Goal: Task Accomplishment & Management: Manage account settings

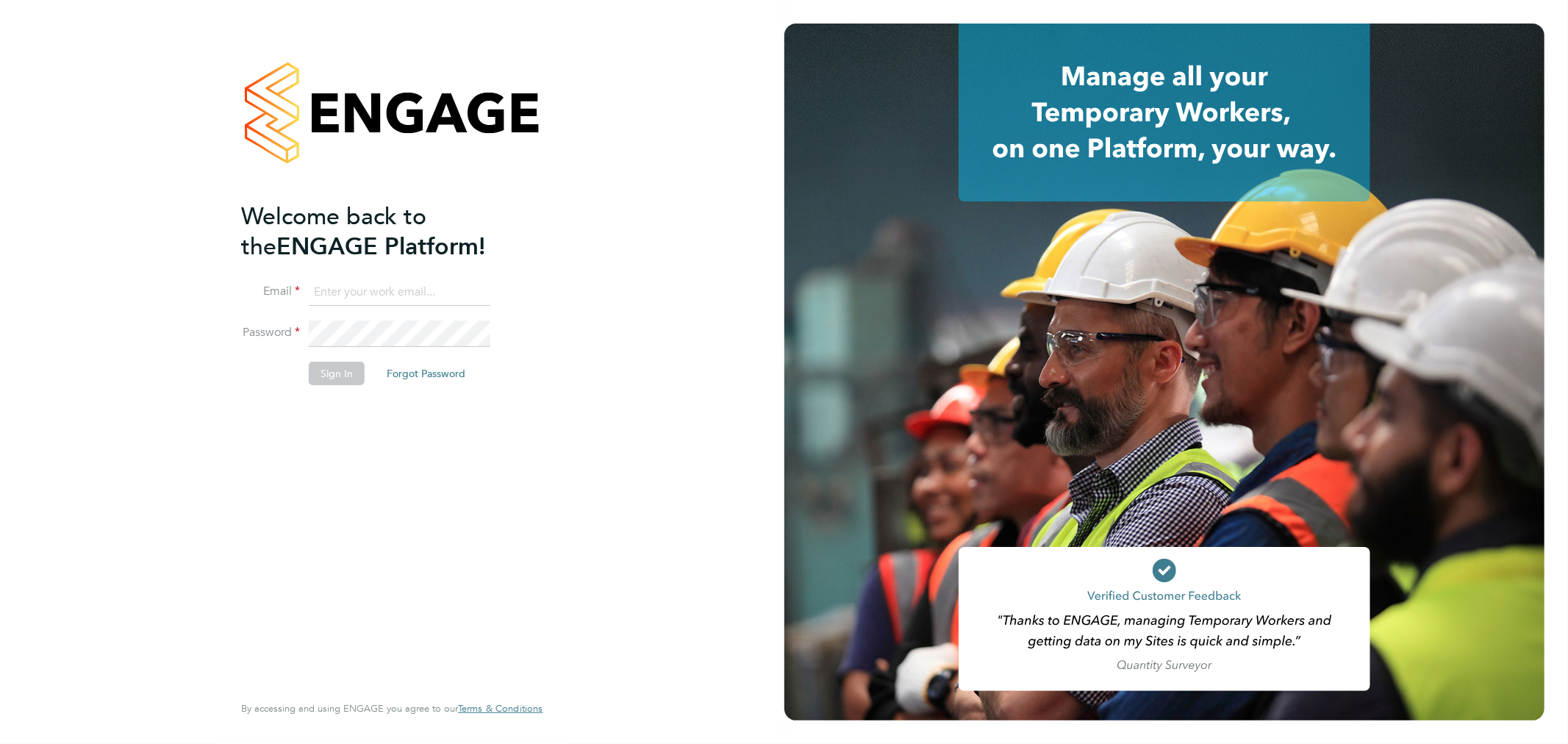
type input "monika.krawczyk@uk.g4s.com"
click at [346, 393] on li "Sign In Forgot Password" at bounding box center [384, 380] width 287 height 38
click at [355, 366] on button "Sign In" at bounding box center [337, 373] width 56 height 24
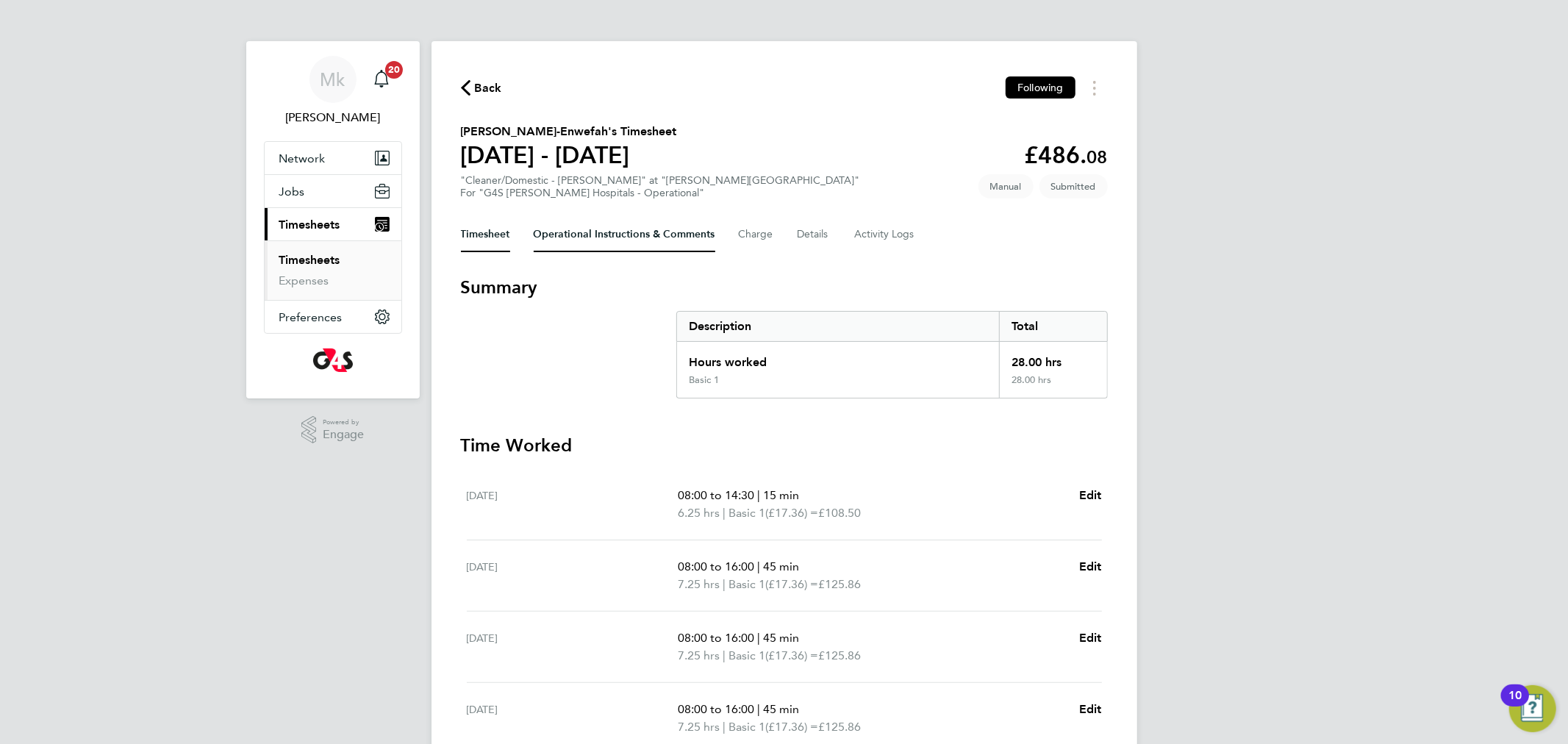
click at [604, 227] on Comments-tab "Operational Instructions & Comments" at bounding box center [624, 234] width 182 height 35
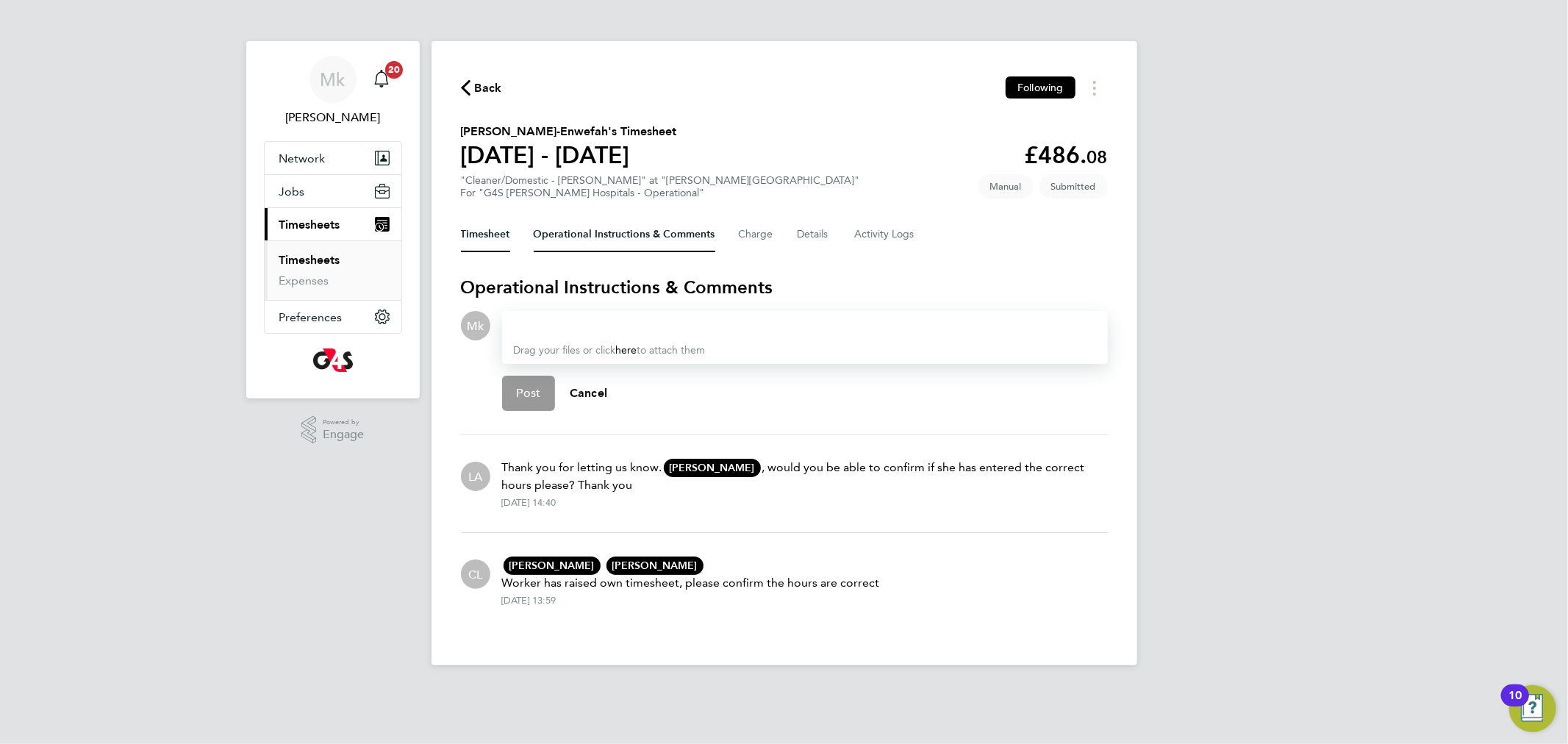
click at [496, 233] on button "Timesheet" at bounding box center [484, 234] width 49 height 35
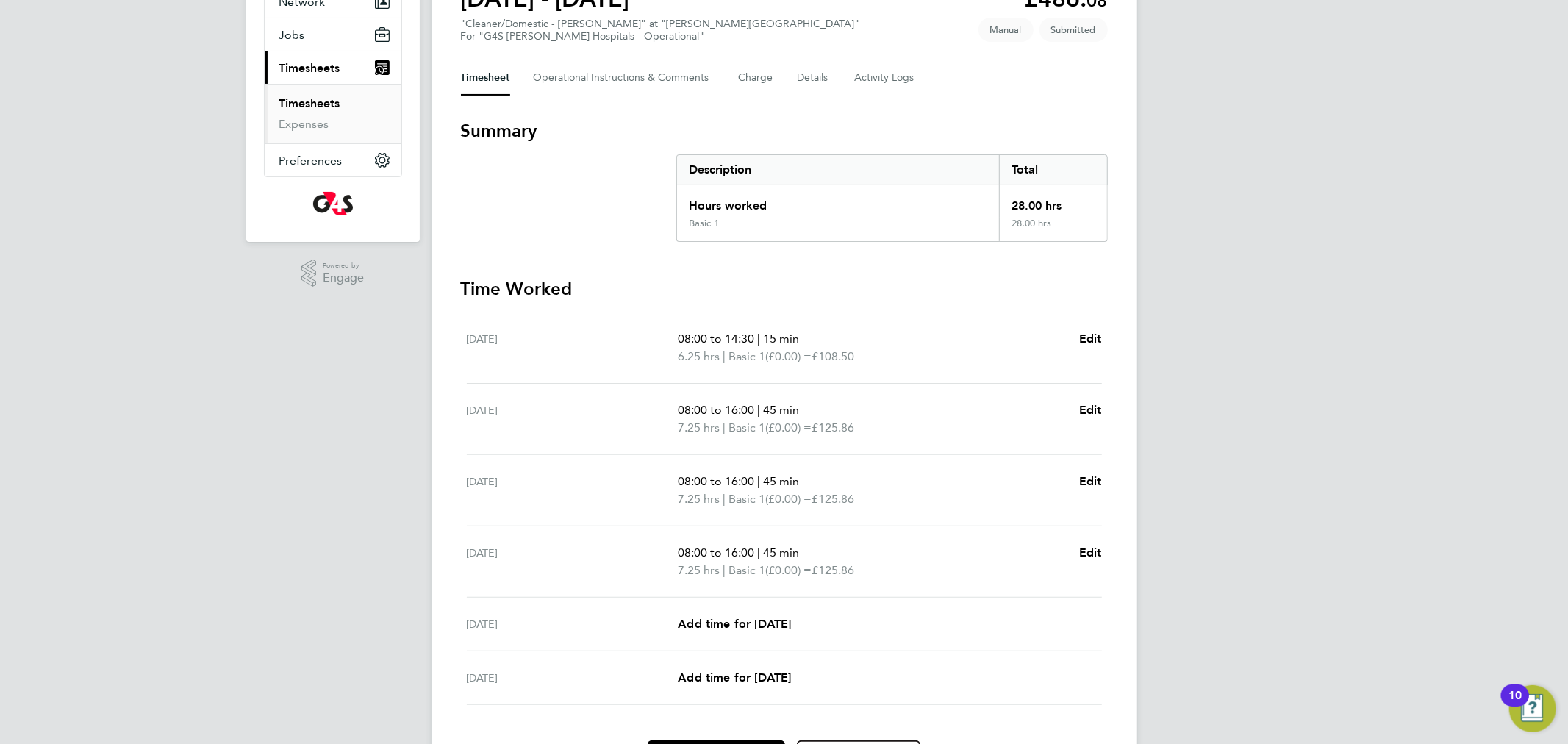
scroll to position [245, 0]
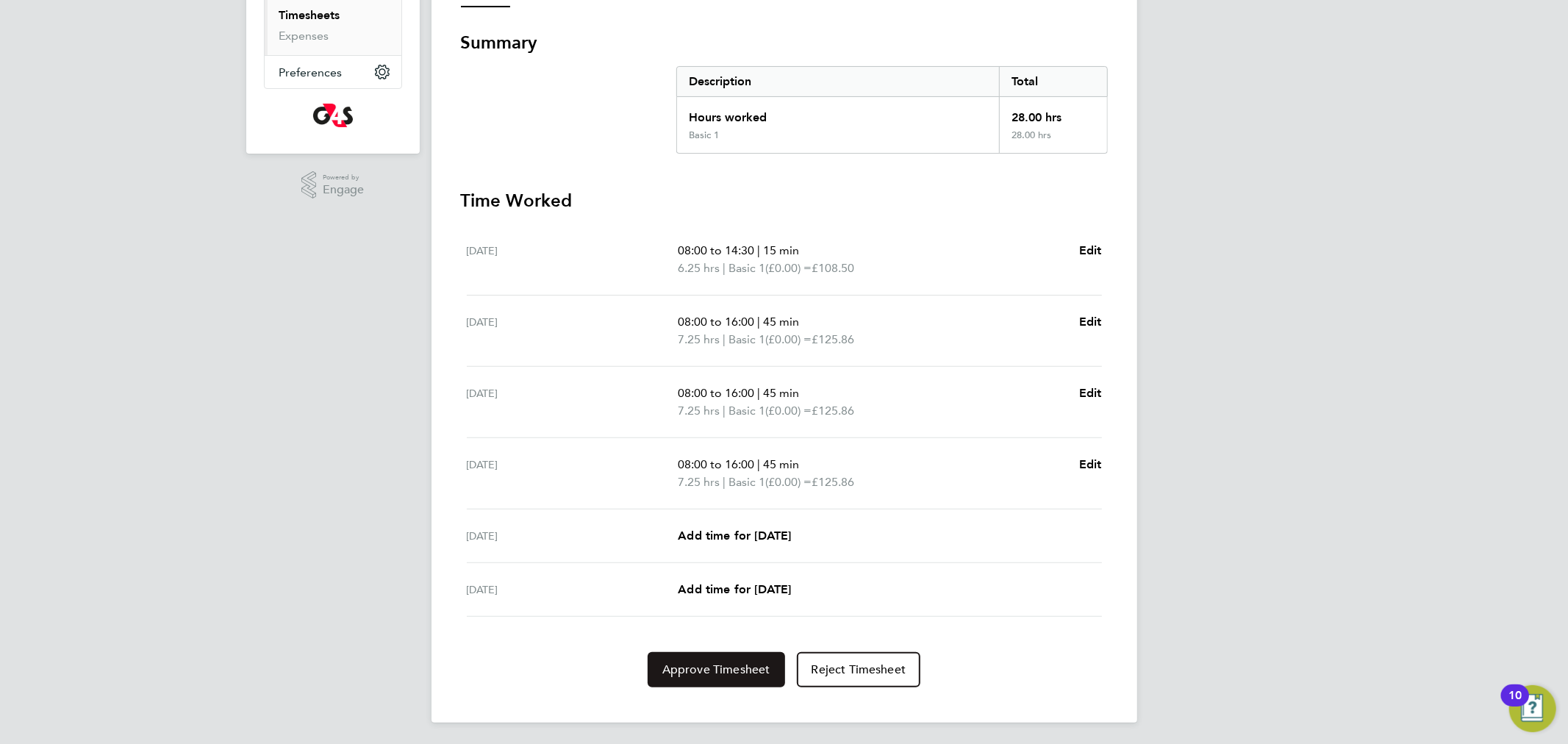
click at [701, 674] on button "Approve Timesheet" at bounding box center [716, 669] width 138 height 35
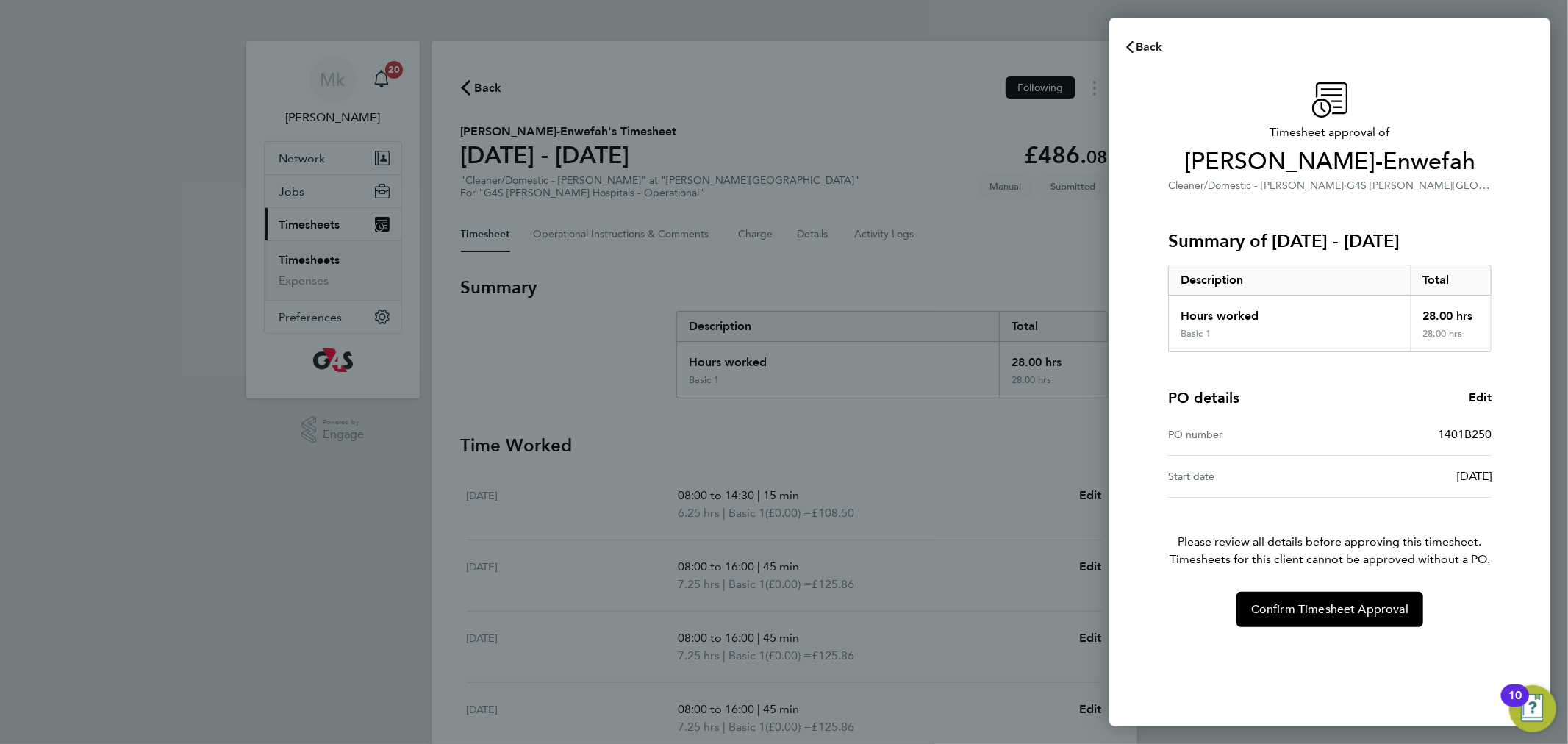
click at [1143, 47] on span "Back" at bounding box center [1149, 47] width 27 height 14
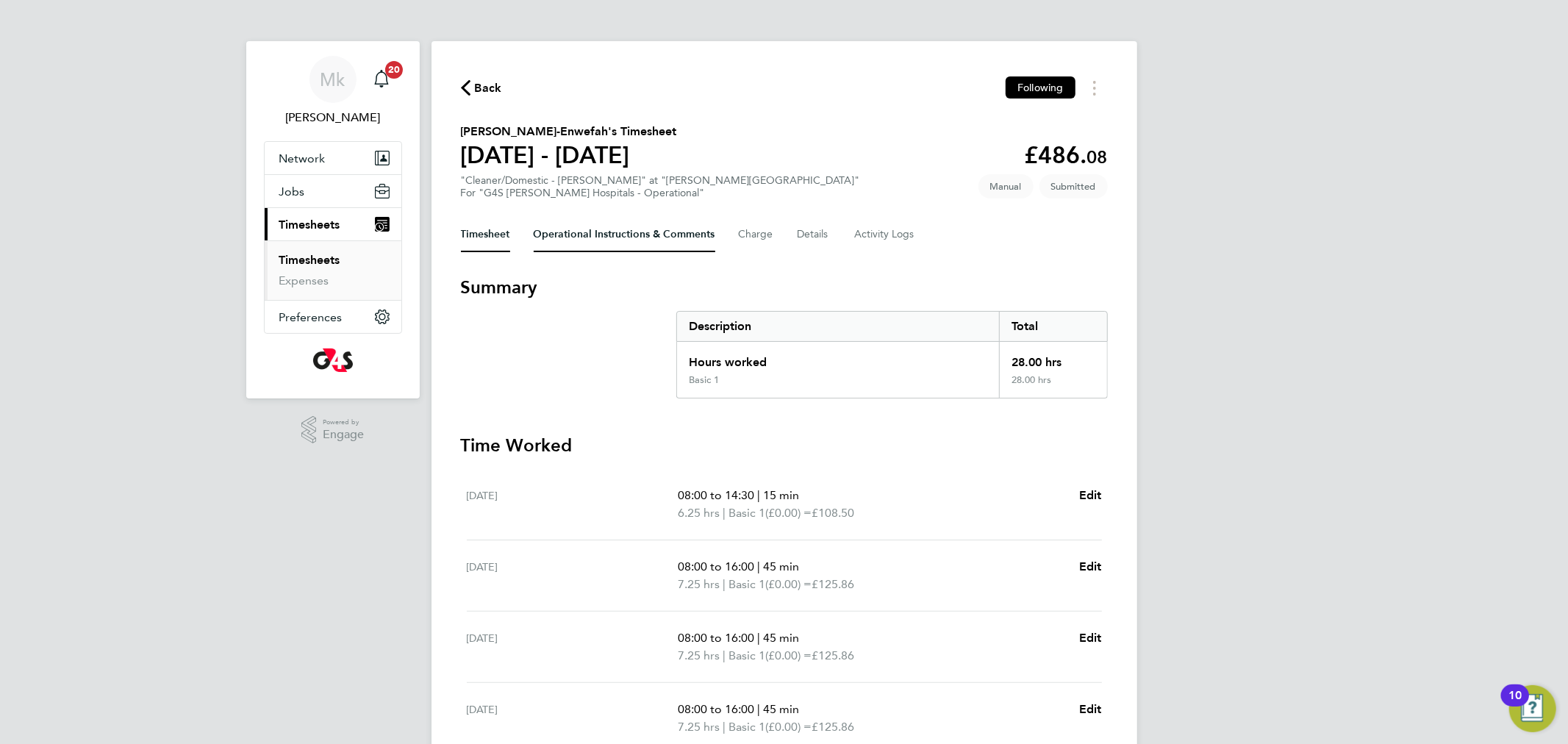
click at [657, 235] on Comments-tab "Operational Instructions & Comments" at bounding box center [624, 234] width 182 height 35
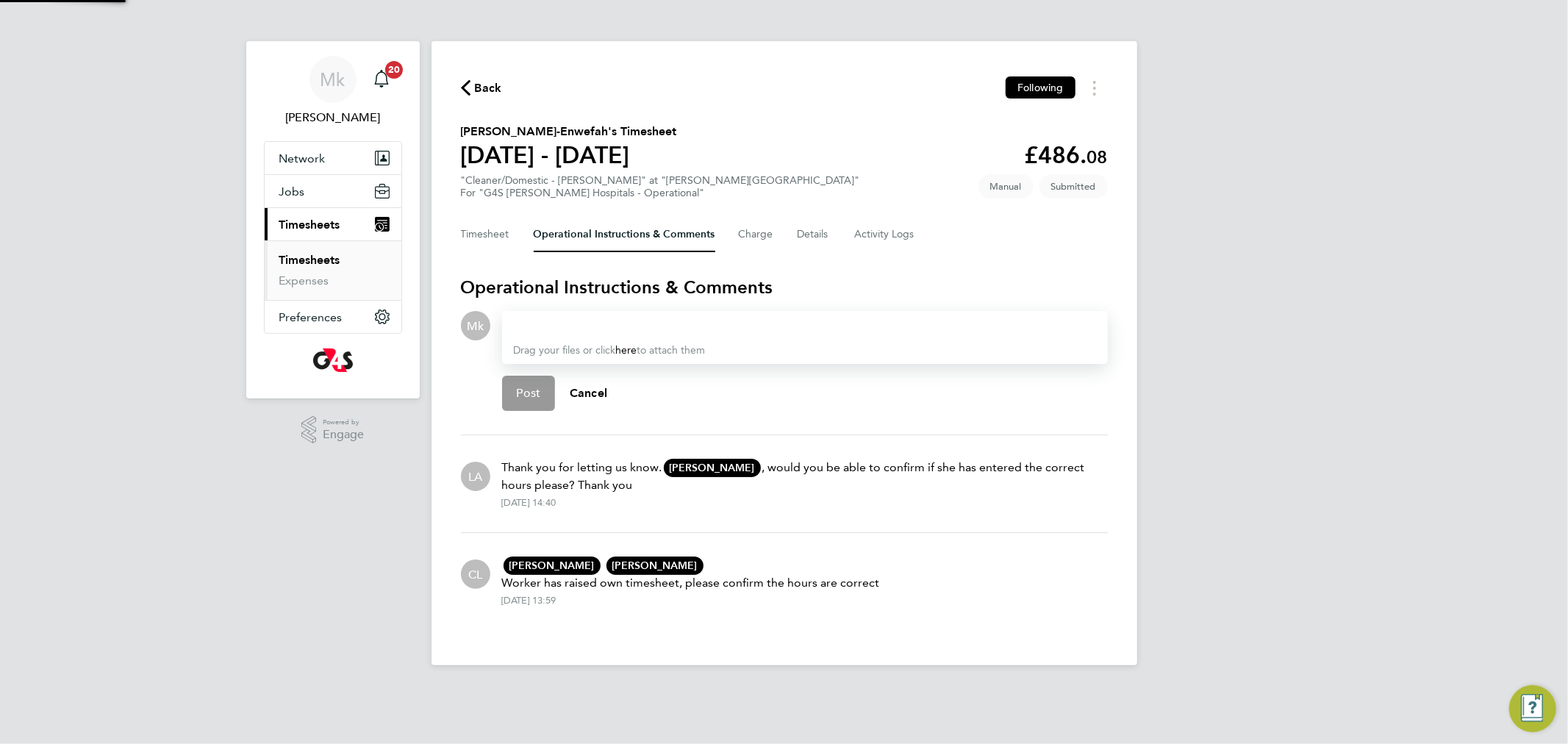
click at [575, 331] on div at bounding box center [804, 326] width 582 height 18
click at [512, 391] on button "Post" at bounding box center [529, 392] width 54 height 35
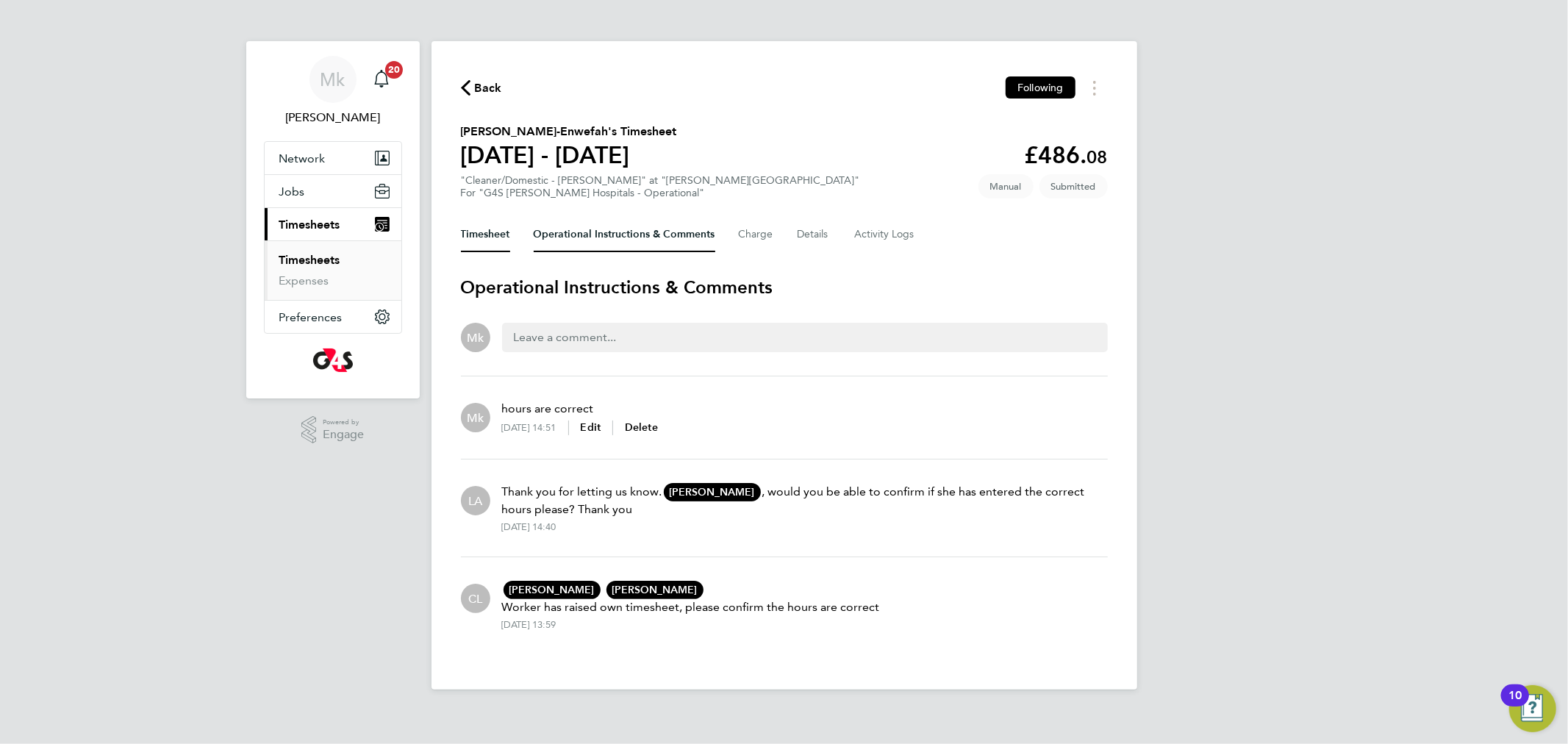
click at [491, 224] on button "Timesheet" at bounding box center [484, 234] width 49 height 35
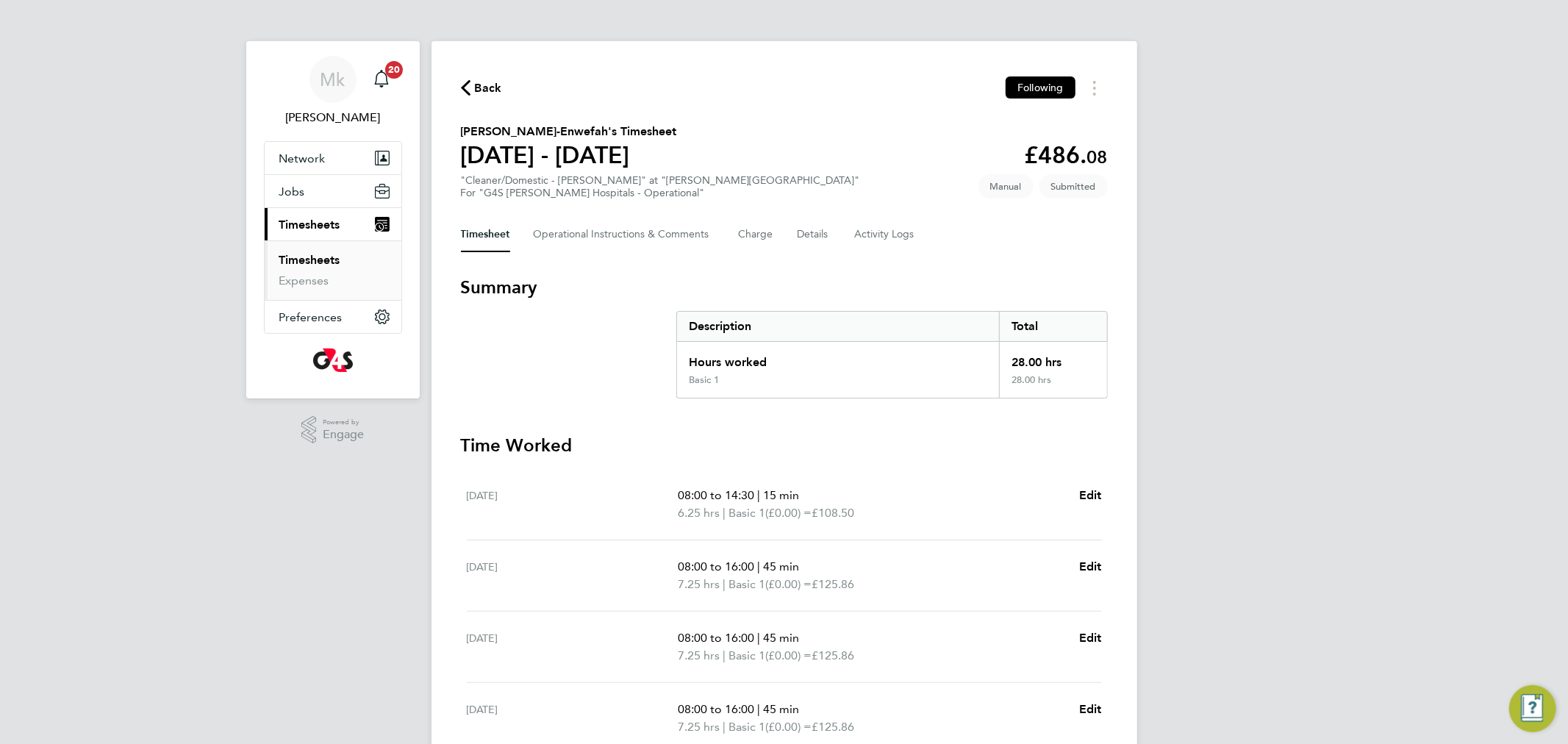
scroll to position [245, 0]
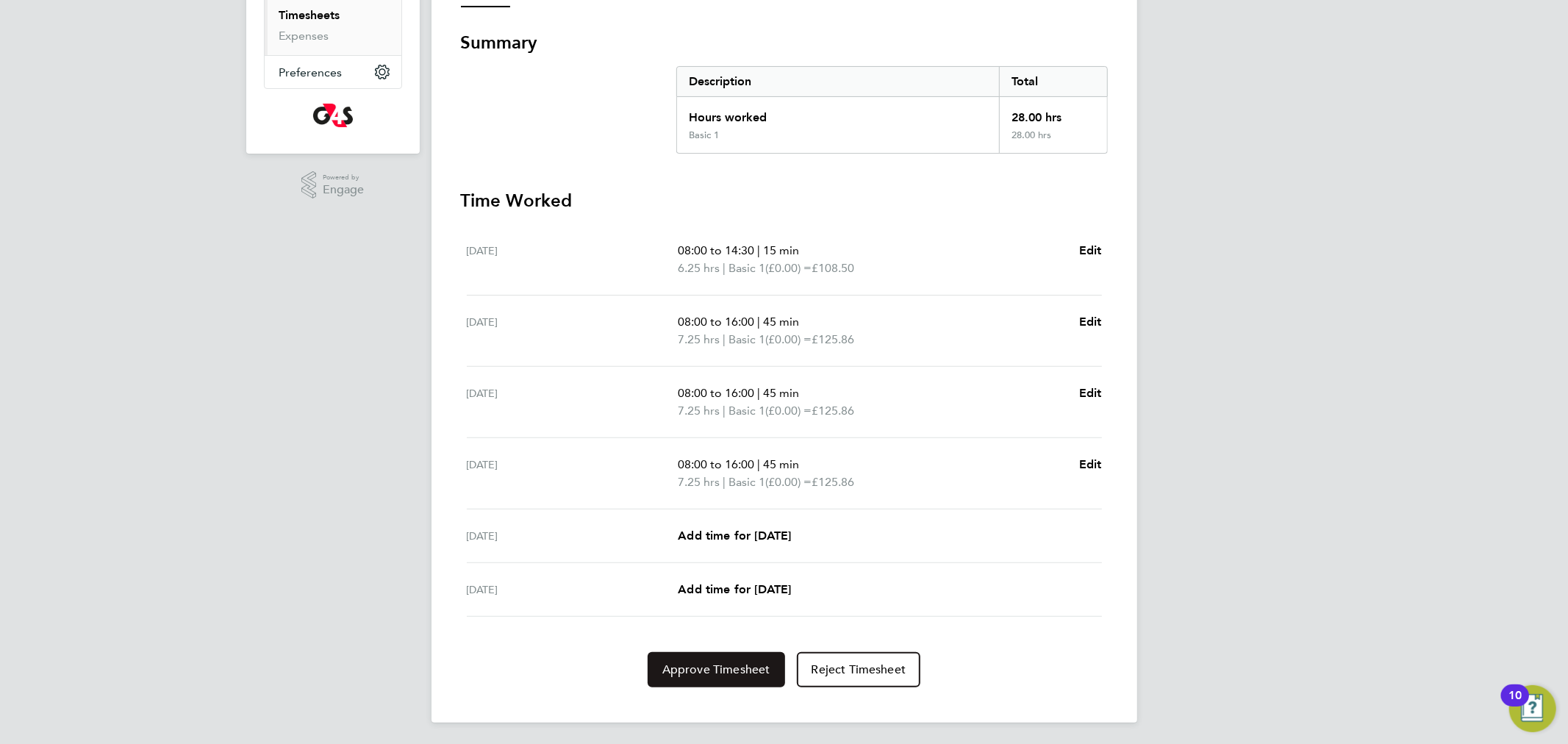
click at [761, 662] on span "Approve Timesheet" at bounding box center [716, 669] width 108 height 15
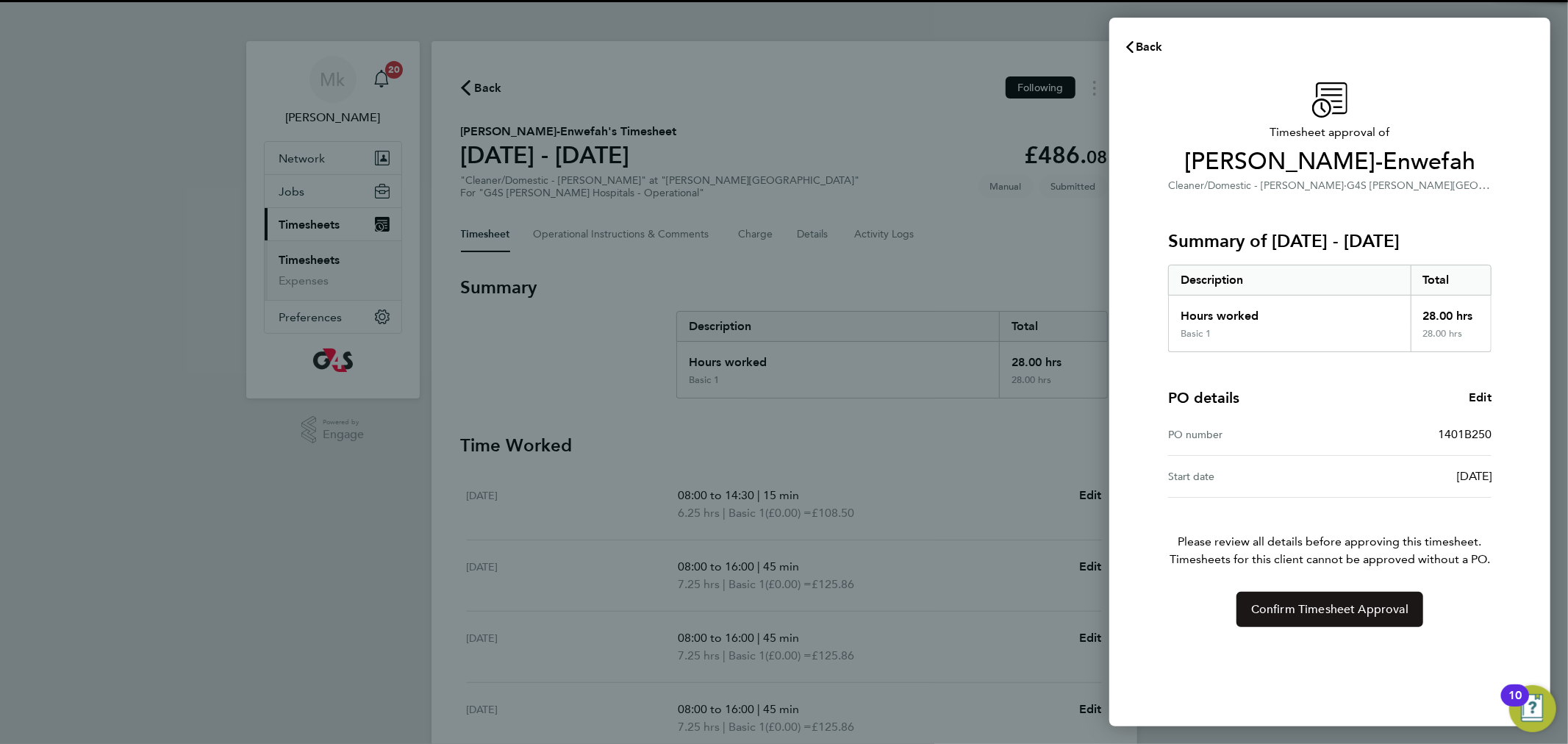
click at [1312, 607] on span "Confirm Timesheet Approval" at bounding box center [1328, 609] width 157 height 15
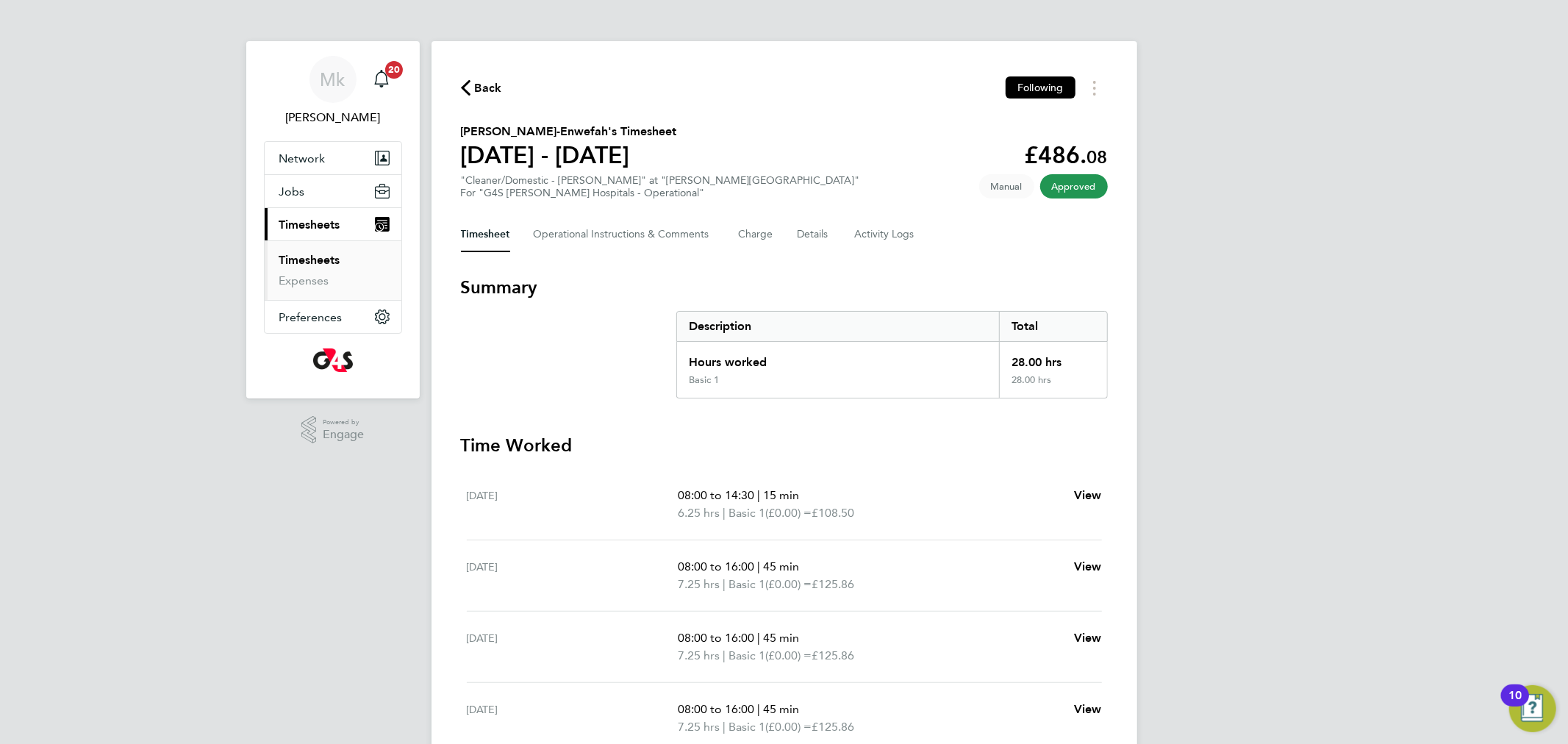
click at [293, 263] on link "Timesheets" at bounding box center [310, 260] width 61 height 14
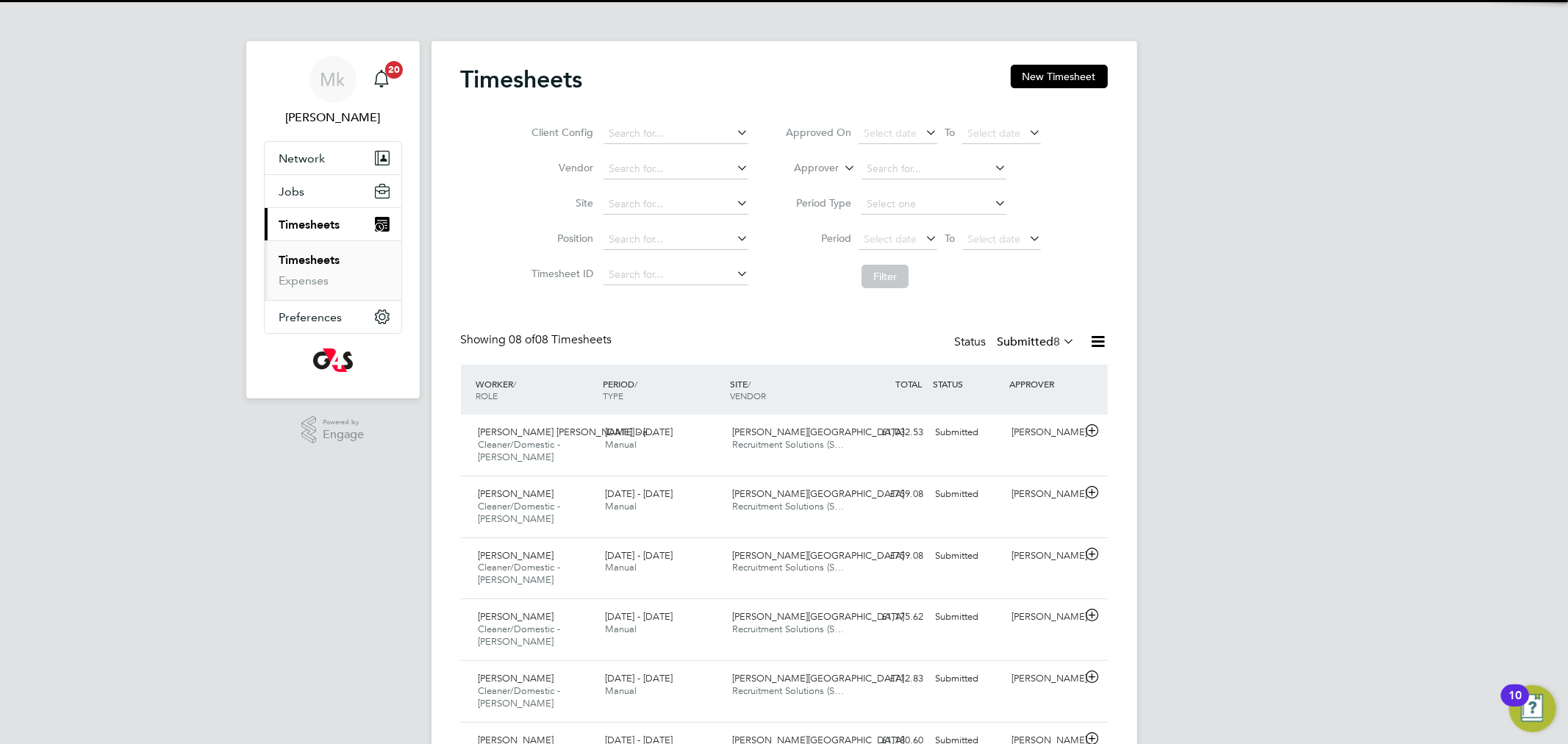
click at [1012, 346] on label "Submitted 8" at bounding box center [1037, 342] width 78 height 15
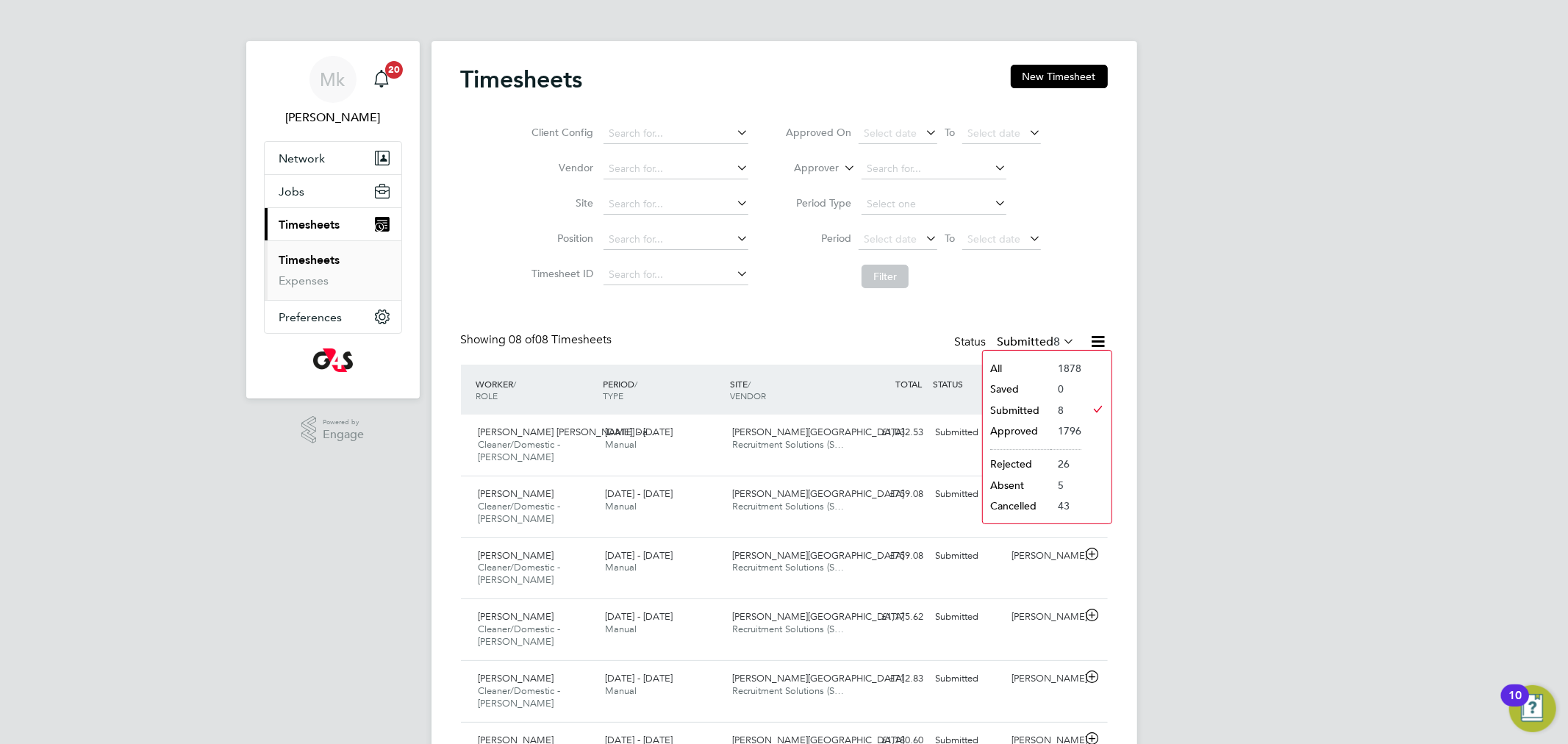
click at [1023, 408] on li "Submitted" at bounding box center [1017, 409] width 68 height 21
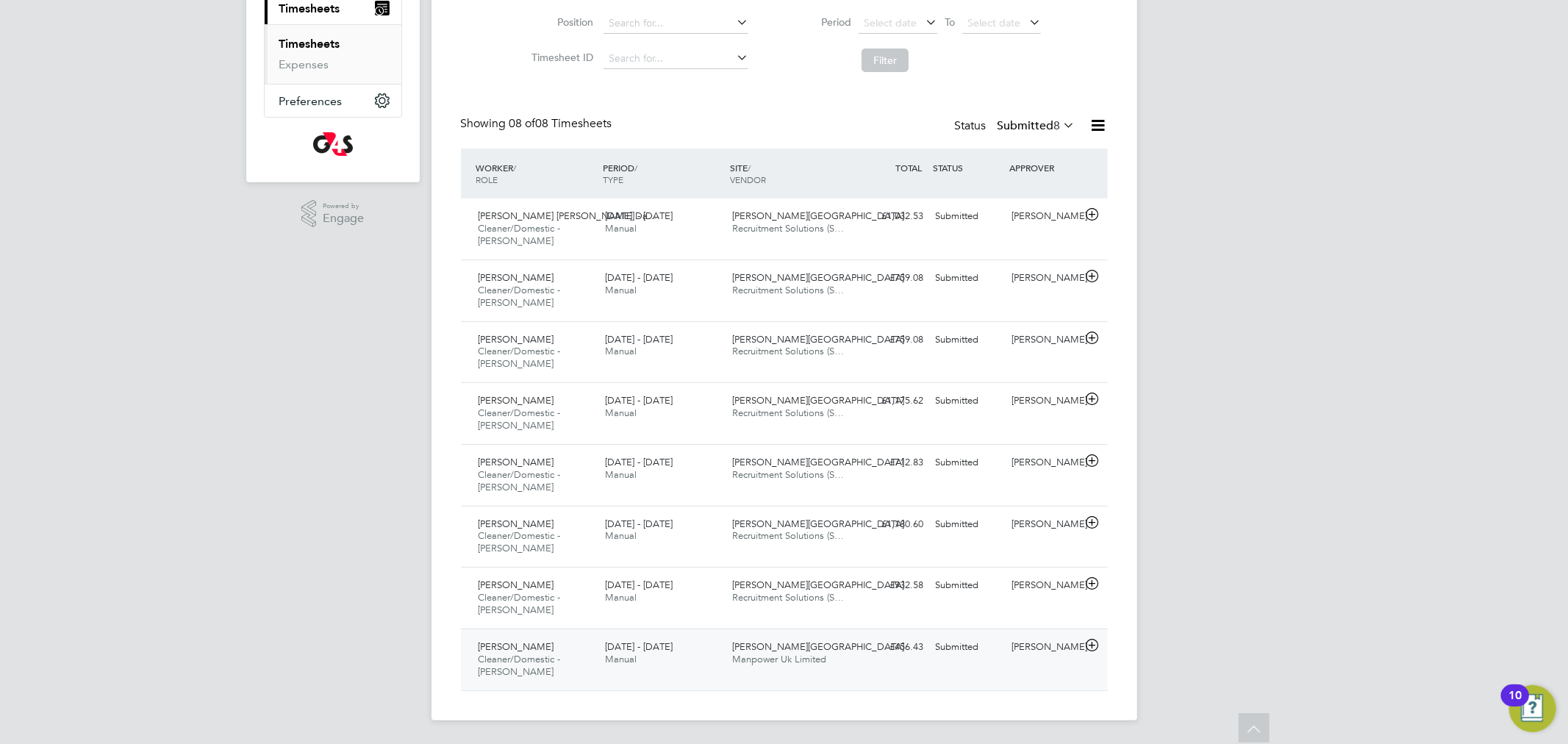
click at [507, 653] on span "Cleaner/Domestic - [PERSON_NAME]" at bounding box center [519, 664] width 82 height 25
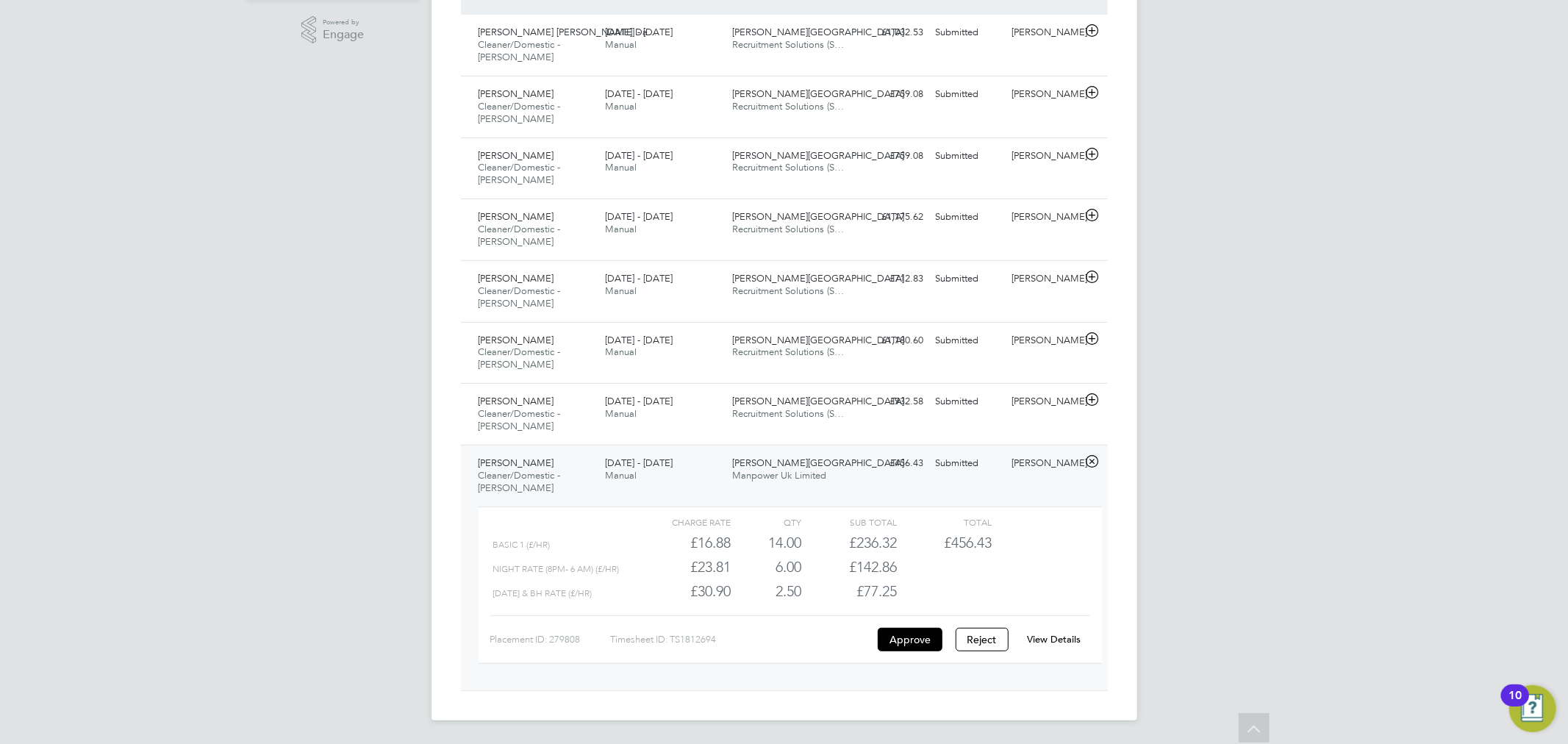
click at [1053, 641] on link "View Details" at bounding box center [1054, 639] width 54 height 13
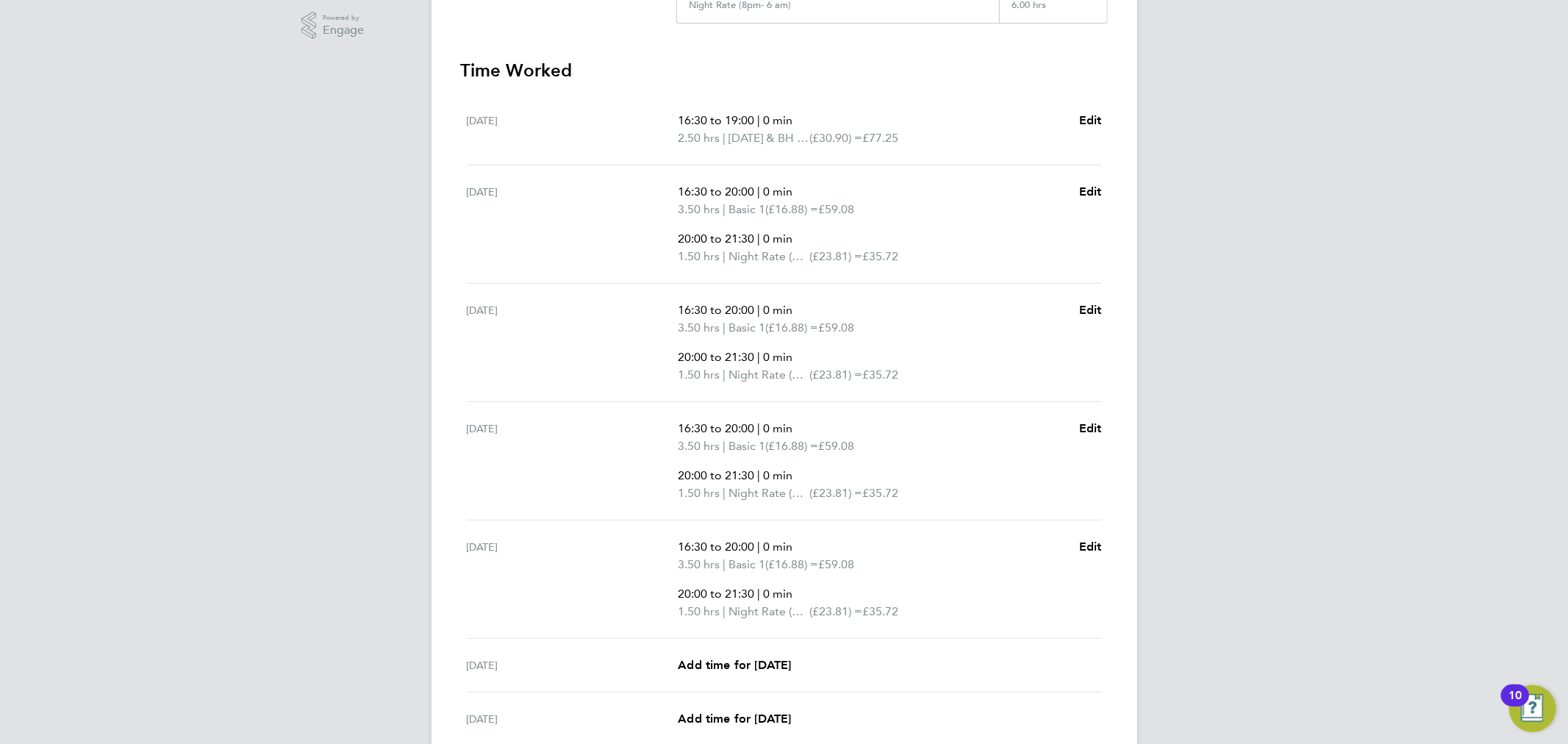
scroll to position [533, 0]
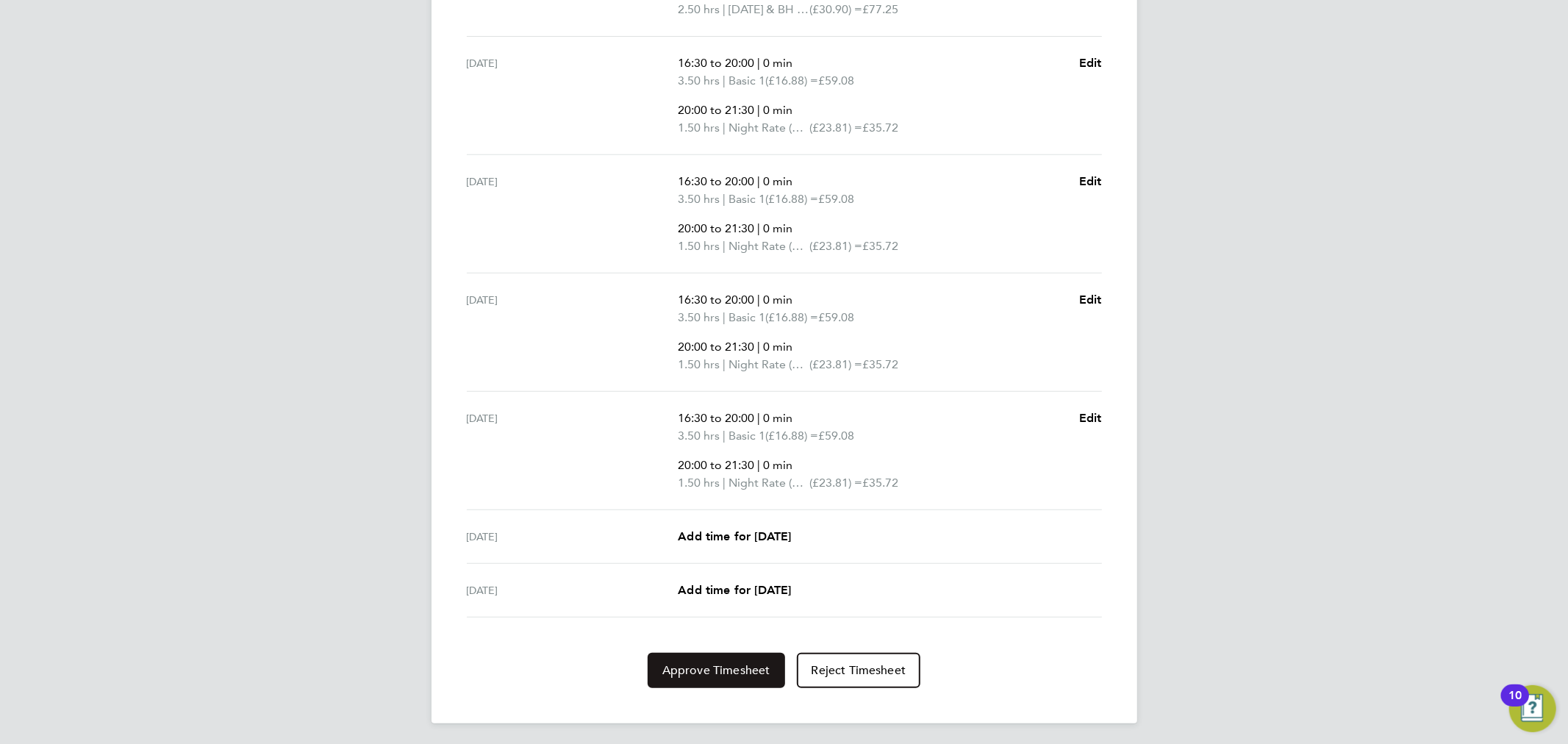
click at [746, 674] on span "Approve Timesheet" at bounding box center [716, 670] width 108 height 15
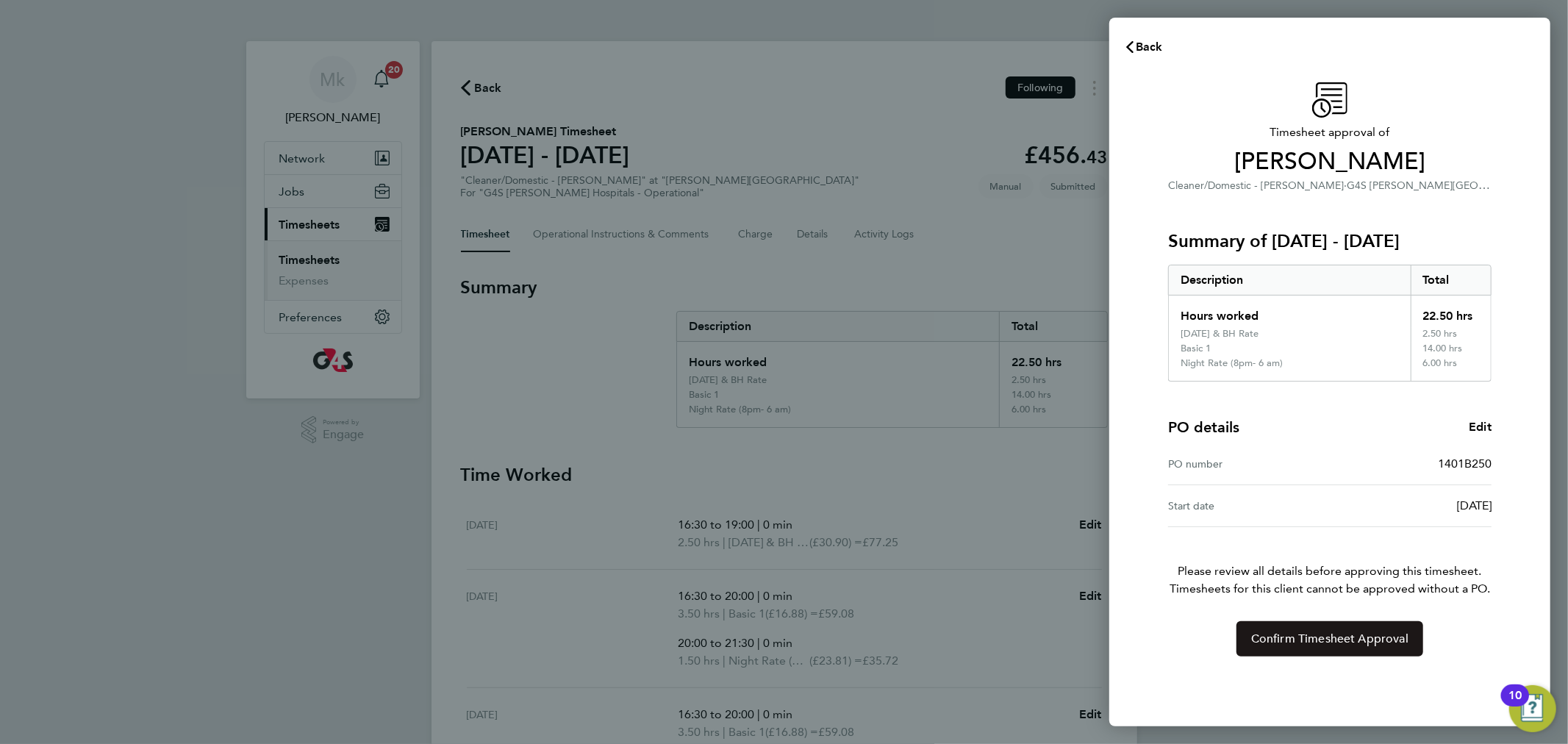
click at [1334, 646] on button "Confirm Timesheet Approval" at bounding box center [1329, 638] width 187 height 35
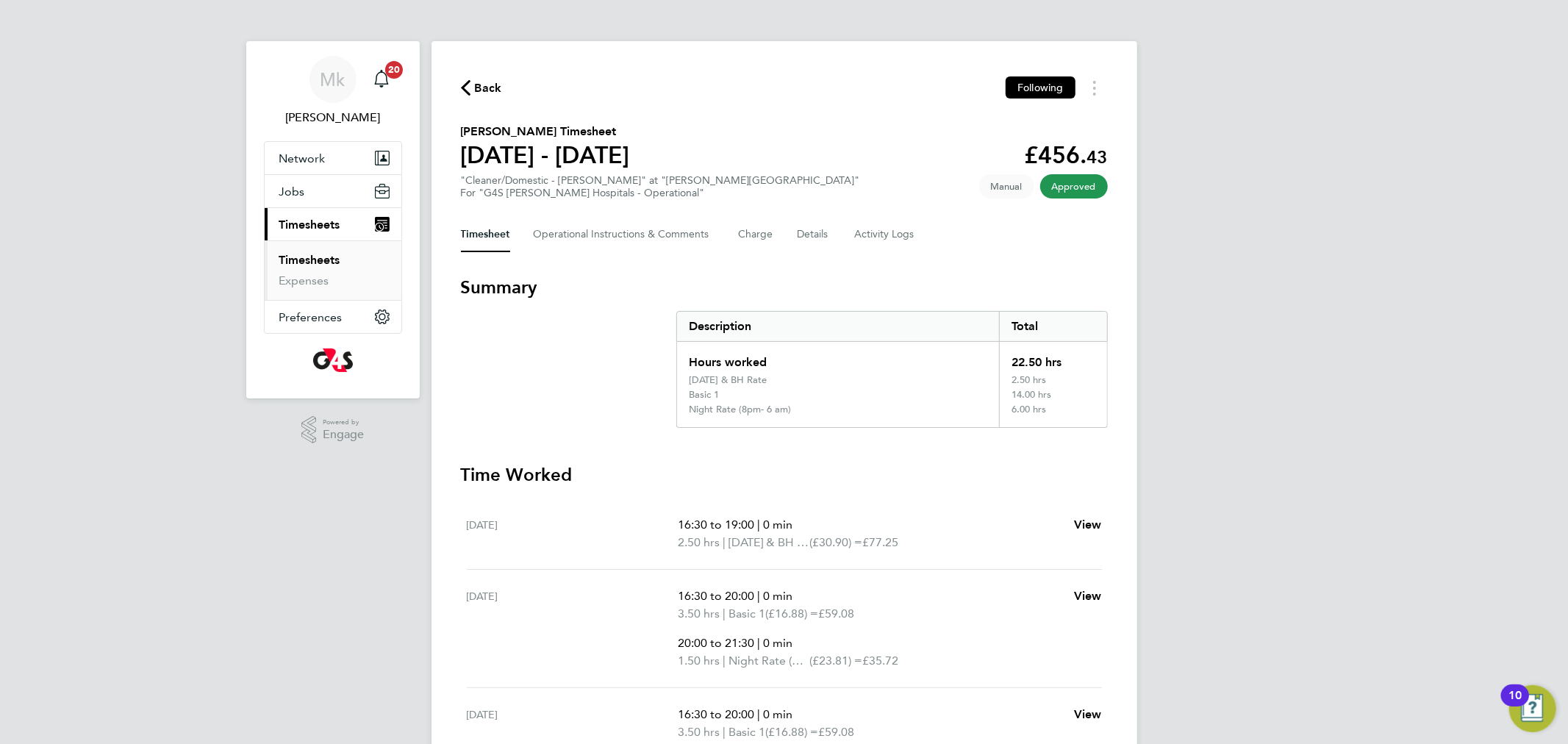
click at [327, 259] on link "Timesheets" at bounding box center [310, 260] width 61 height 14
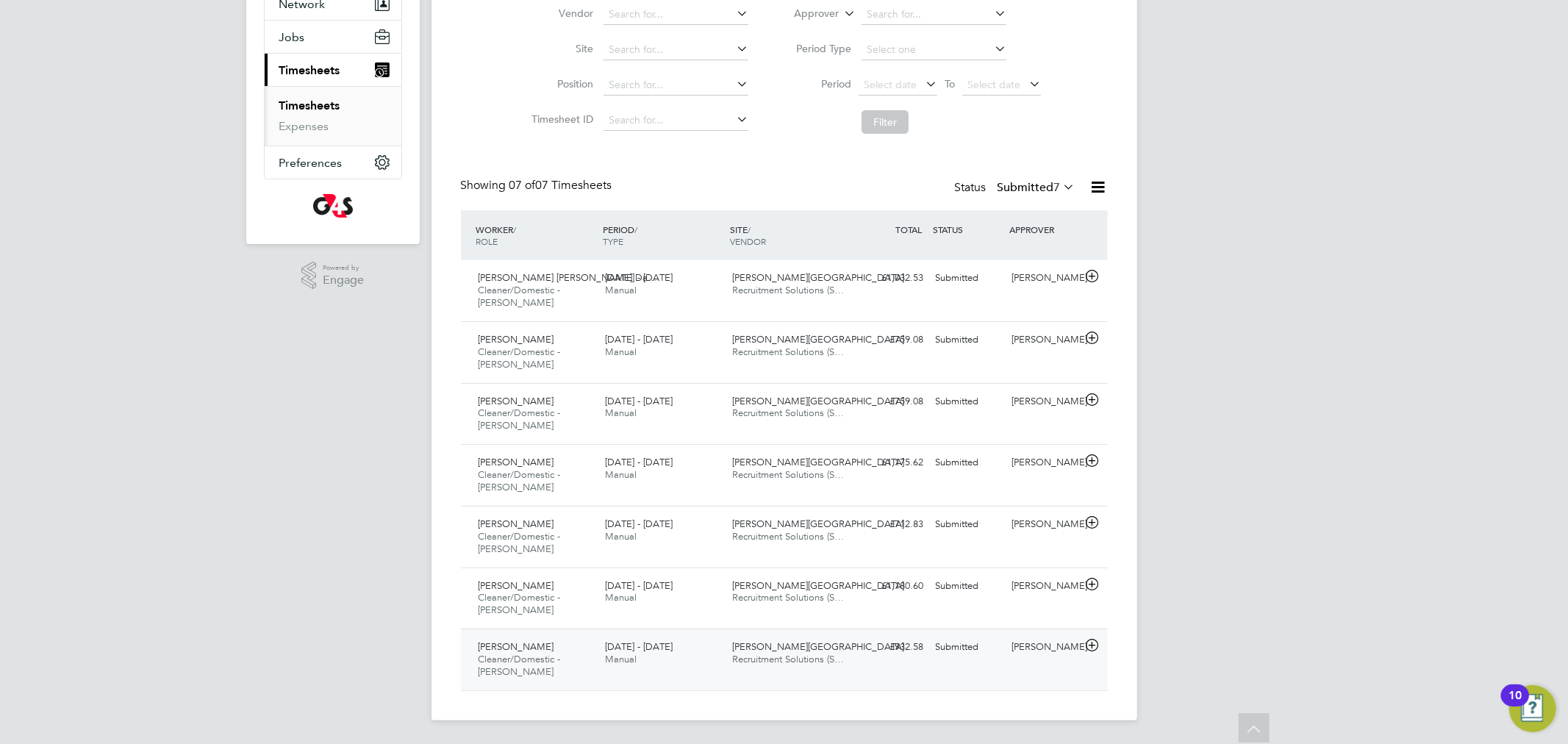
click at [554, 647] on span "Idalia Alves Guterres" at bounding box center [516, 646] width 76 height 13
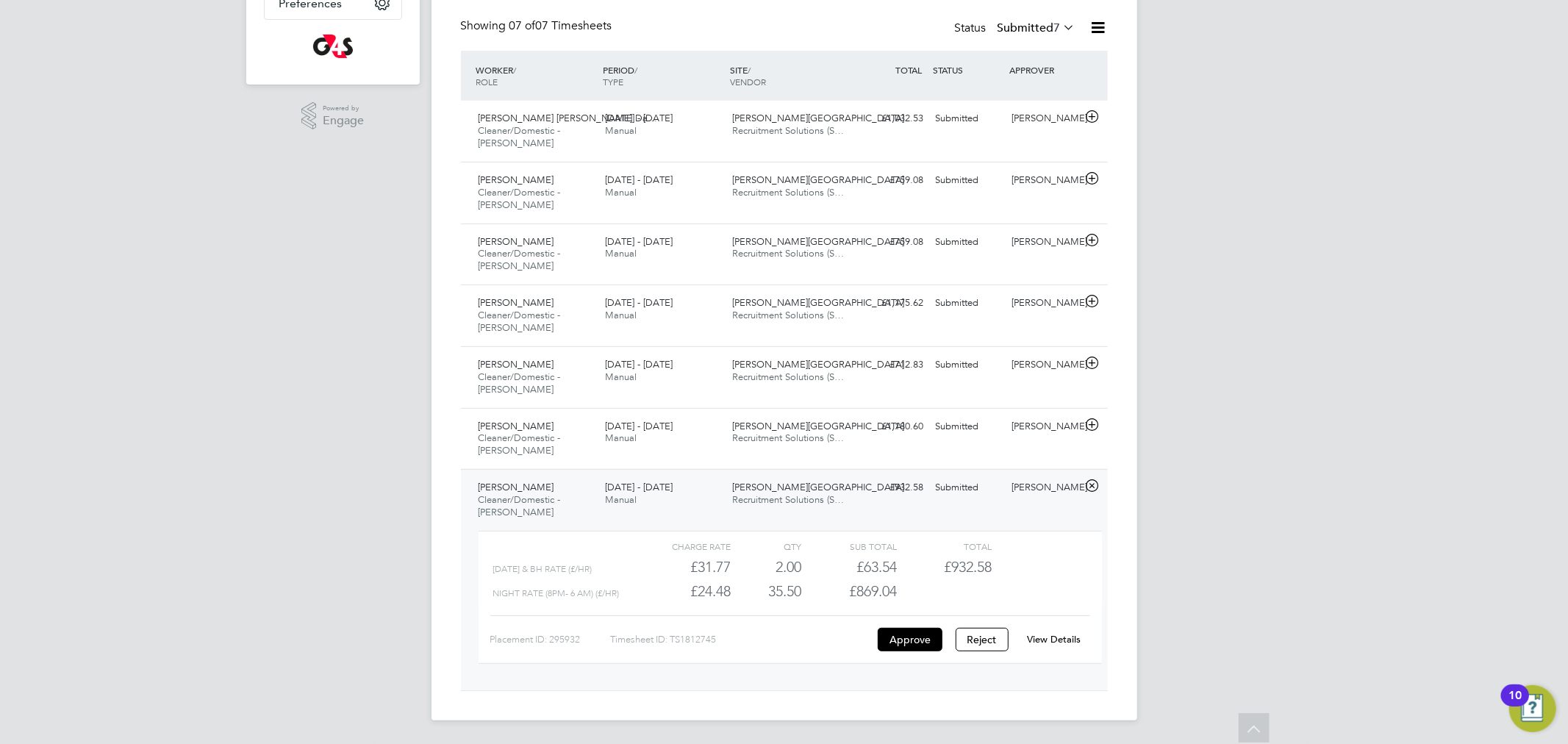
click at [1047, 639] on link "View Details" at bounding box center [1054, 639] width 54 height 13
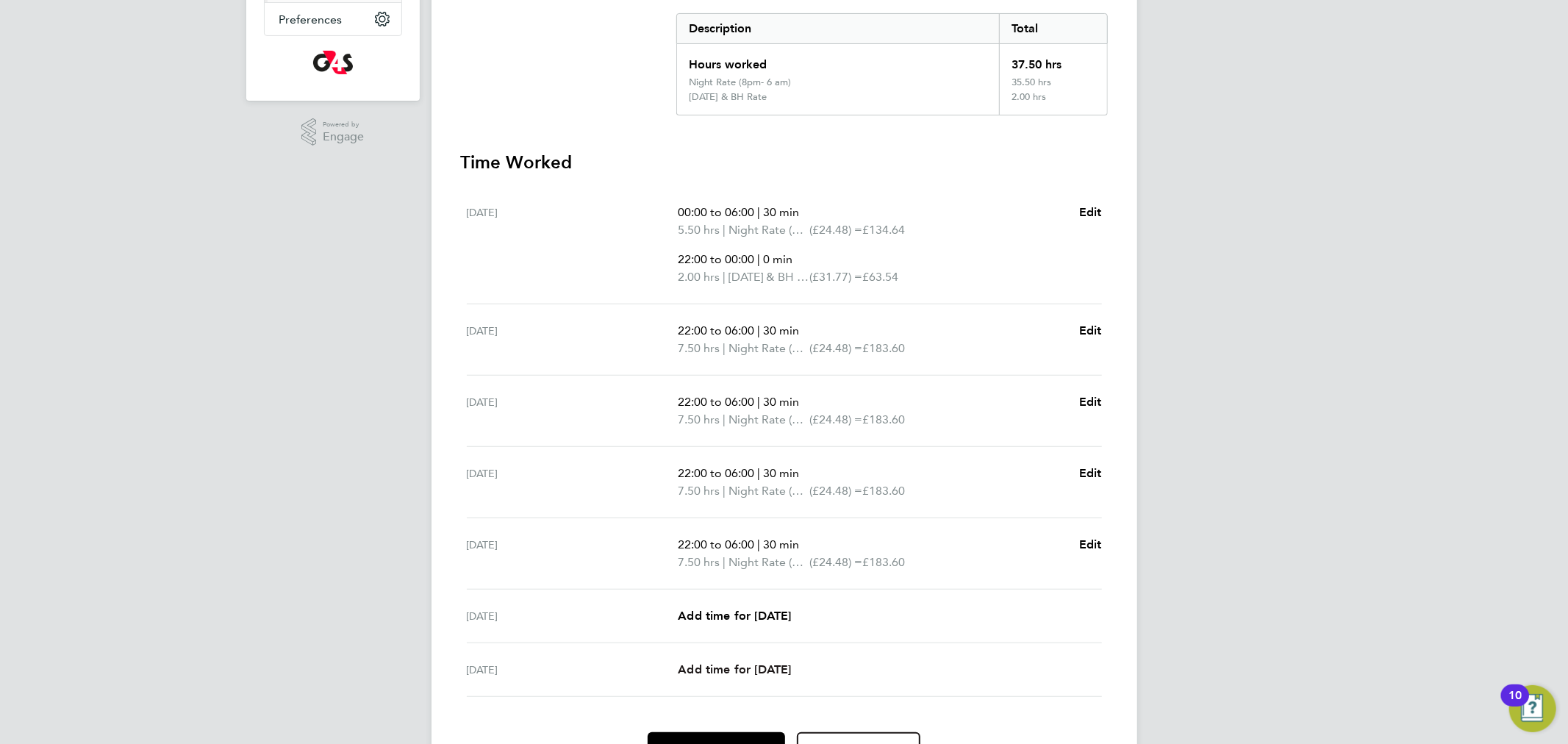
scroll to position [377, 0]
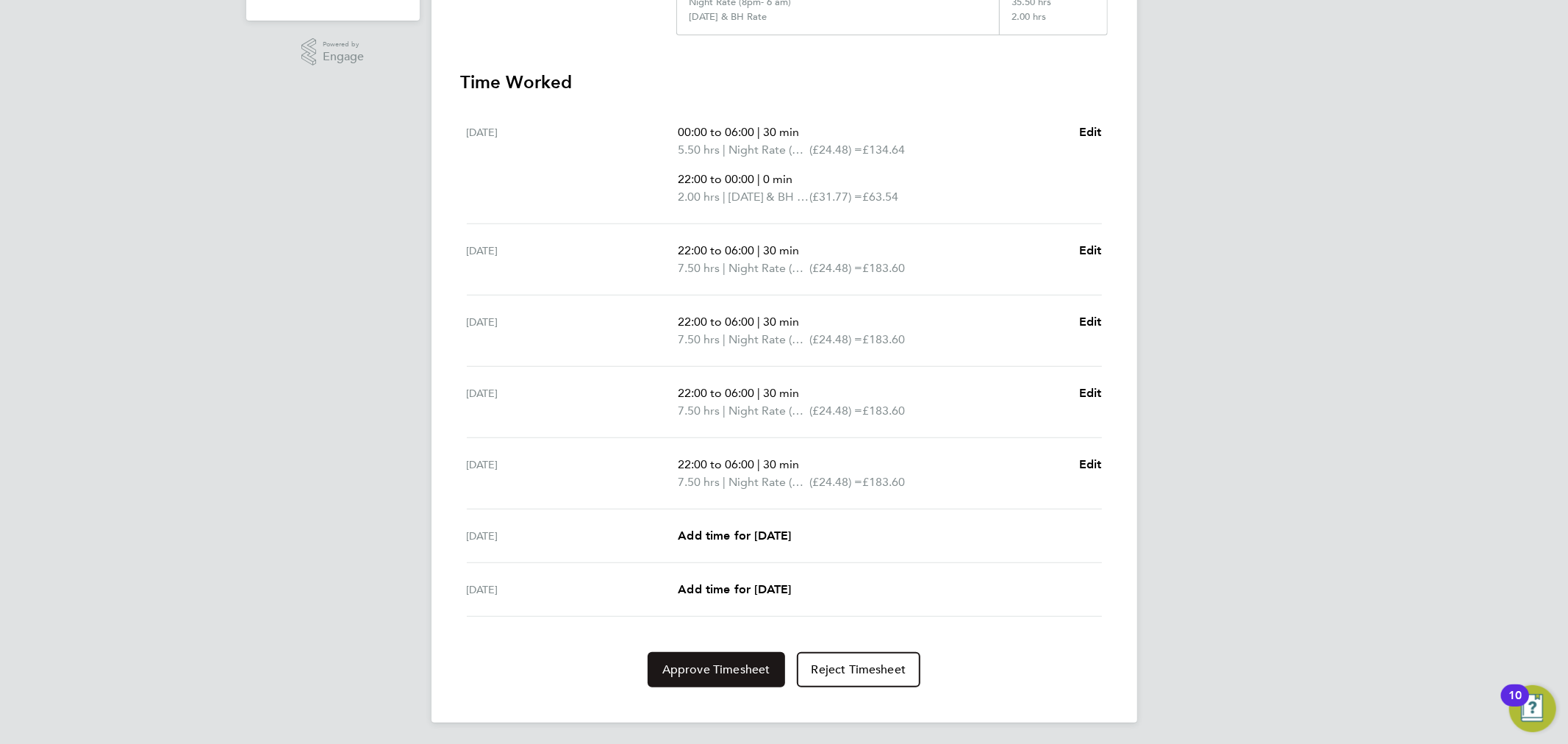
drag, startPoint x: 715, startPoint y: 661, endPoint x: 752, endPoint y: 646, distance: 39.9
click at [716, 662] on span "Approve Timesheet" at bounding box center [716, 669] width 108 height 15
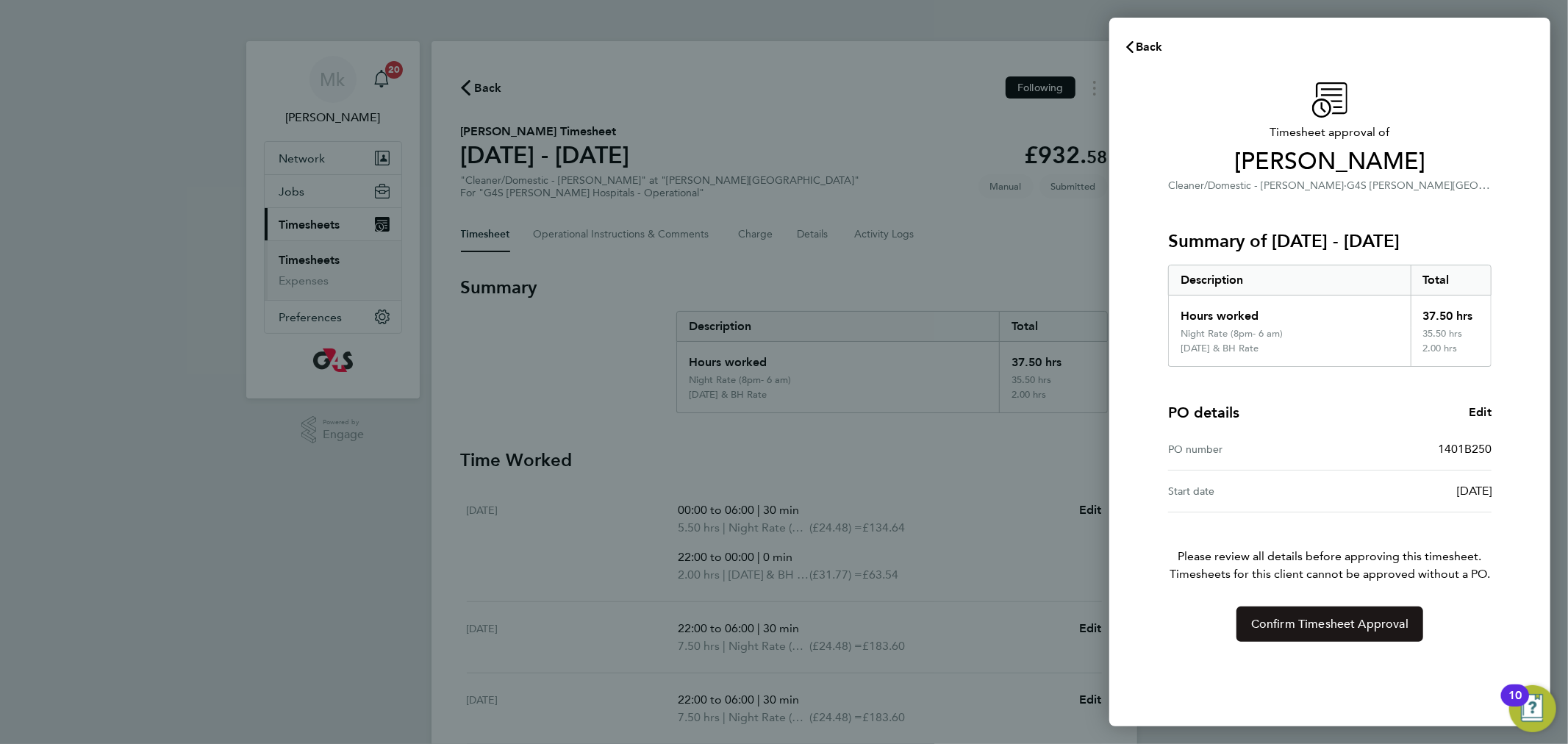
click at [1357, 631] on button "Confirm Timesheet Approval" at bounding box center [1329, 623] width 187 height 35
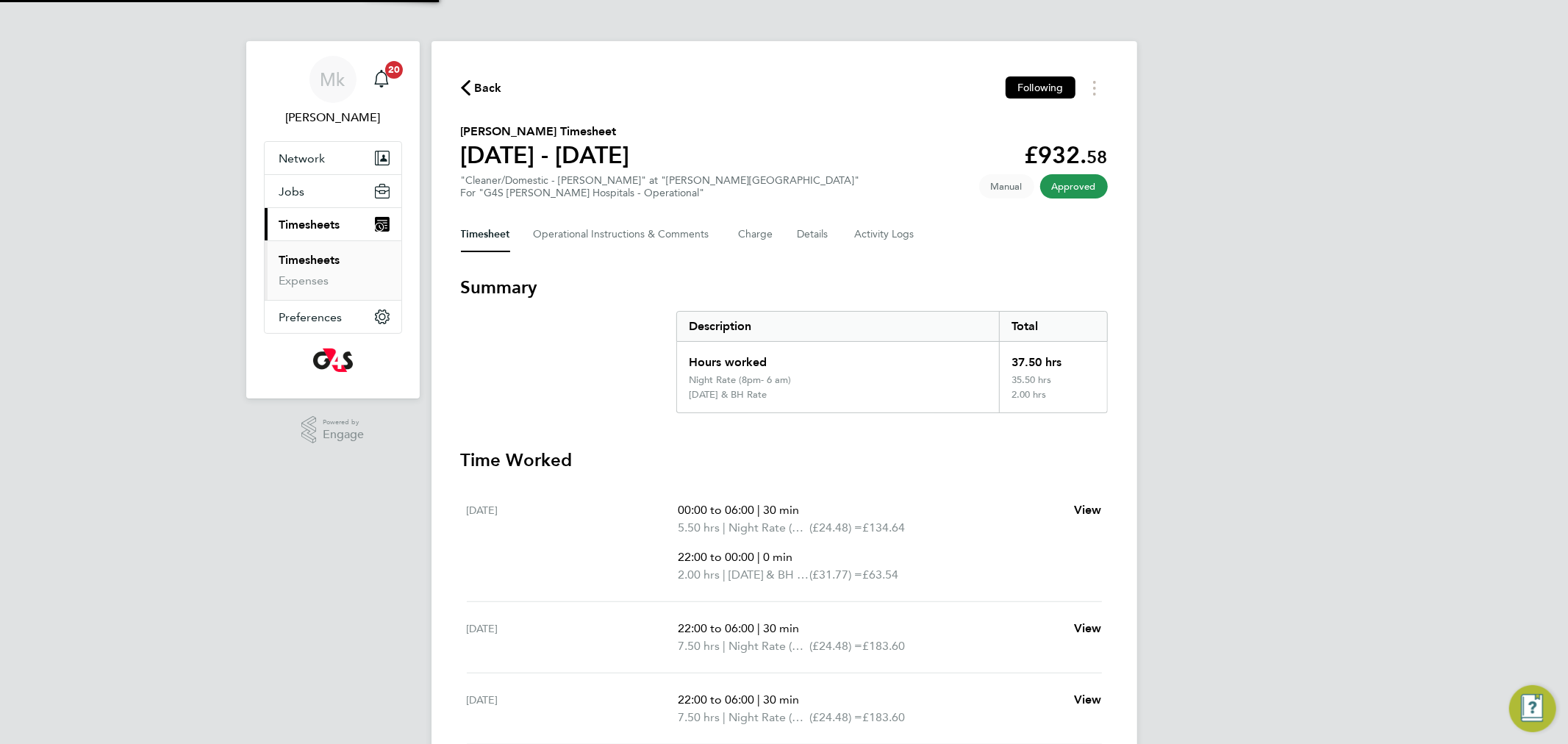
click at [319, 264] on link "Timesheets" at bounding box center [310, 260] width 61 height 14
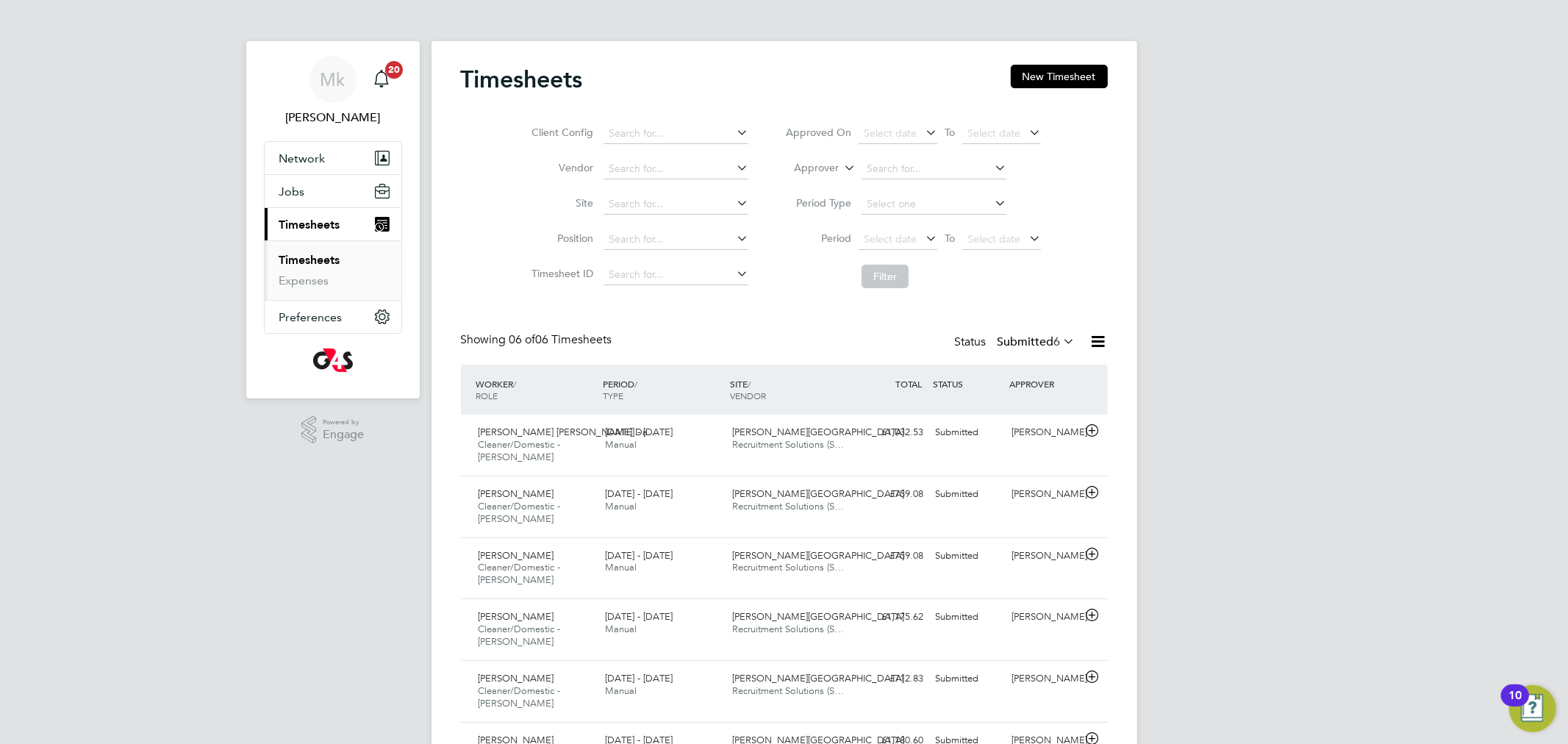
click at [1010, 343] on label "Submitted 6" at bounding box center [1037, 342] width 78 height 15
click at [1012, 414] on li "Submitted" at bounding box center [1017, 409] width 68 height 21
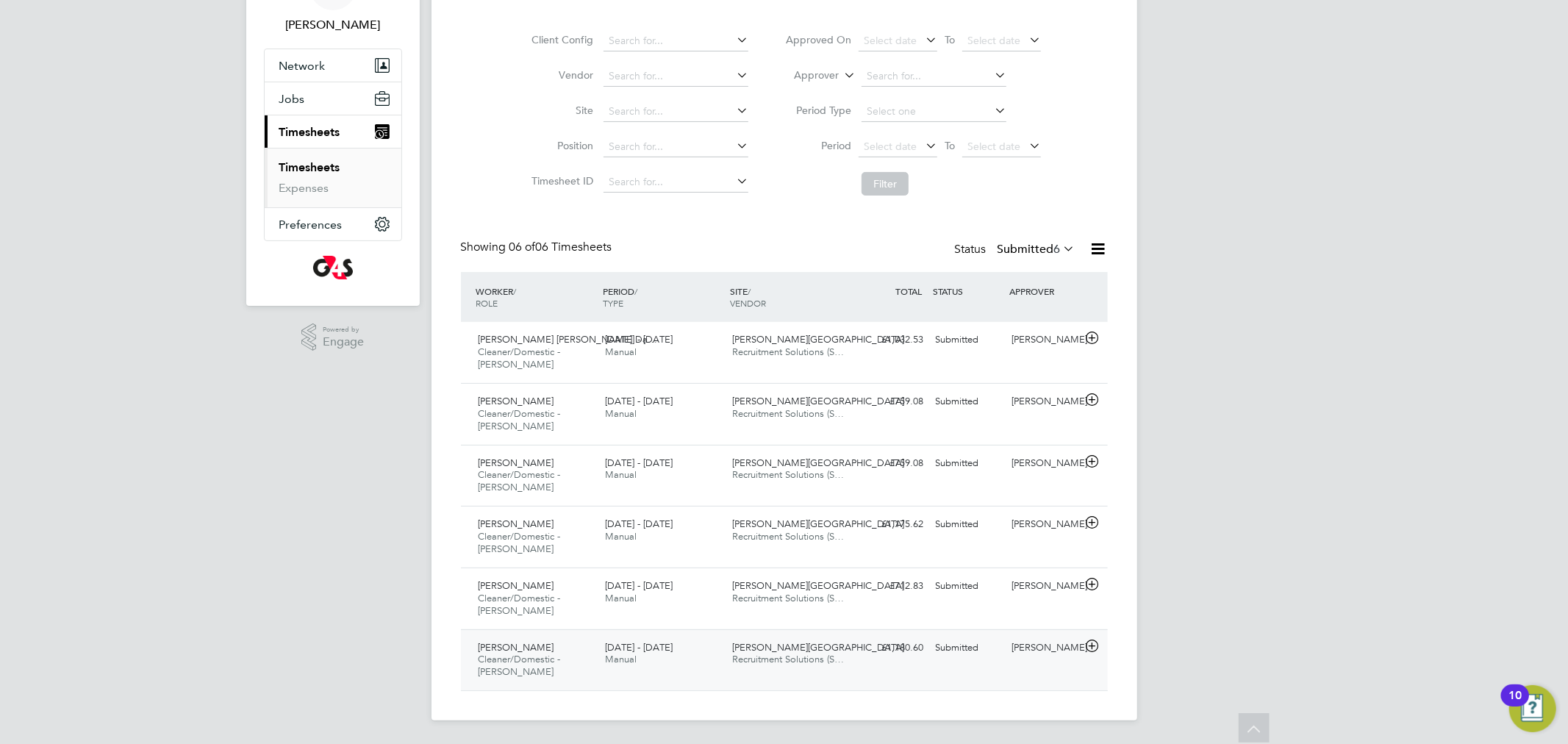
click at [523, 654] on span "Cleaner/Domestic - [PERSON_NAME]" at bounding box center [519, 664] width 82 height 25
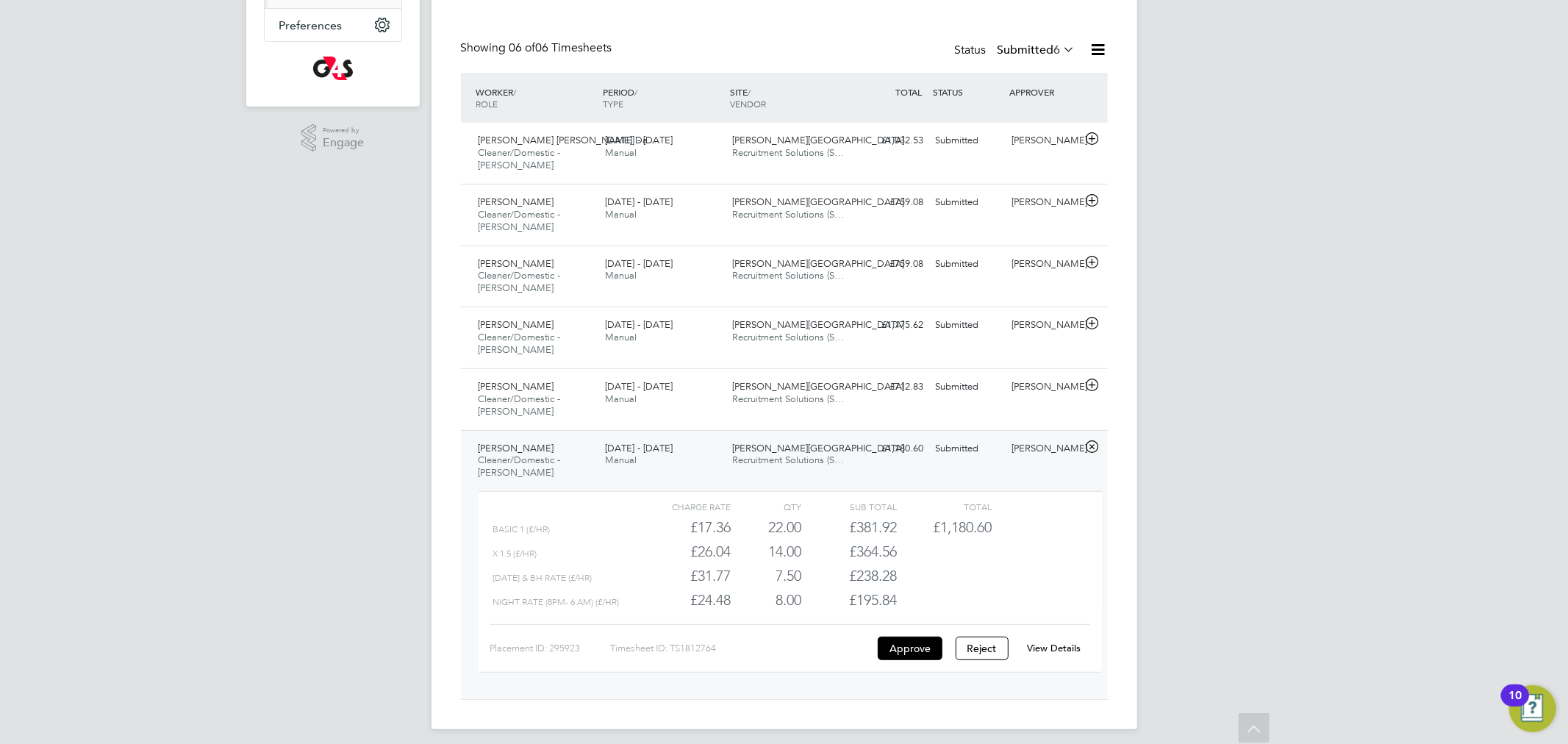
click at [1059, 648] on link "View Details" at bounding box center [1054, 647] width 54 height 13
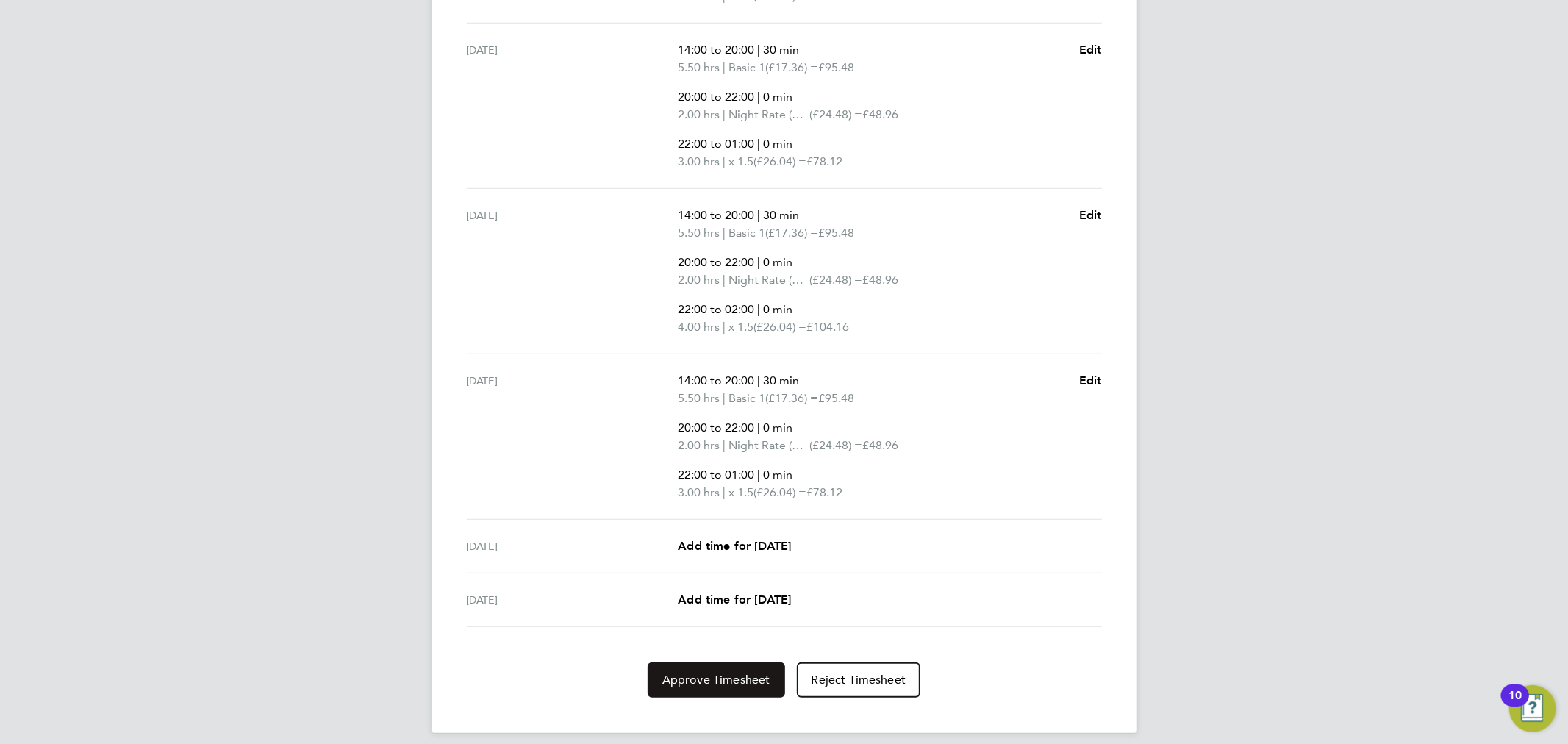
scroll to position [736, 0]
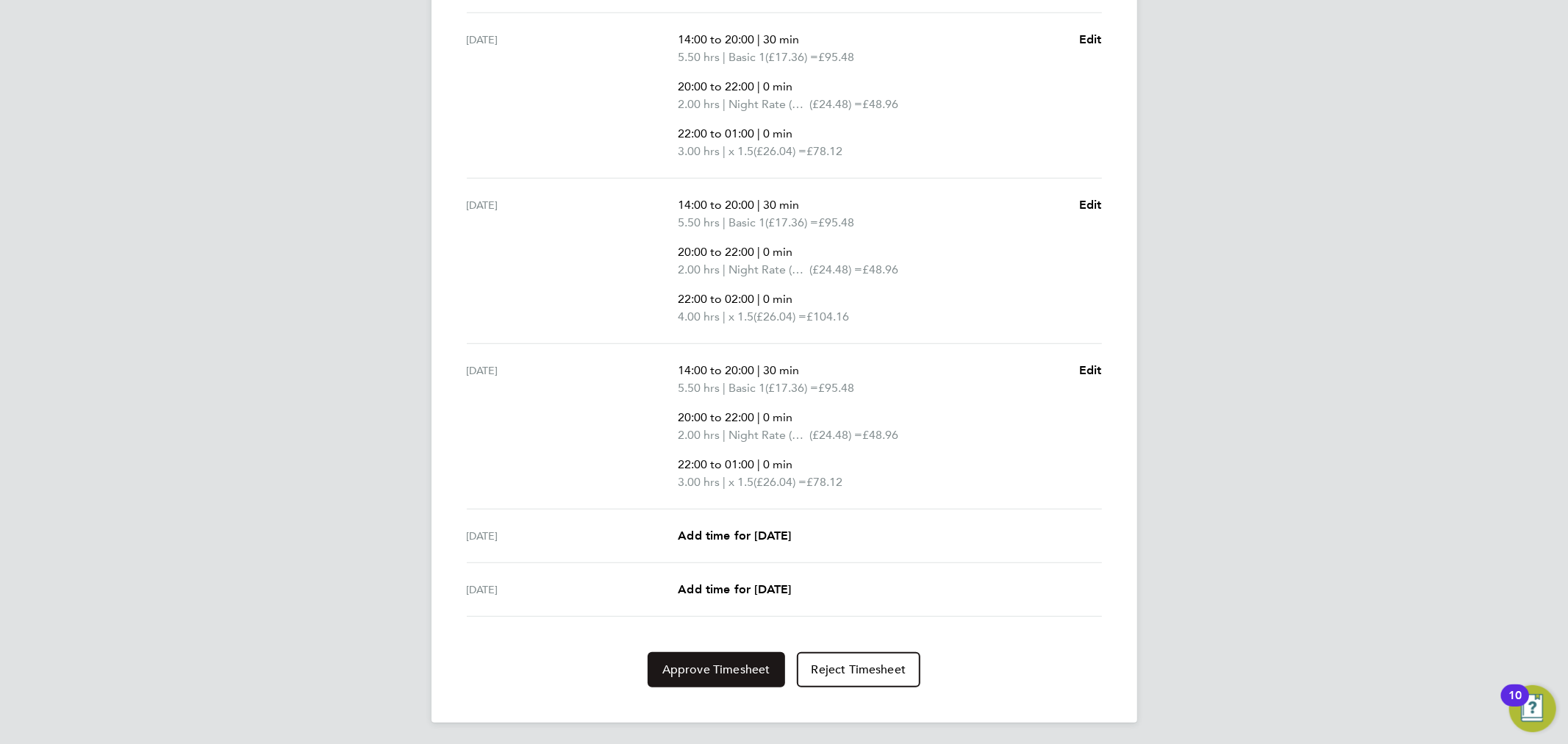
click at [751, 662] on span "Approve Timesheet" at bounding box center [716, 669] width 108 height 15
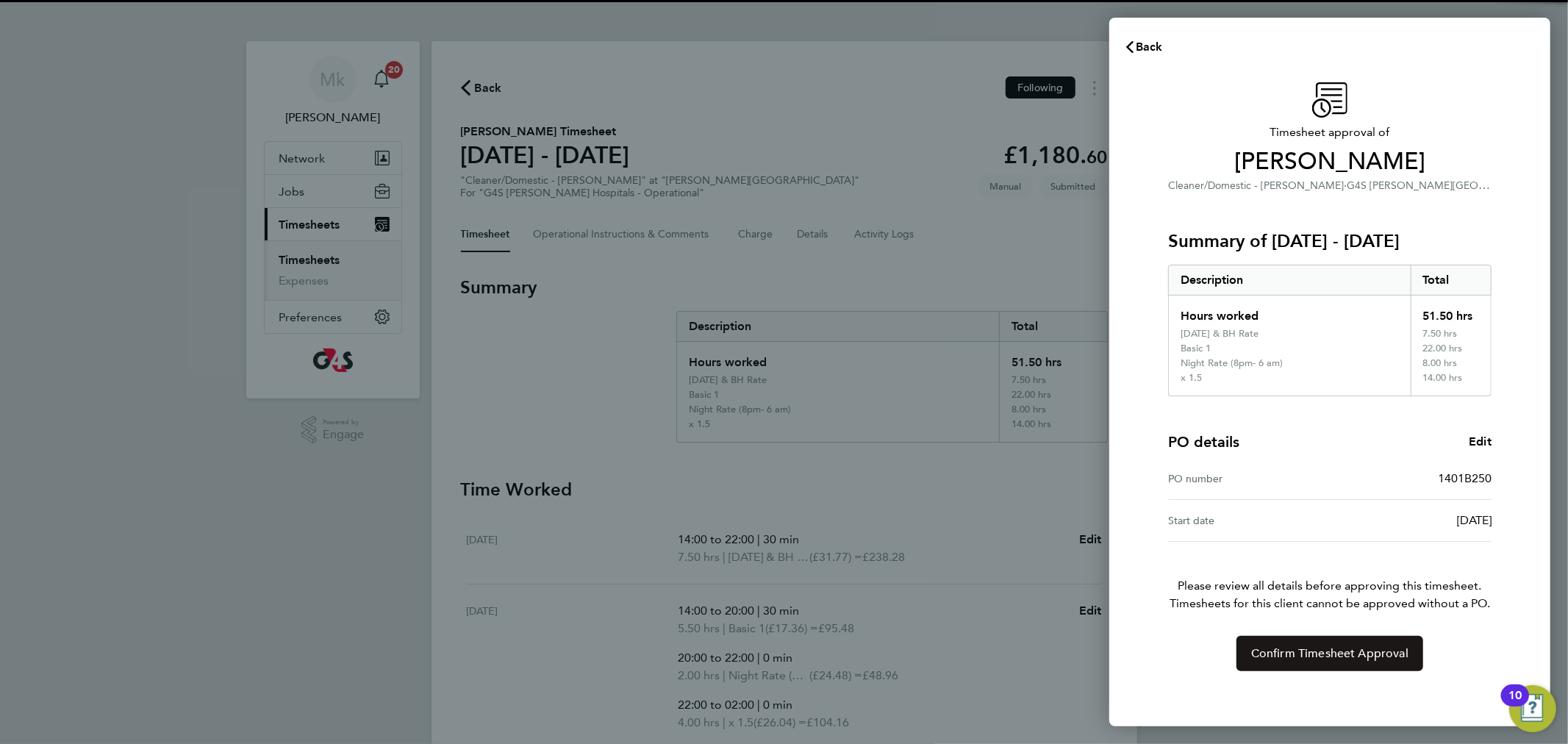
click at [1286, 663] on button "Confirm Timesheet Approval" at bounding box center [1329, 653] width 187 height 35
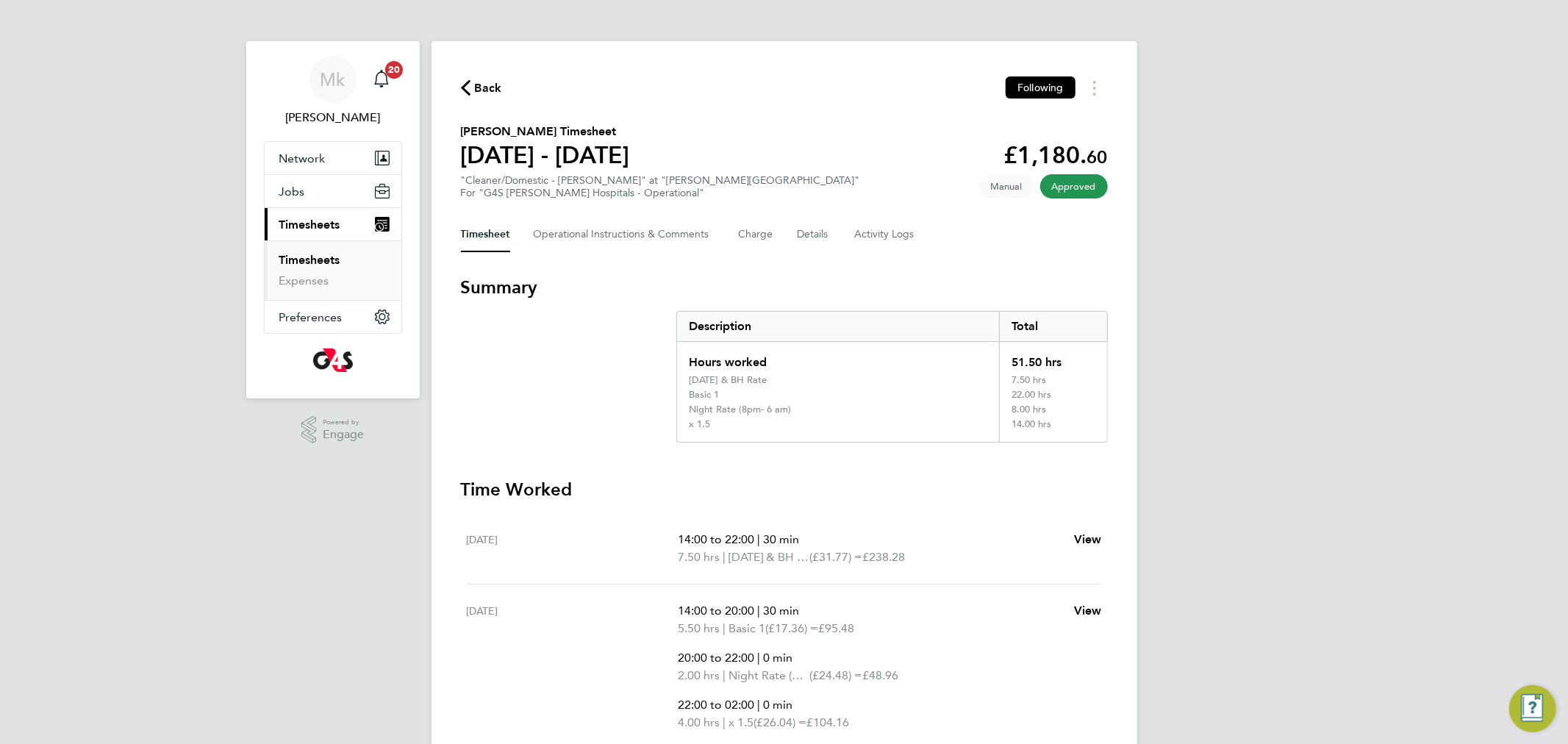
click at [310, 258] on link "Timesheets" at bounding box center [310, 260] width 61 height 14
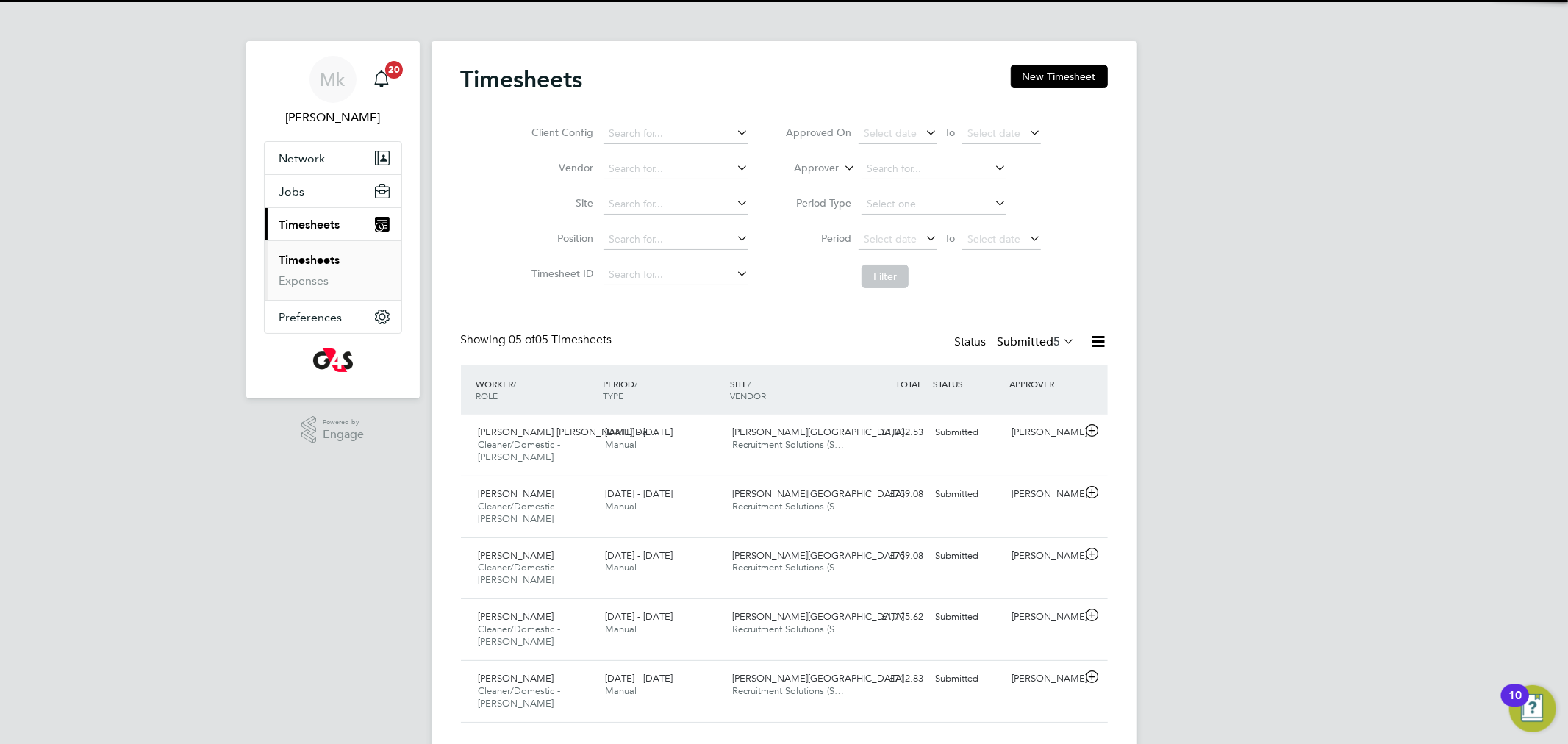
click at [996, 350] on div "Status Submitted 5" at bounding box center [1017, 343] width 124 height 21
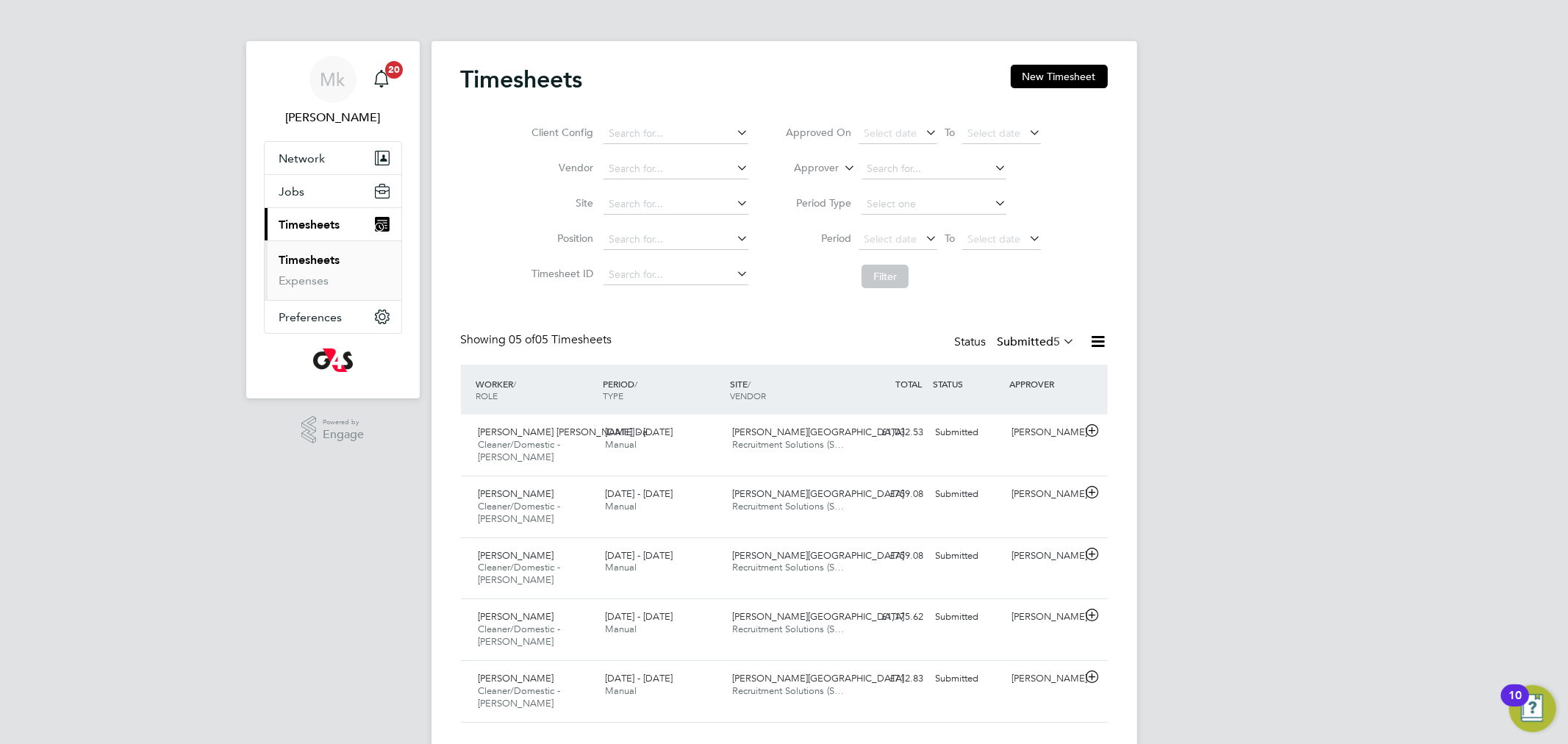
click at [1008, 340] on label "Submitted 5" at bounding box center [1037, 342] width 78 height 15
click at [1012, 409] on li "Submitted" at bounding box center [1017, 409] width 68 height 21
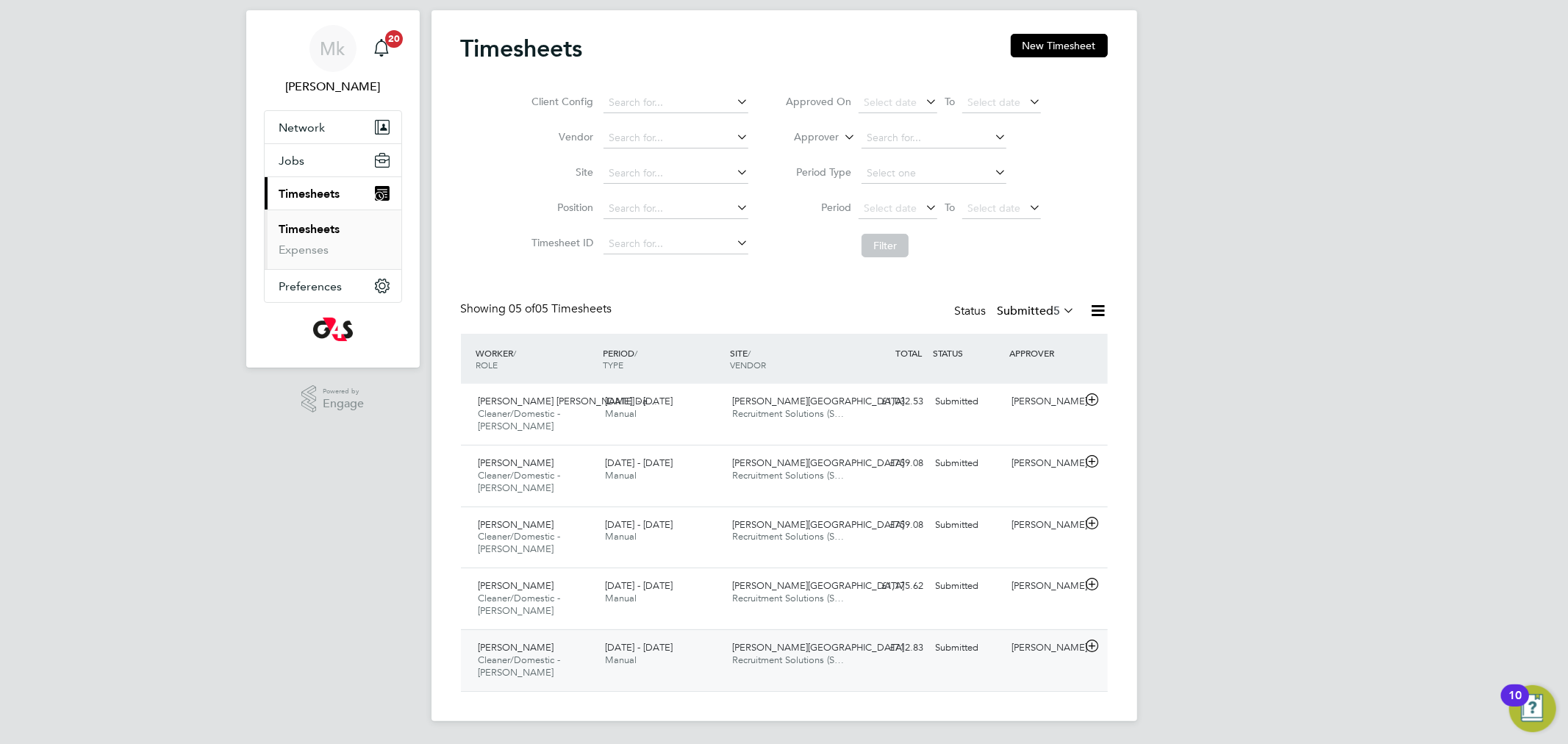
click at [517, 658] on span "Cleaner/Domestic - [PERSON_NAME]" at bounding box center [519, 665] width 82 height 25
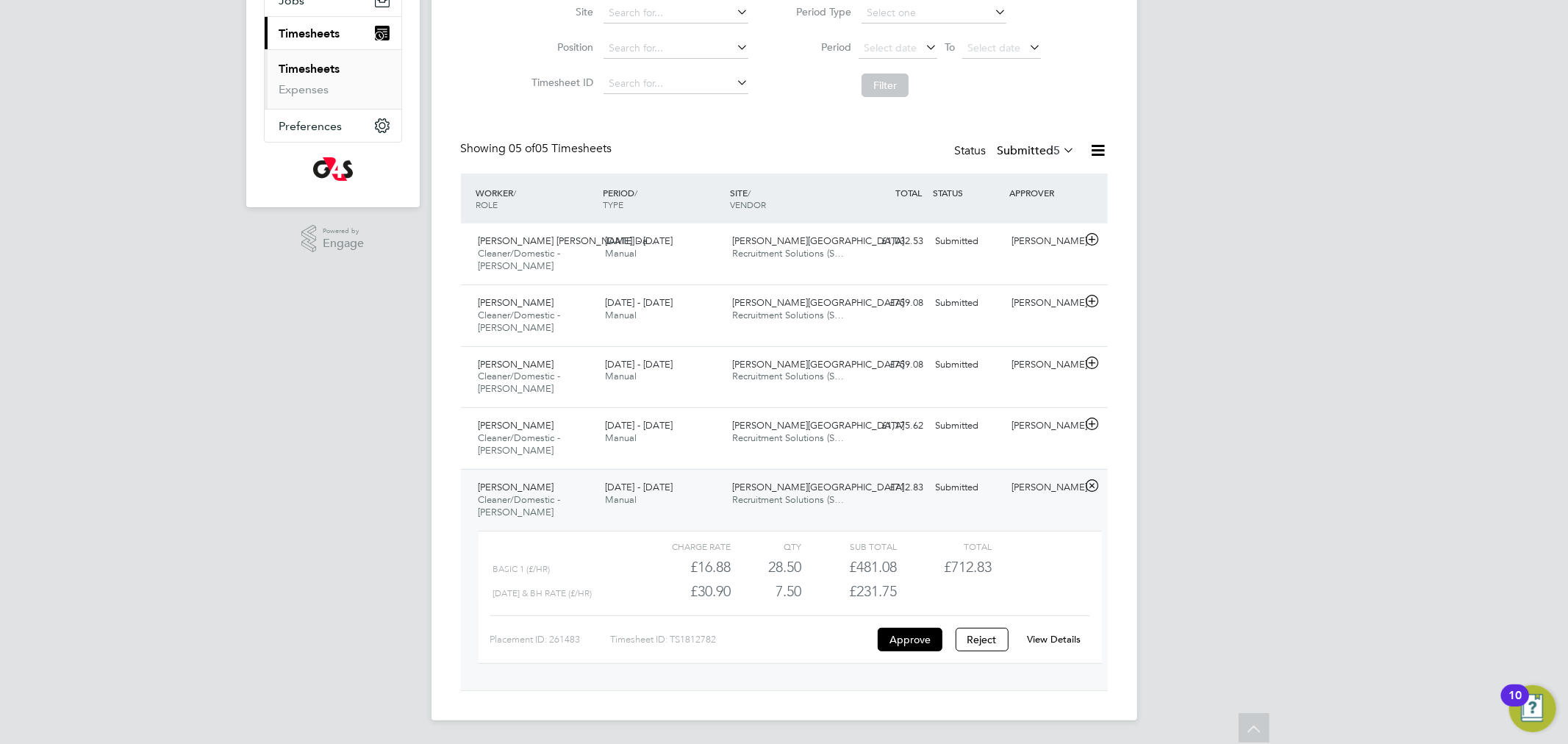
click at [1046, 636] on link "View Details" at bounding box center [1054, 639] width 54 height 13
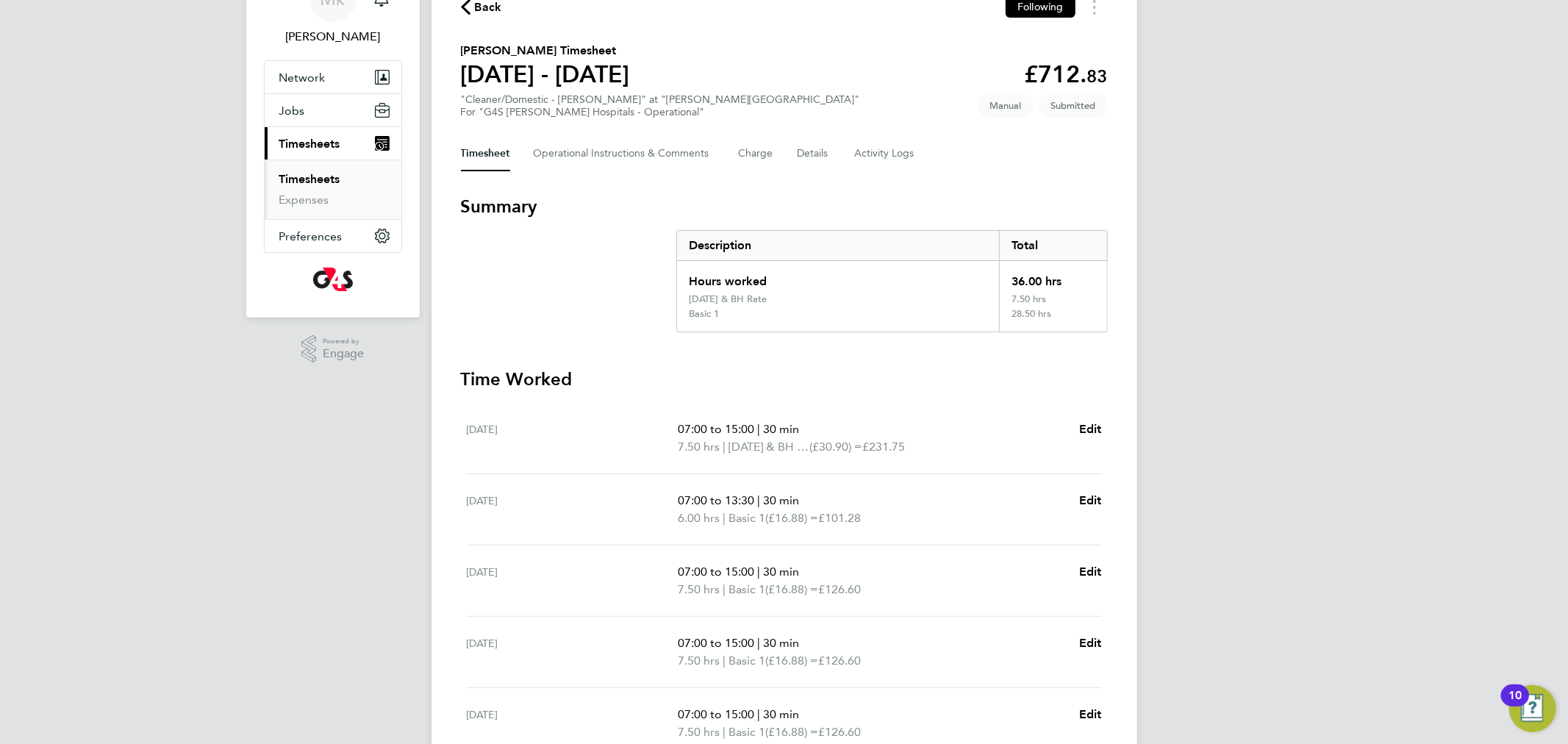
scroll to position [63, 0]
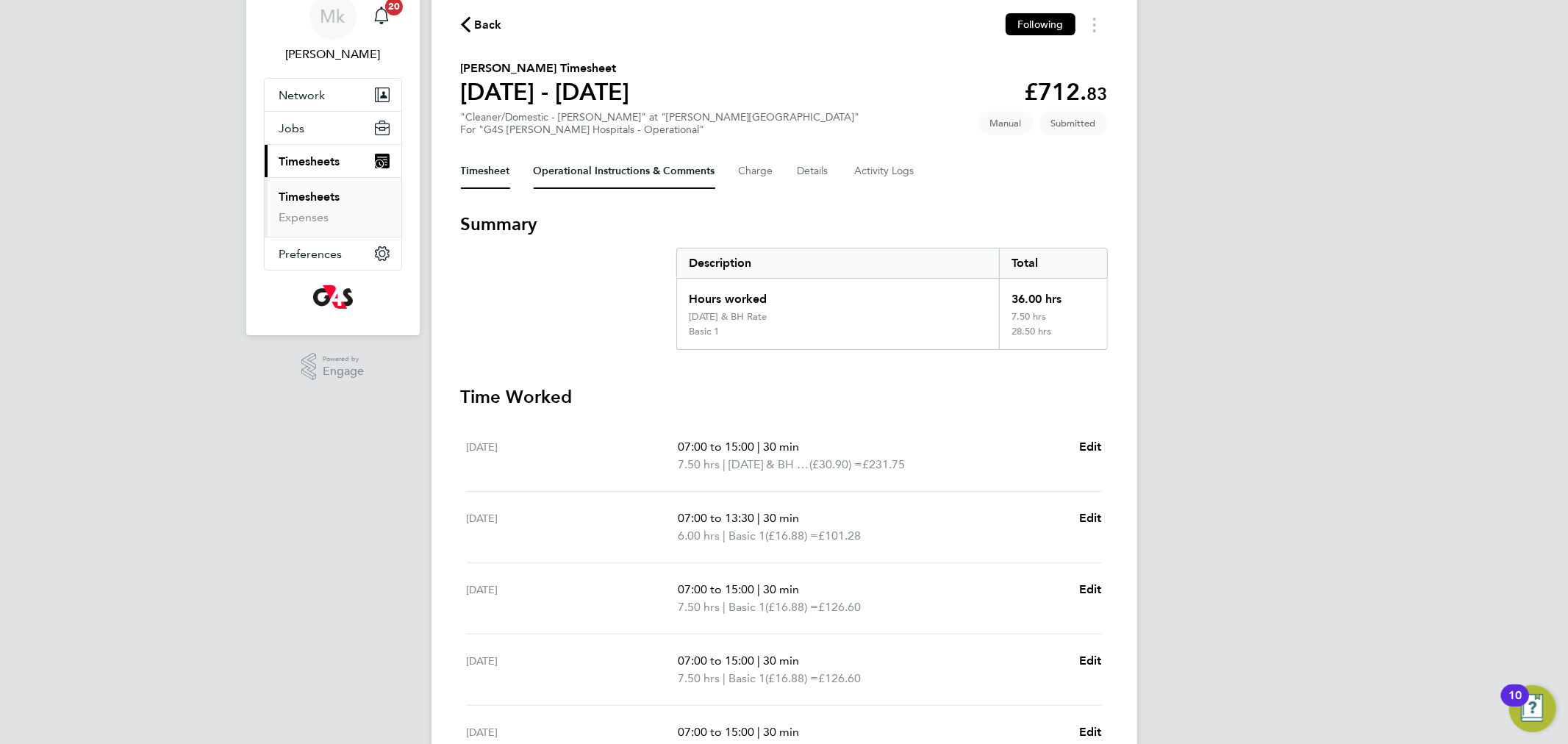
click at [605, 164] on Comments-tab "Operational Instructions & Comments" at bounding box center [624, 171] width 182 height 35
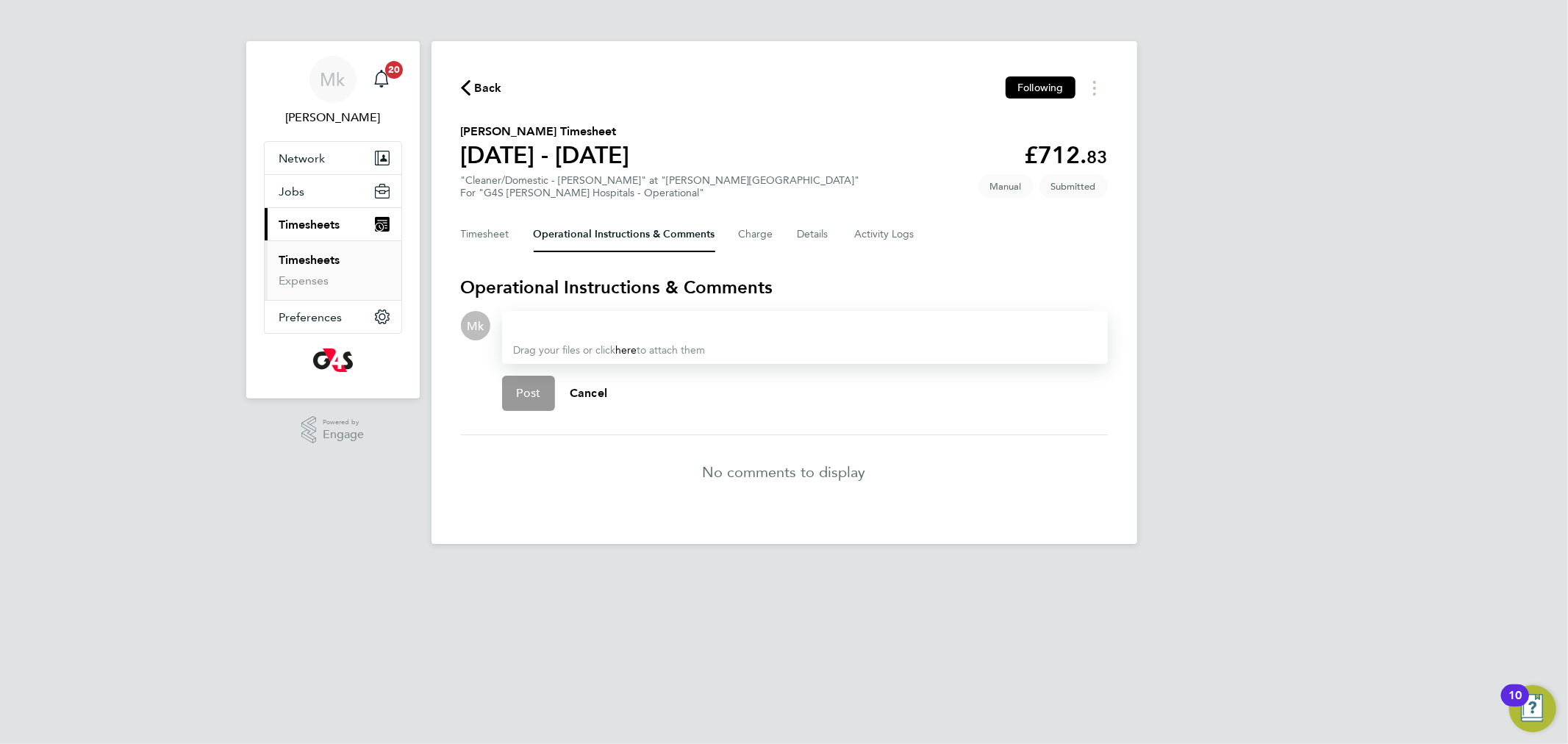
click at [569, 330] on div at bounding box center [804, 326] width 582 height 18
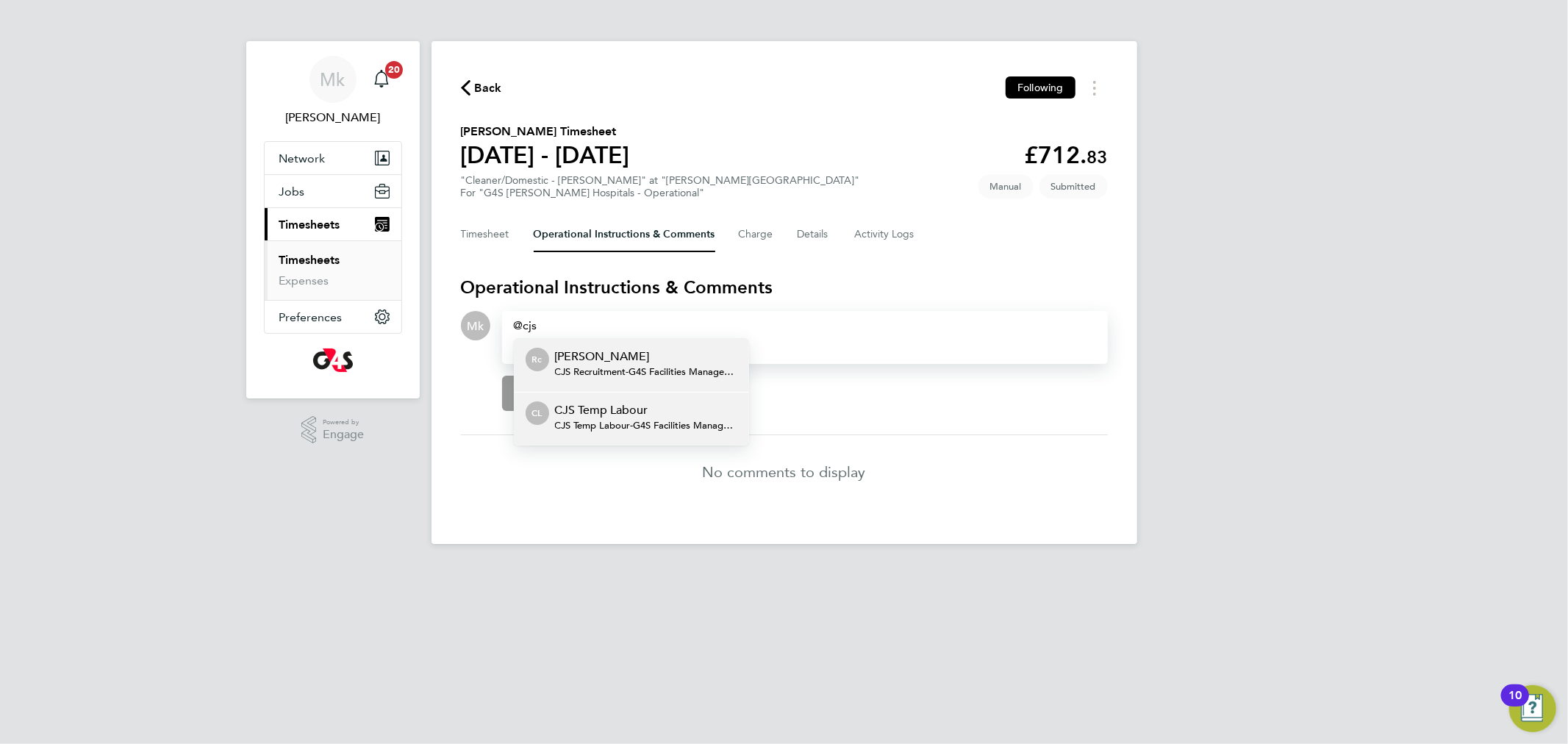
click at [611, 424] on span "CJS Temp Labour - G4S Facilities Management (Uk) Limited" at bounding box center [646, 425] width 182 height 12
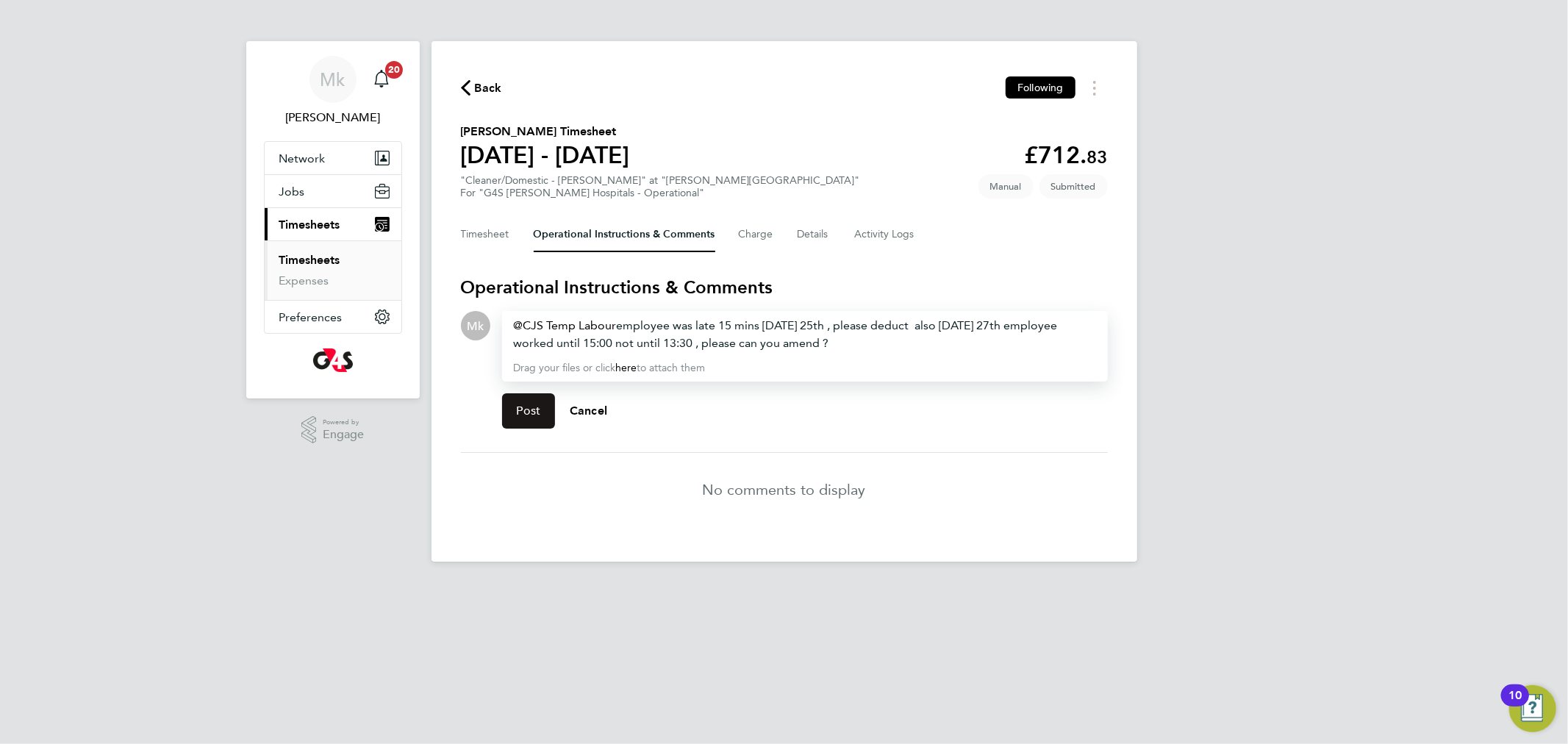
click at [544, 409] on button "Post" at bounding box center [529, 410] width 54 height 35
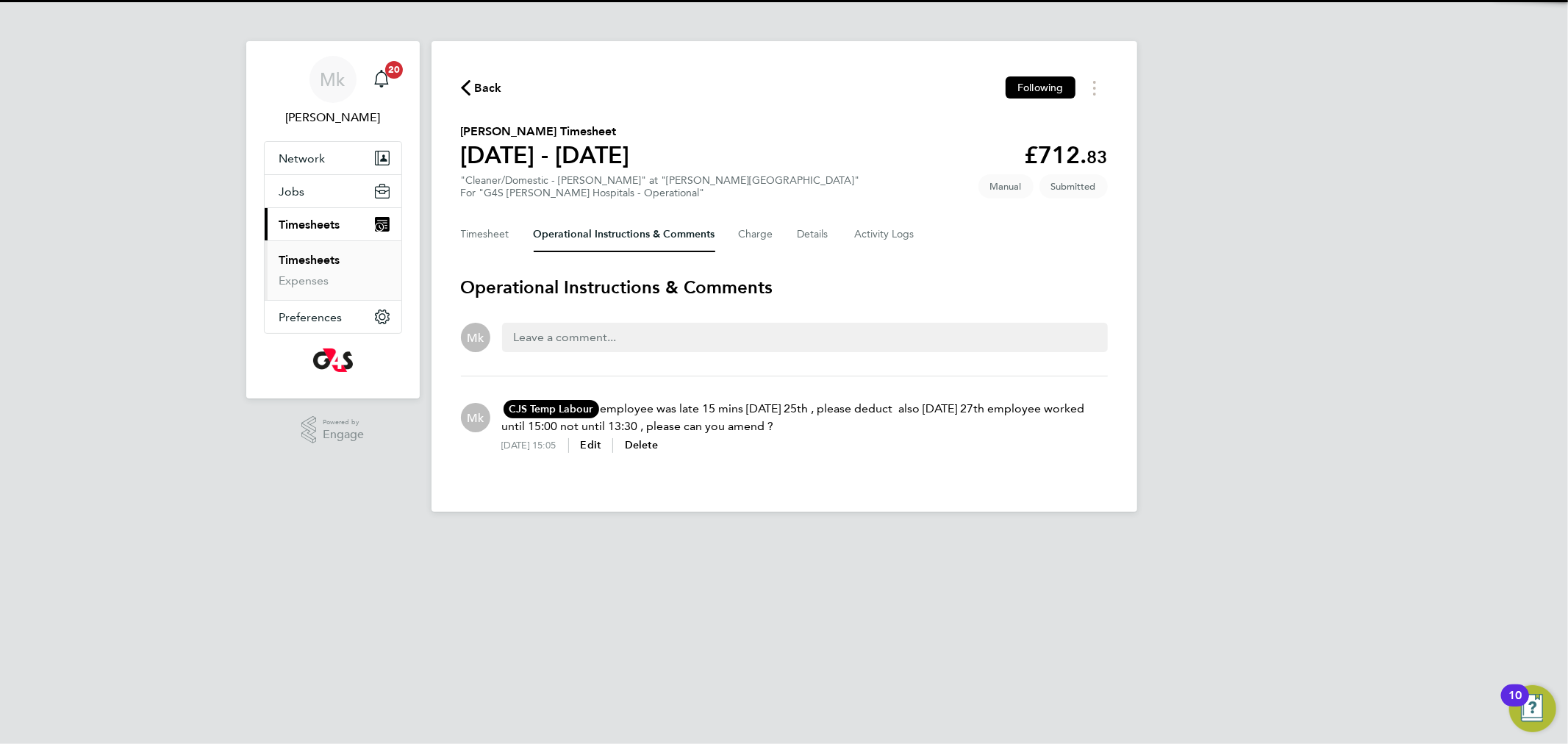
click at [308, 256] on link "Timesheets" at bounding box center [310, 260] width 61 height 14
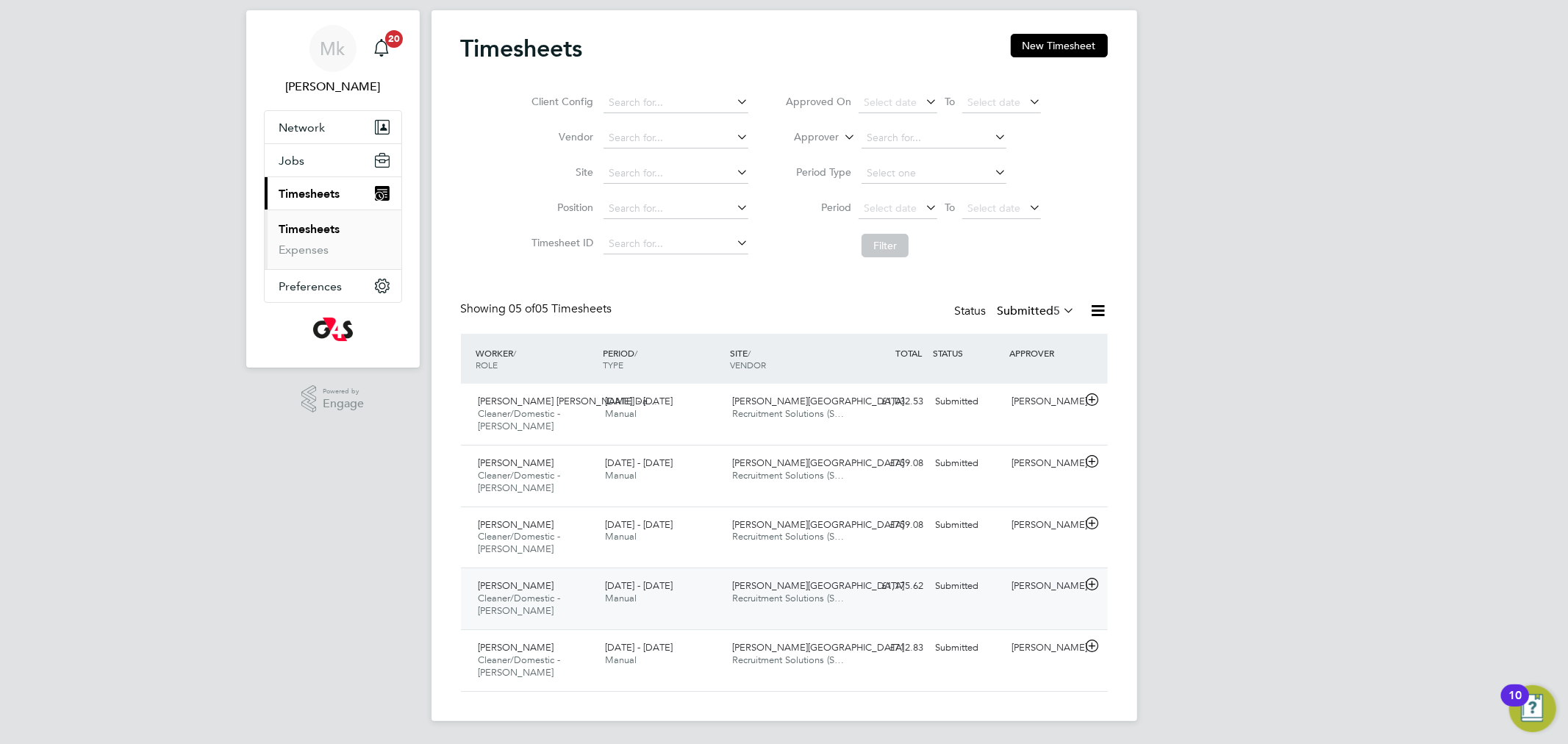
click at [549, 597] on span "Cleaner/Domestic - [PERSON_NAME]" at bounding box center [519, 603] width 82 height 25
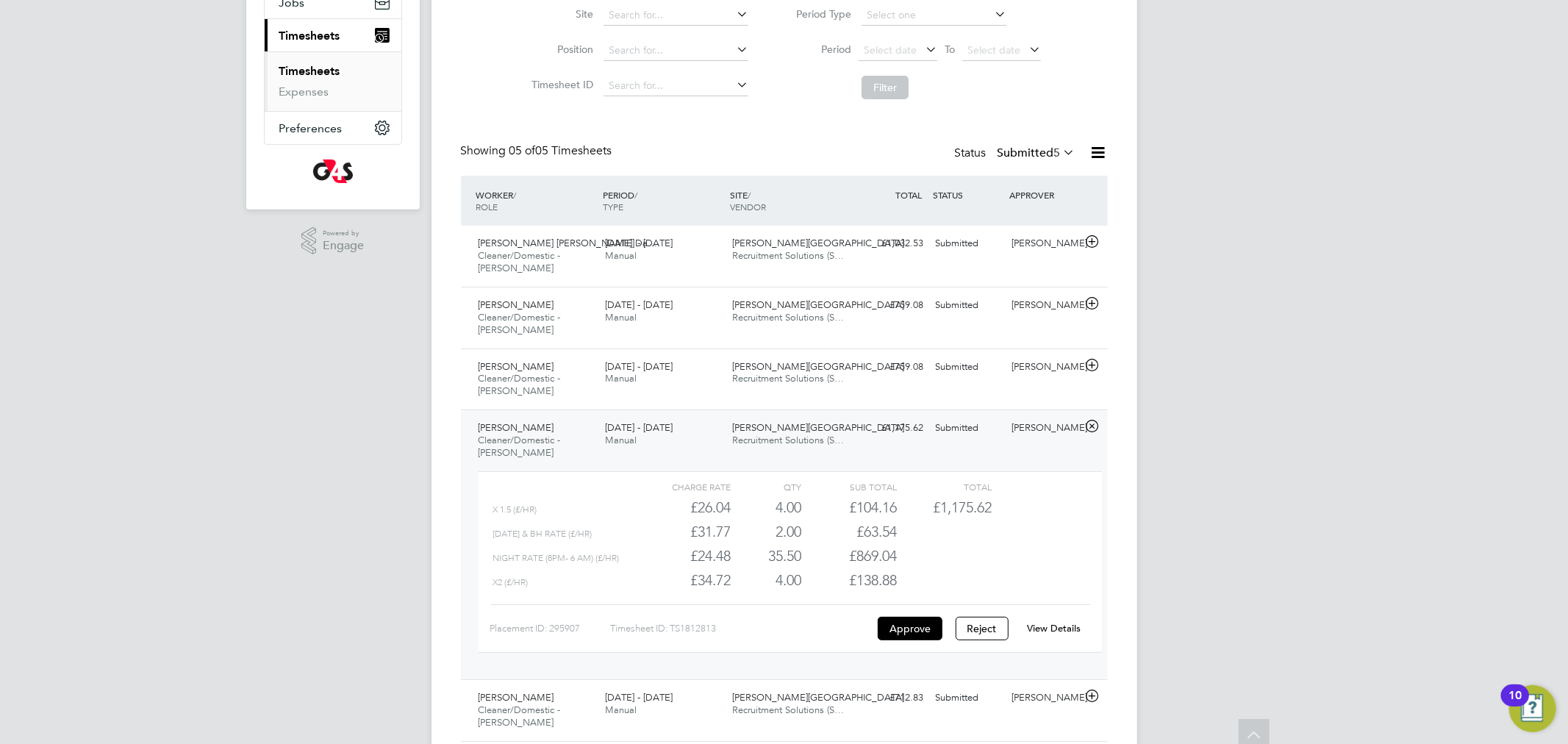
scroll to position [241, 0]
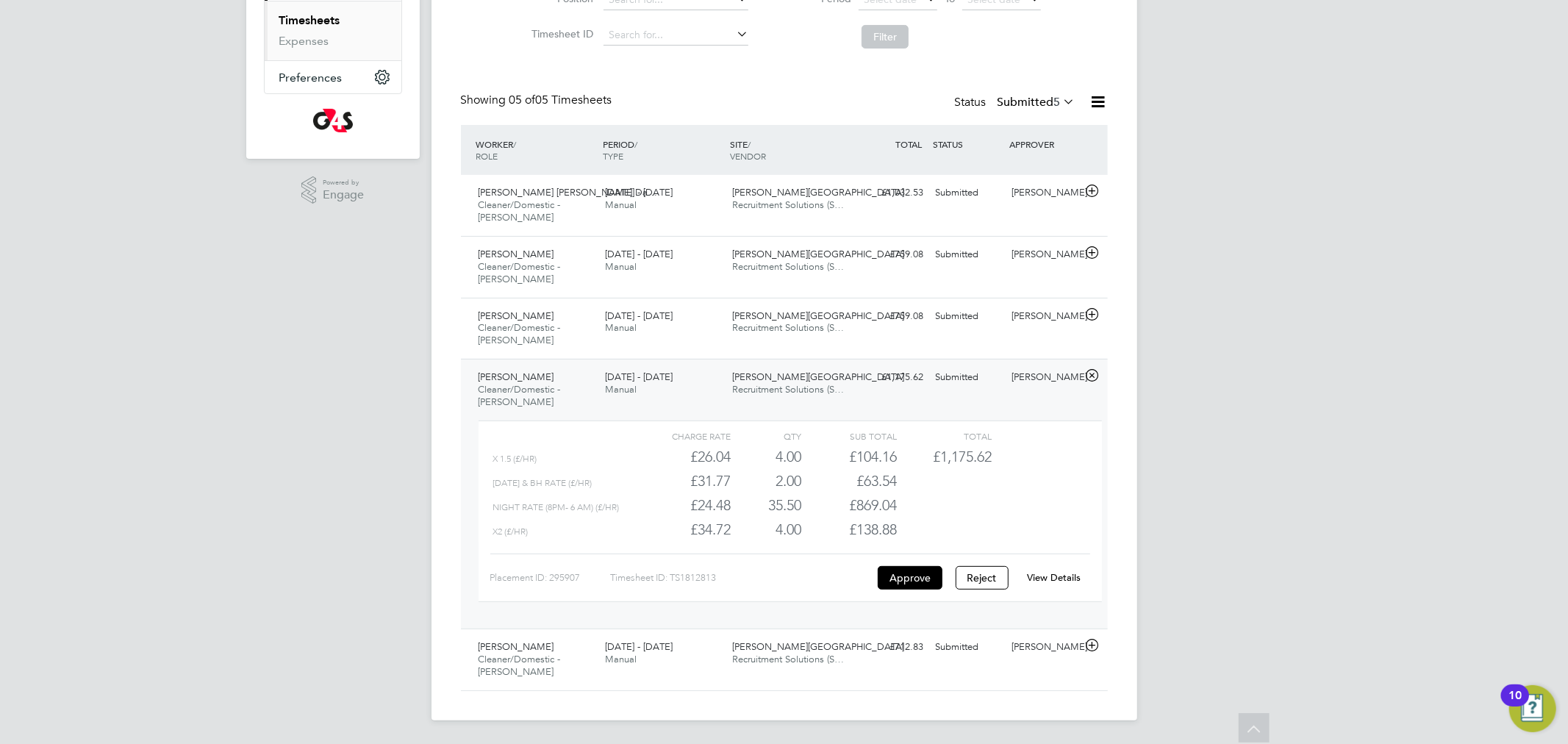
click at [1052, 577] on link "View Details" at bounding box center [1054, 577] width 54 height 13
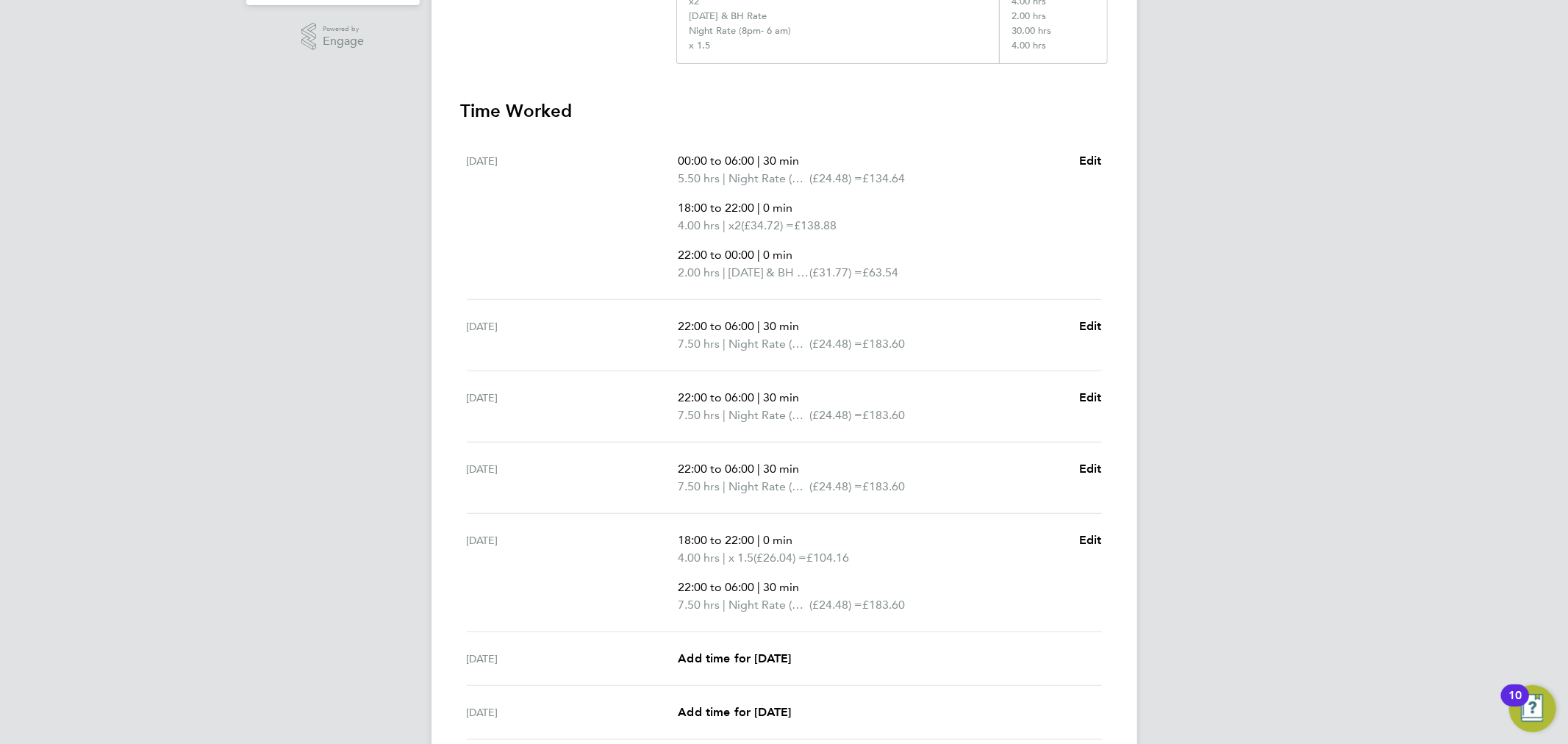
scroll to position [516, 0]
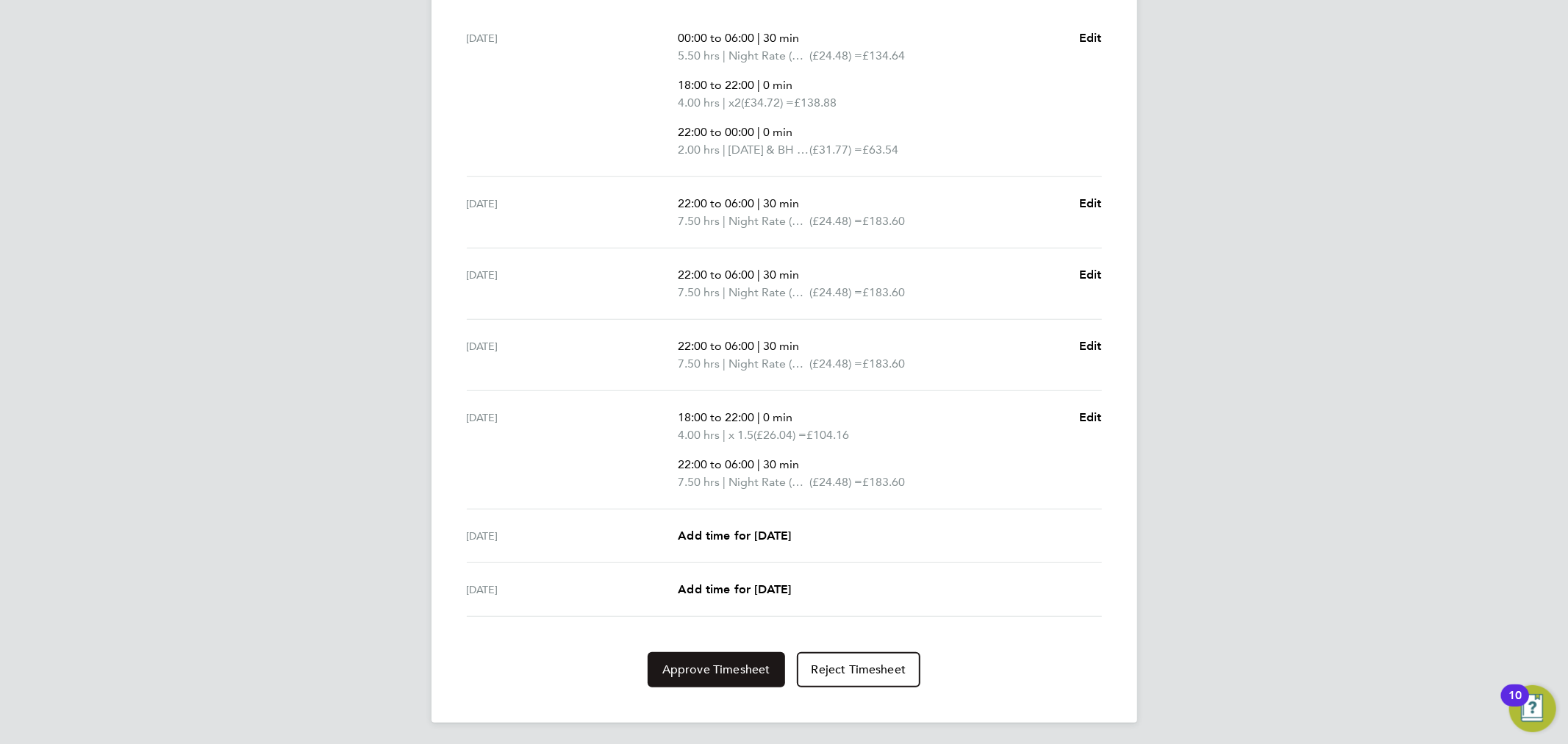
click at [711, 675] on button "Approve Timesheet" at bounding box center [716, 669] width 138 height 35
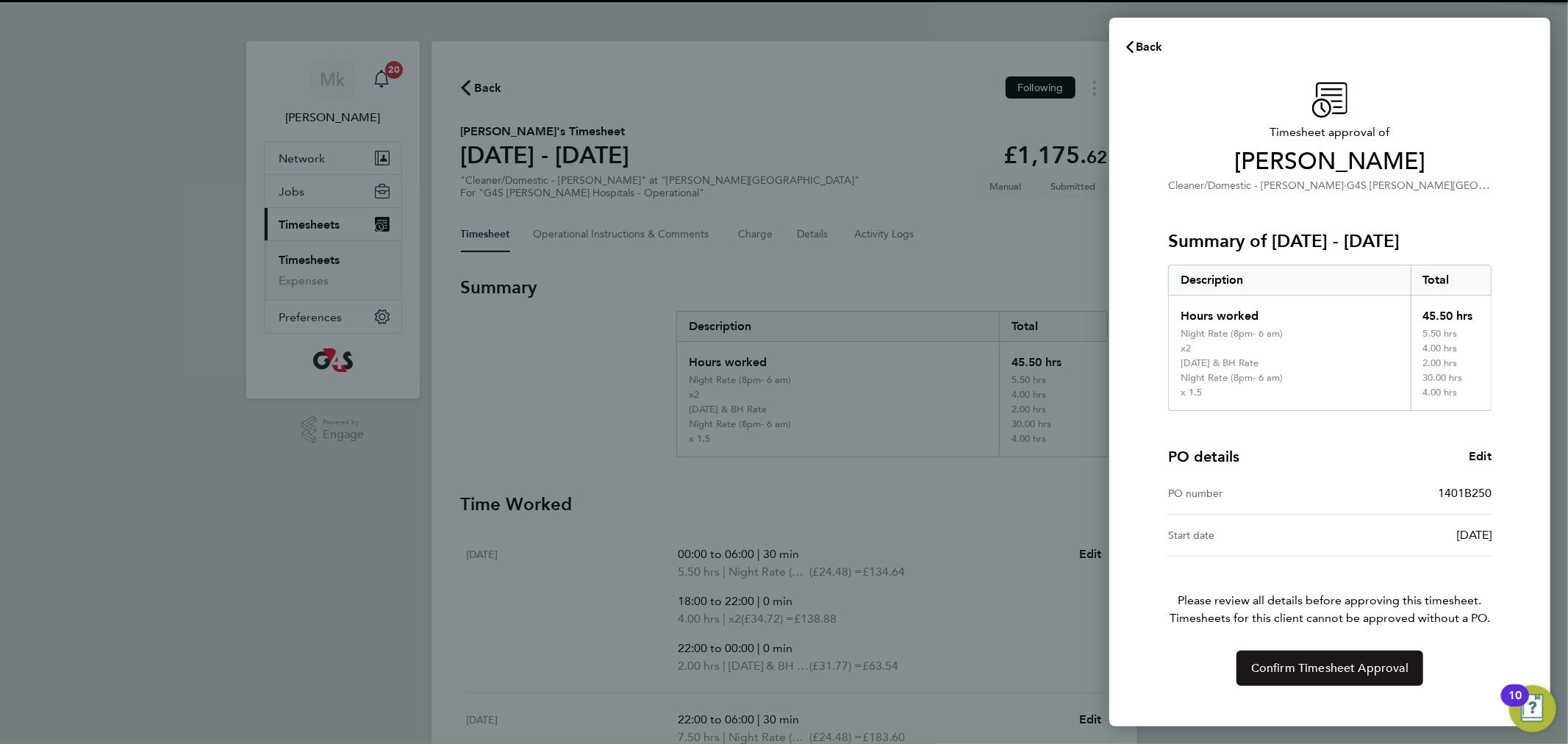
click at [1286, 670] on span "Confirm Timesheet Approval" at bounding box center [1328, 668] width 157 height 15
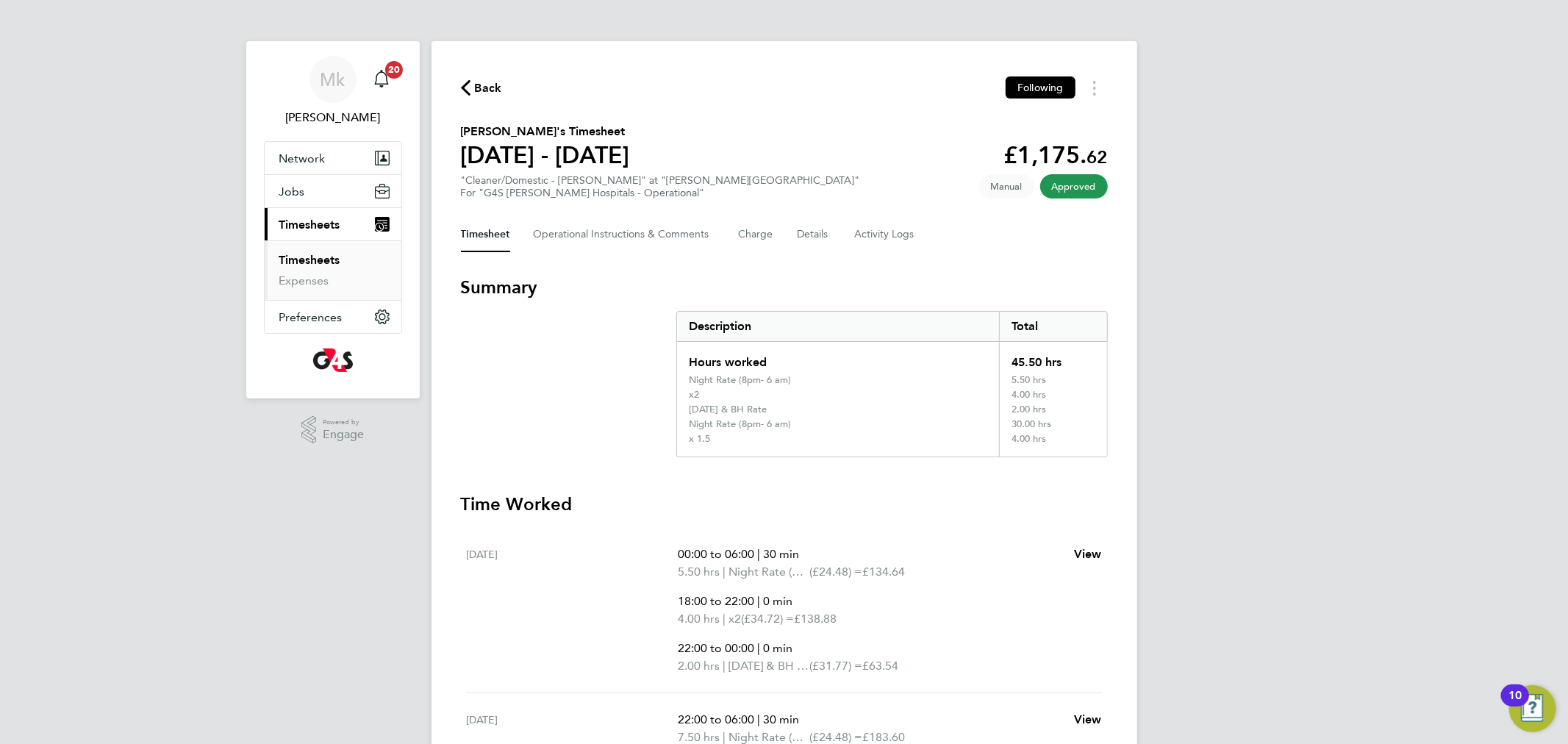
click at [290, 265] on link "Timesheets" at bounding box center [310, 260] width 61 height 14
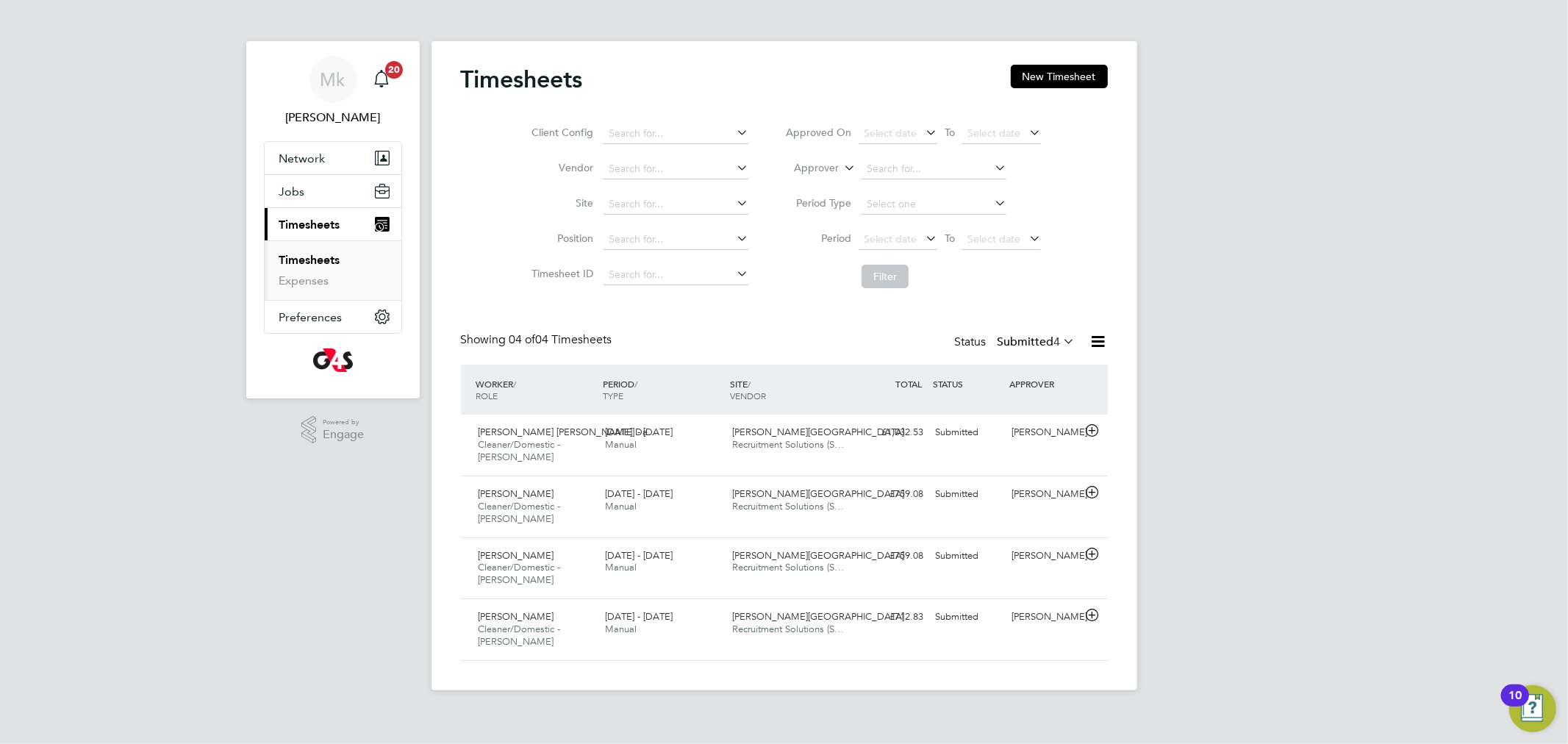
click at [1018, 343] on label "Submitted 4" at bounding box center [1037, 342] width 78 height 15
click at [1012, 405] on li "Submitted" at bounding box center [1017, 409] width 68 height 21
click at [532, 560] on div "Latifah Ali Cleaner/Domestic - Churchill 25 - 31 Aug 2025" at bounding box center [535, 568] width 127 height 49
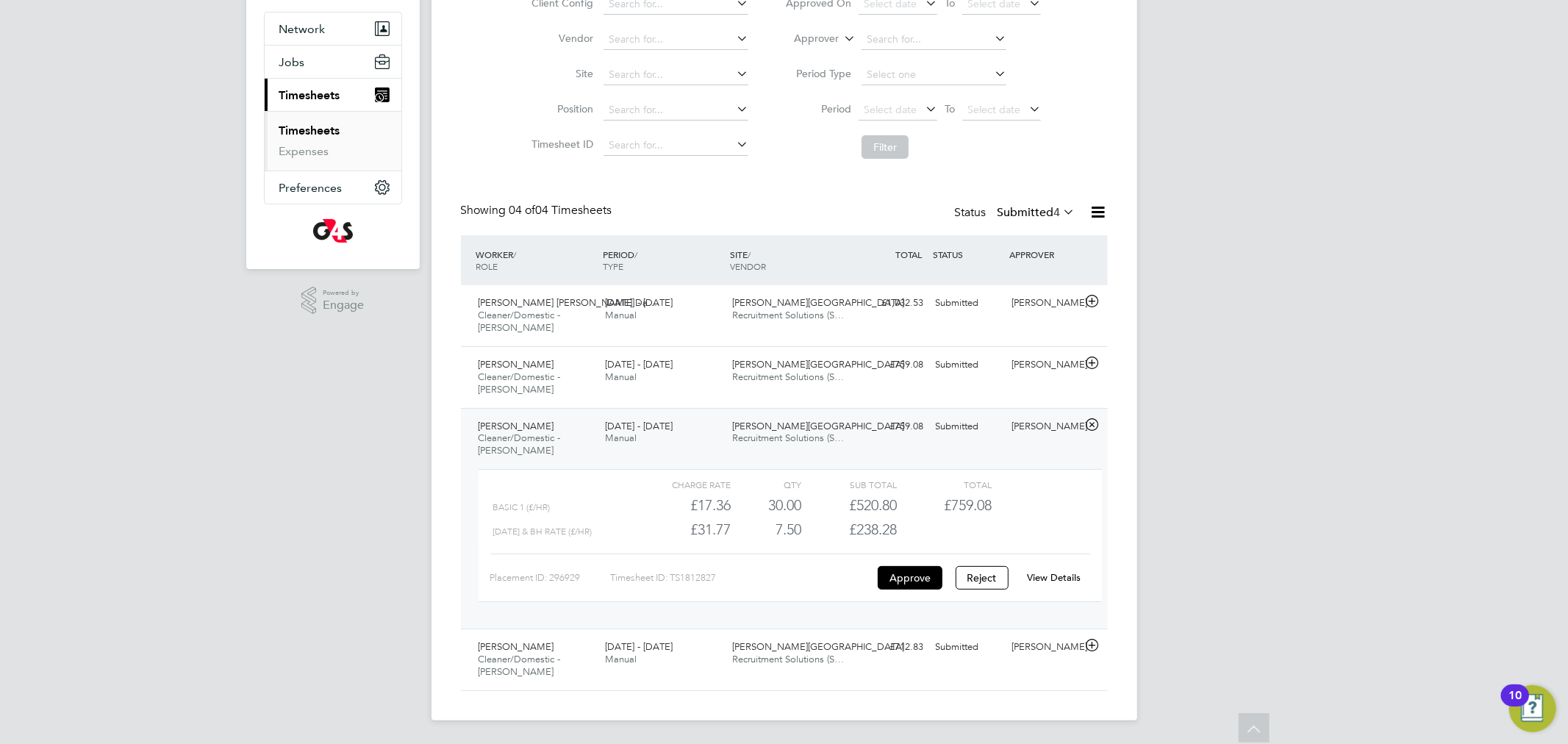
click at [1066, 581] on link "View Details" at bounding box center [1054, 577] width 54 height 13
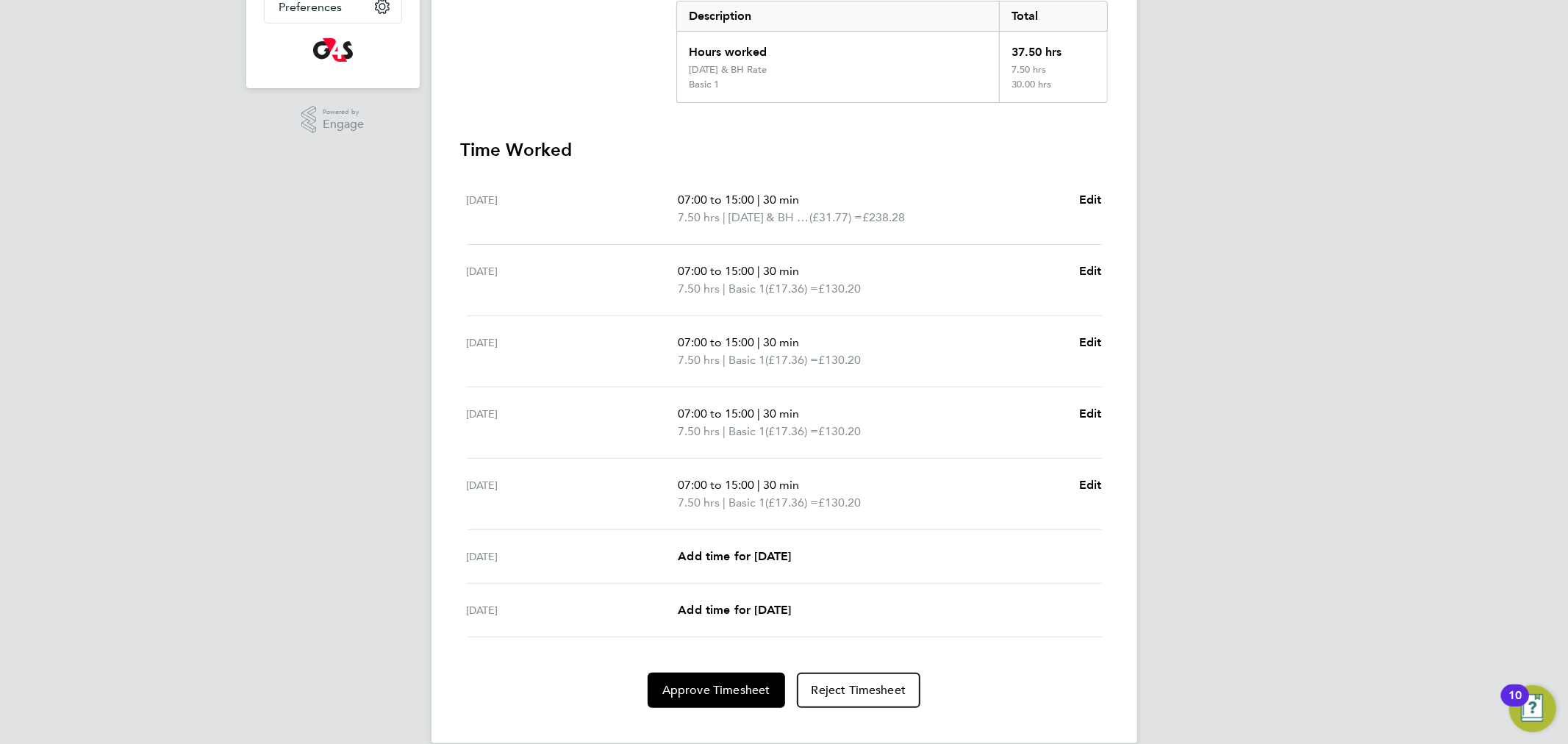
scroll to position [331, 0]
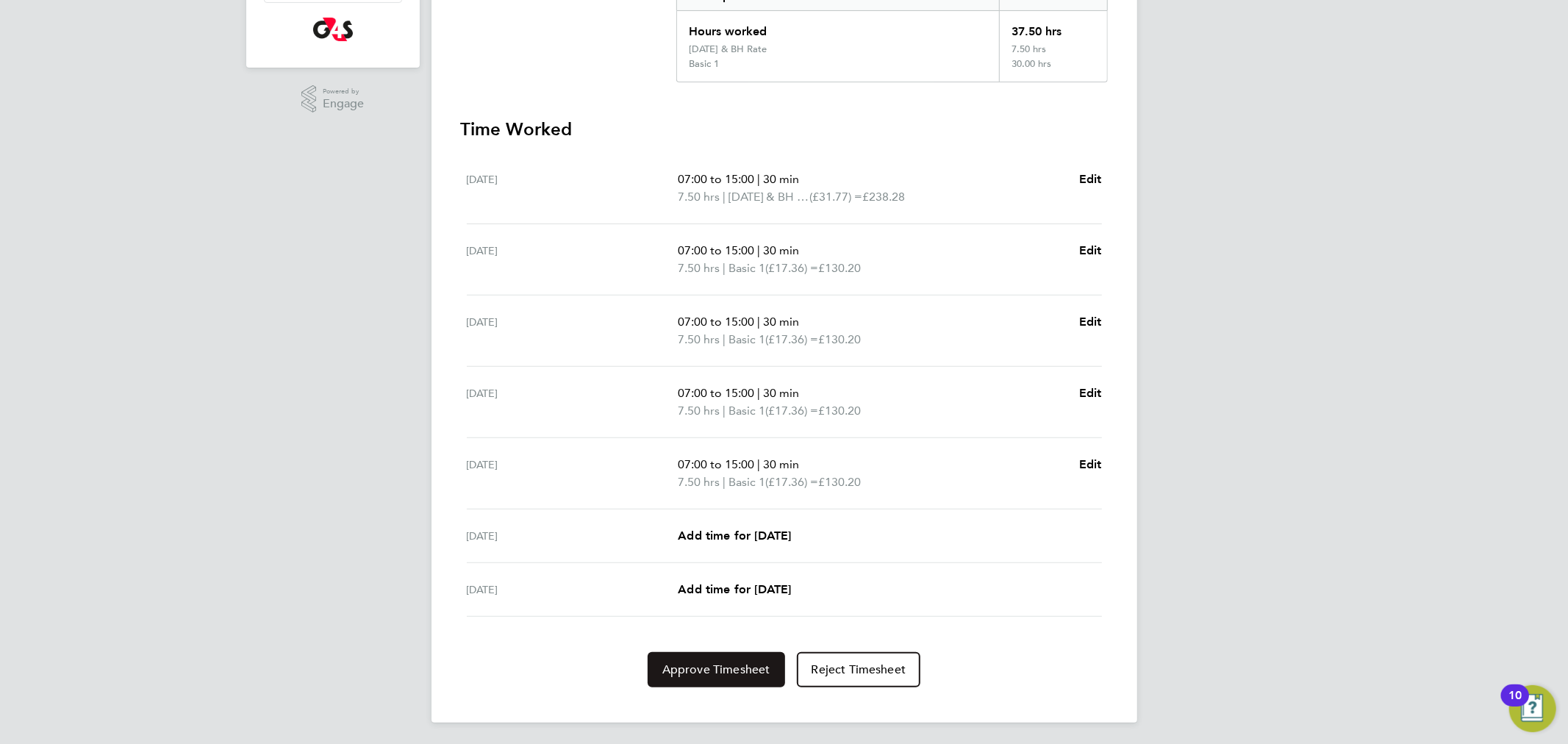
click at [748, 657] on button "Approve Timesheet" at bounding box center [716, 669] width 138 height 35
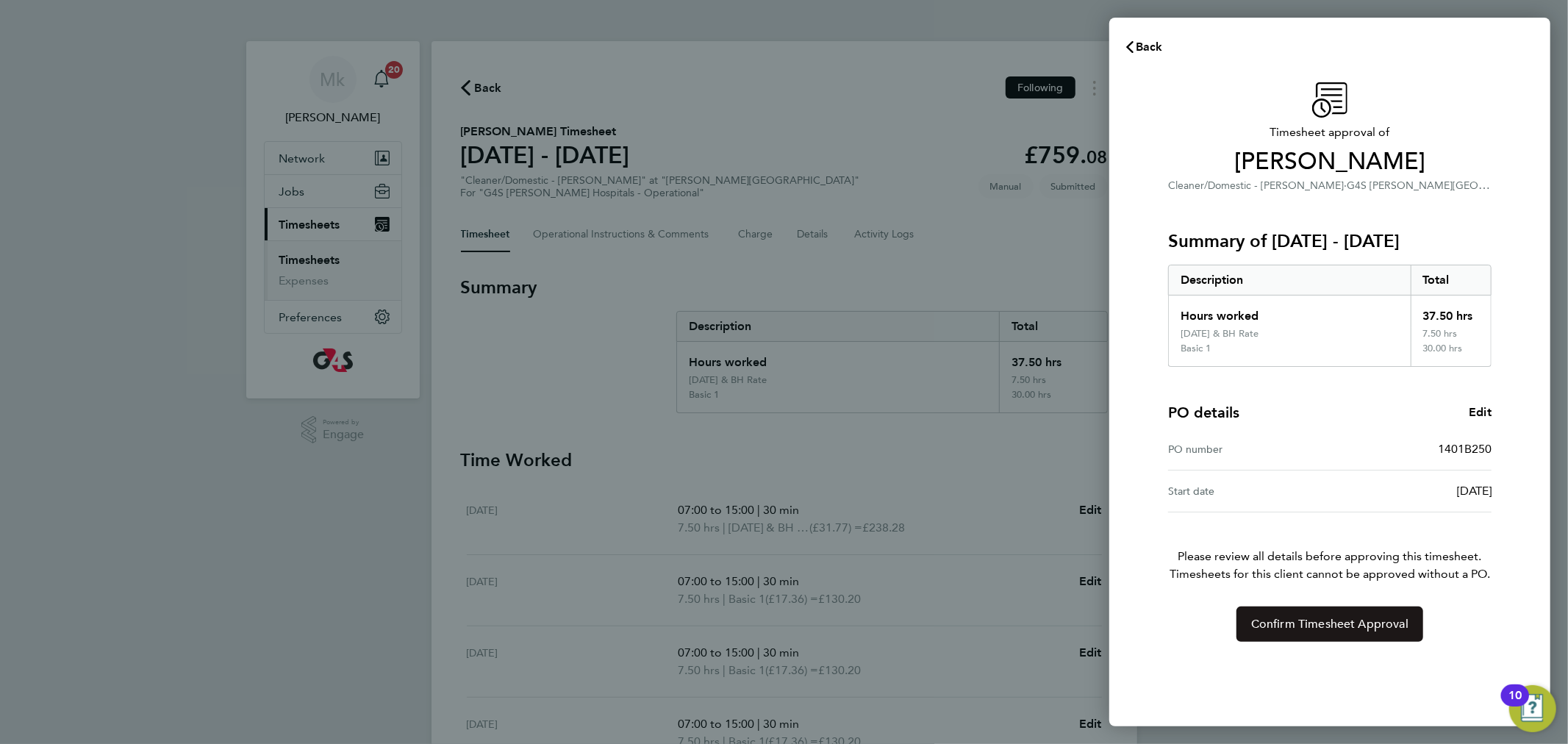
click at [1398, 625] on span "Confirm Timesheet Approval" at bounding box center [1328, 623] width 157 height 15
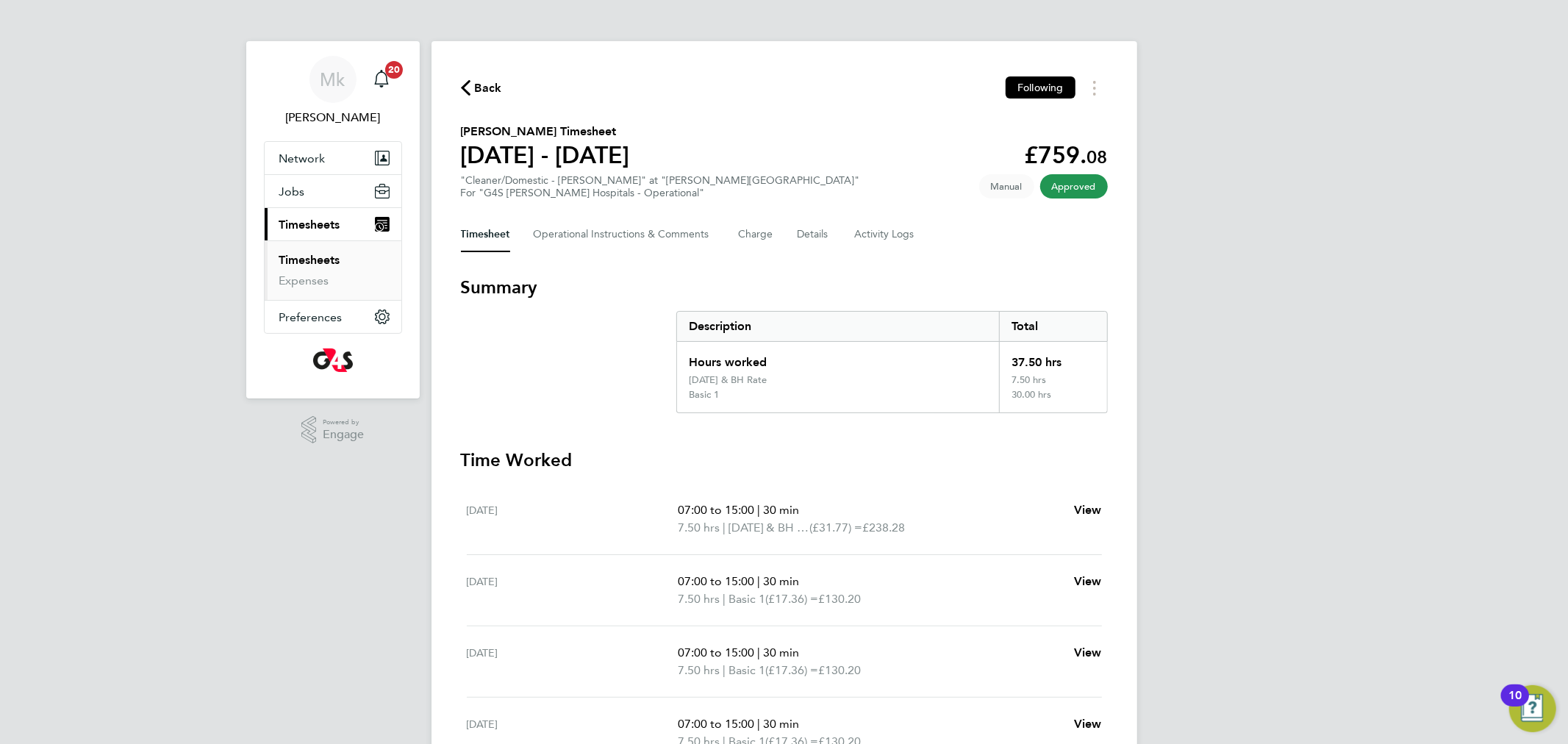
click at [311, 260] on link "Timesheets" at bounding box center [310, 260] width 61 height 14
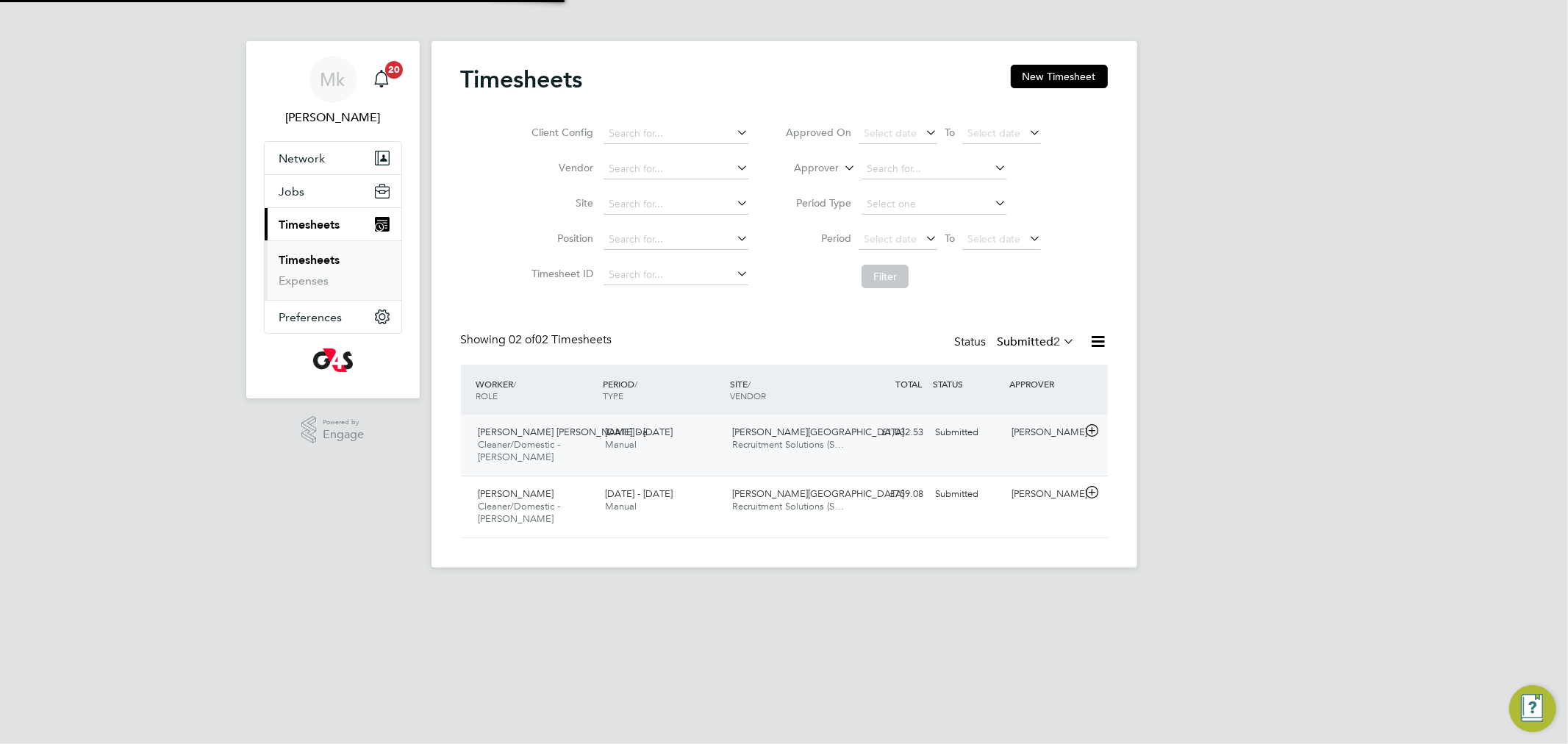
scroll to position [37, 128]
click at [535, 457] on div "Jose Antonio Pinto Da… Cleaner/Domestic - Churchill 25 - 31 Aug 2025" at bounding box center [535, 444] width 127 height 49
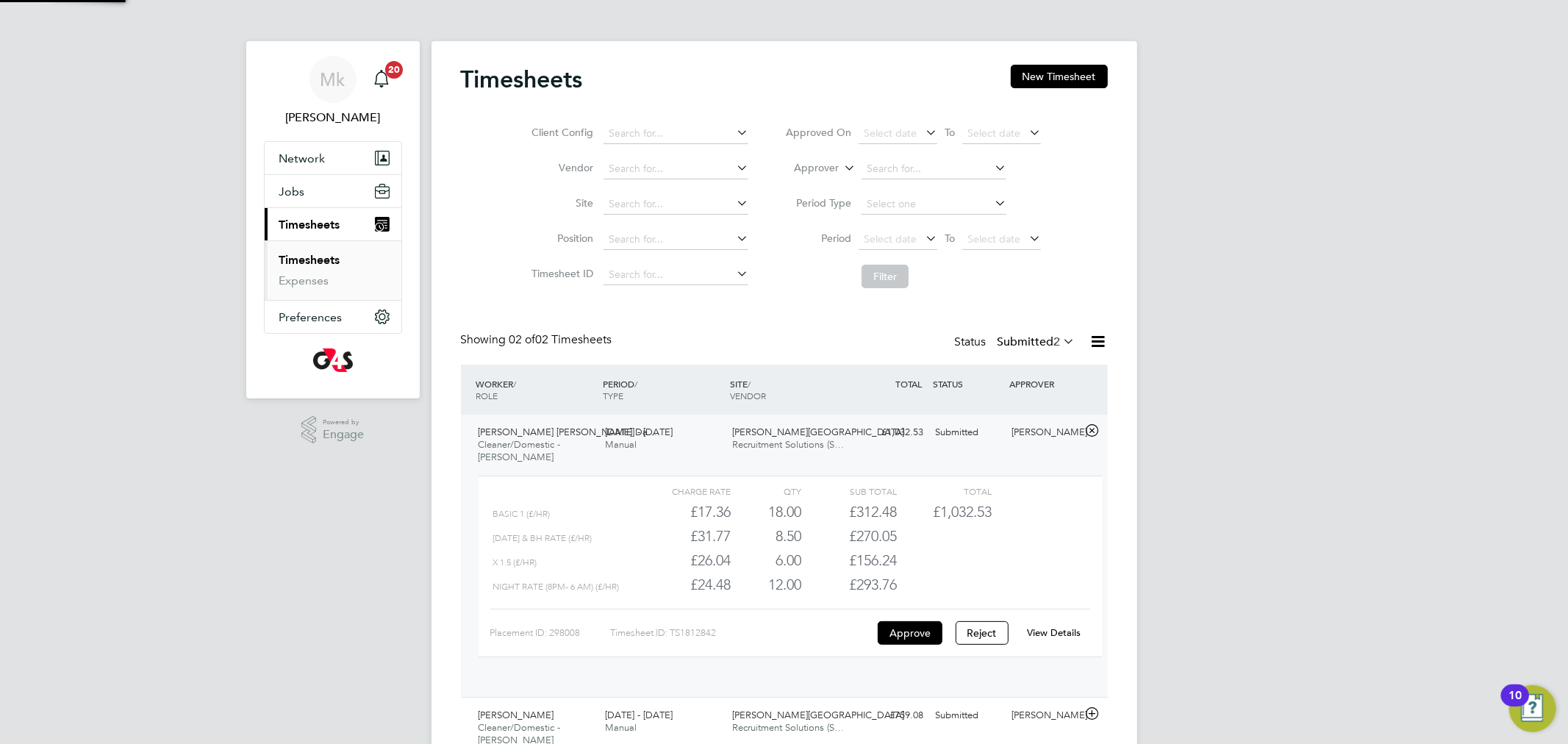
scroll to position [24, 143]
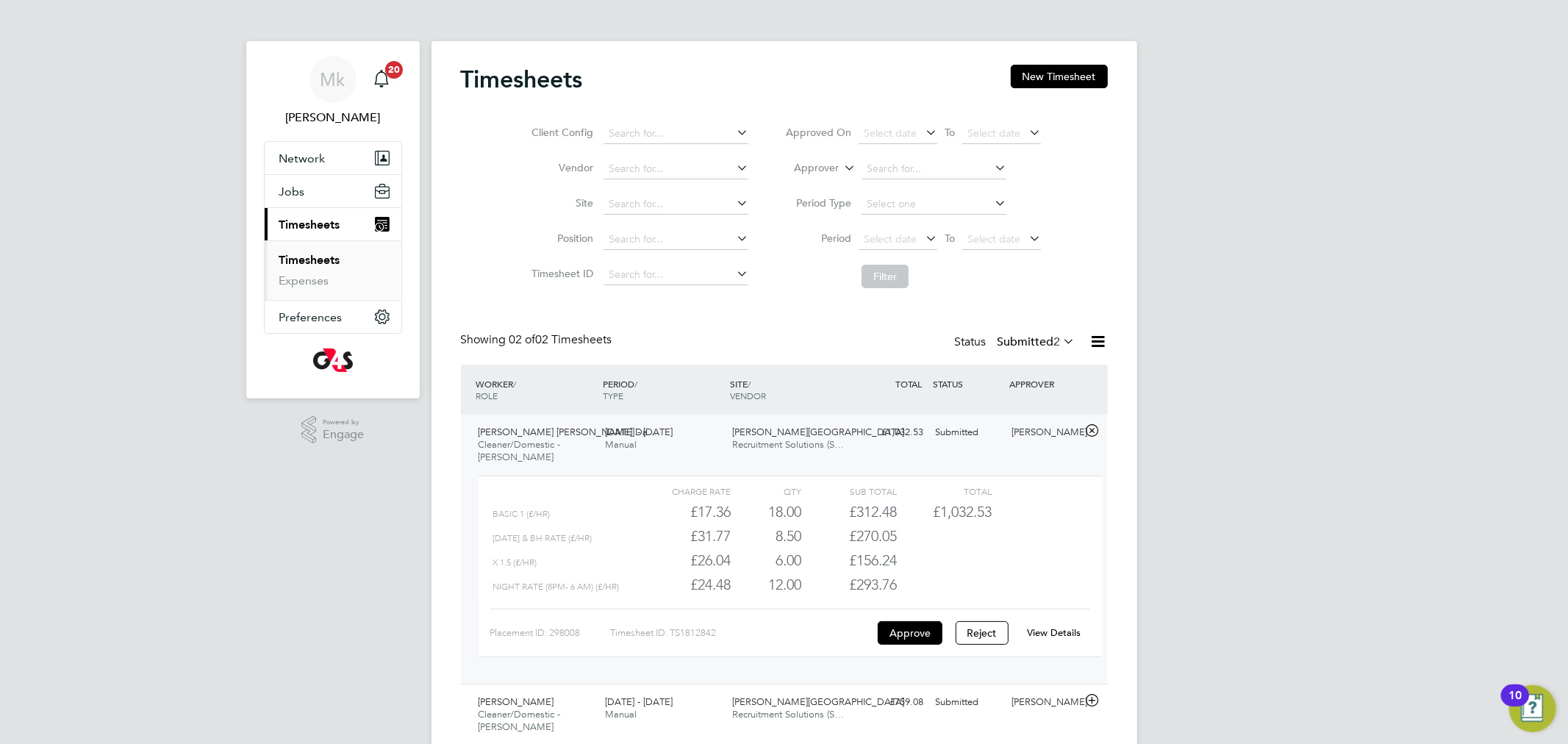
click at [1052, 627] on link "View Details" at bounding box center [1054, 632] width 54 height 13
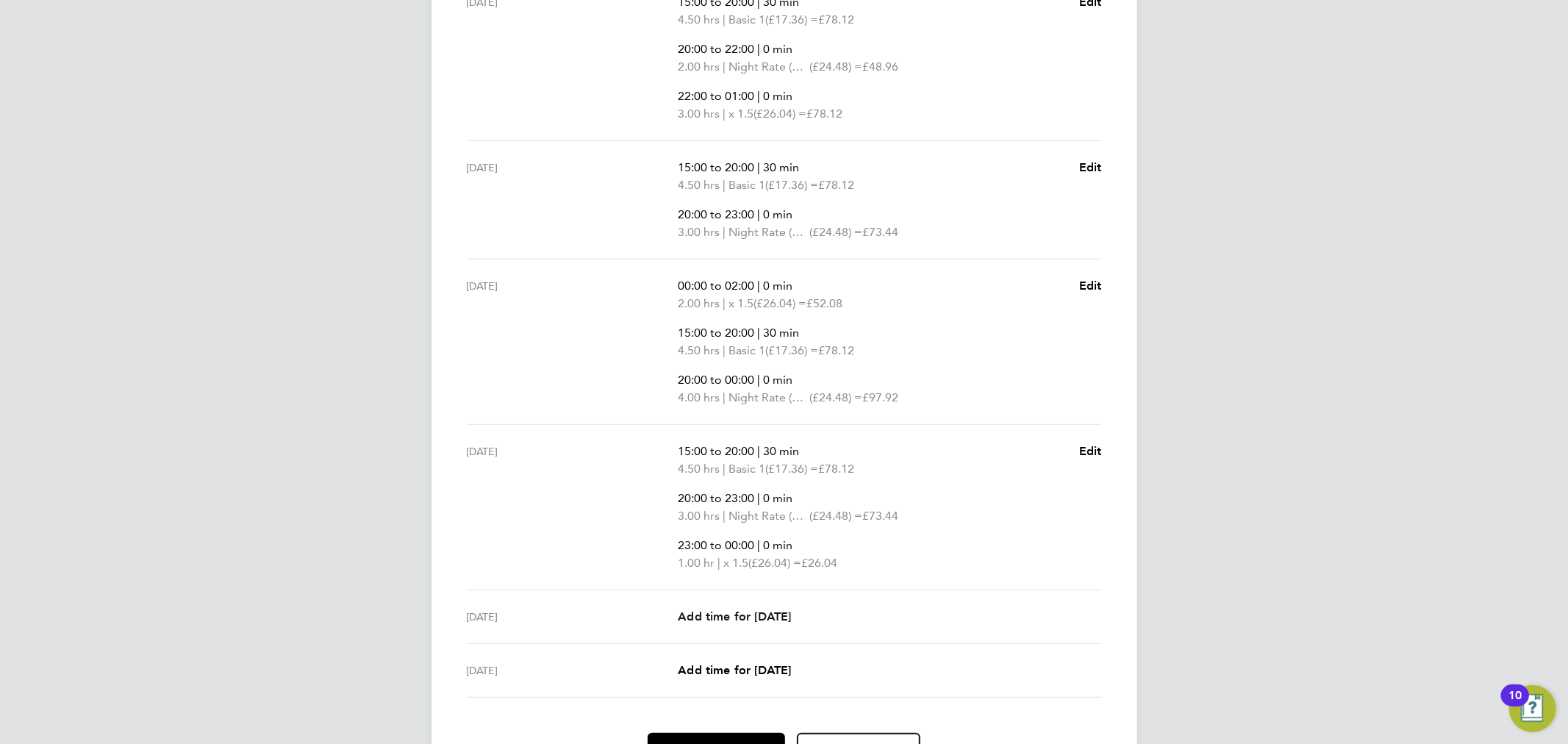
scroll to position [689, 0]
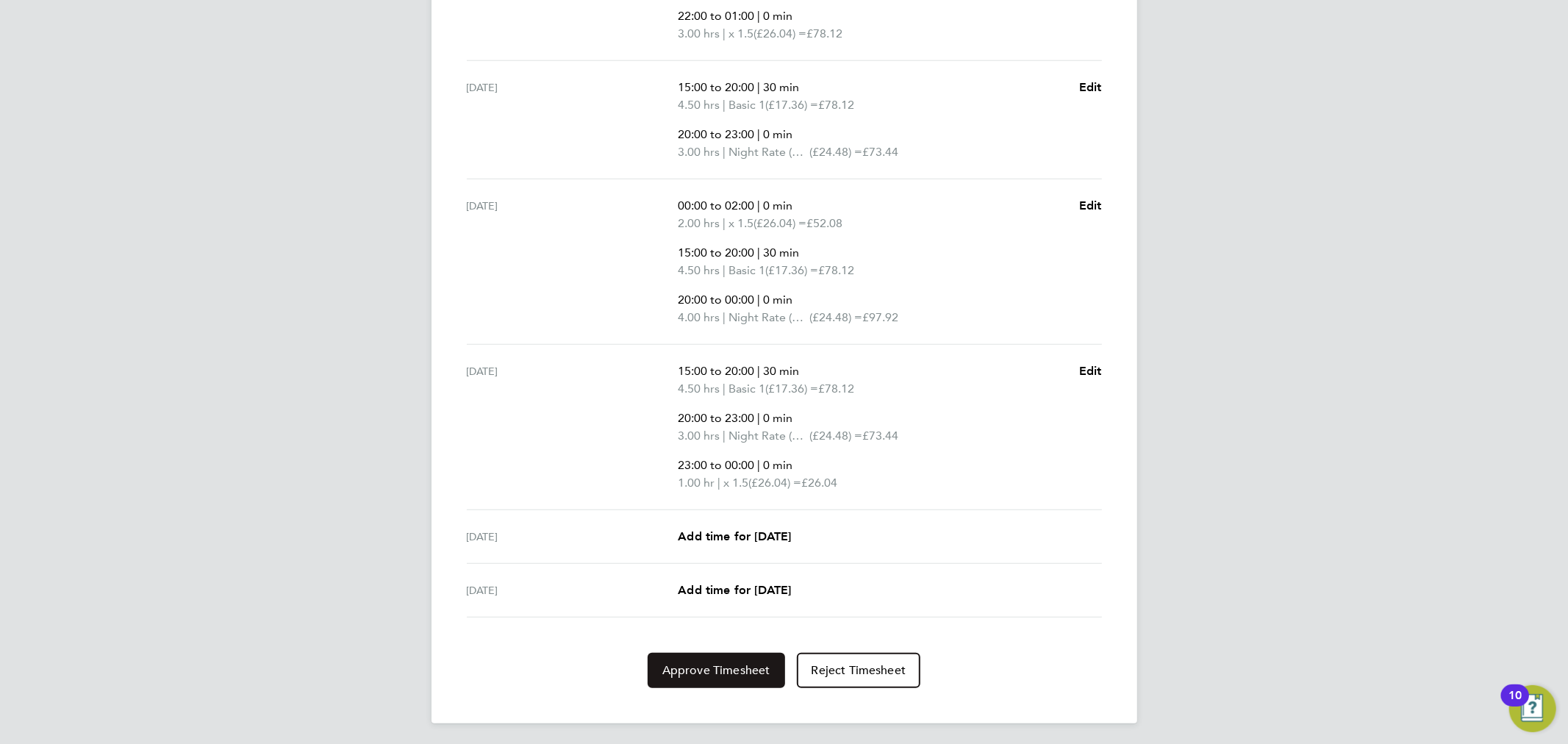
click at [729, 652] on button "Approve Timesheet" at bounding box center [716, 669] width 138 height 35
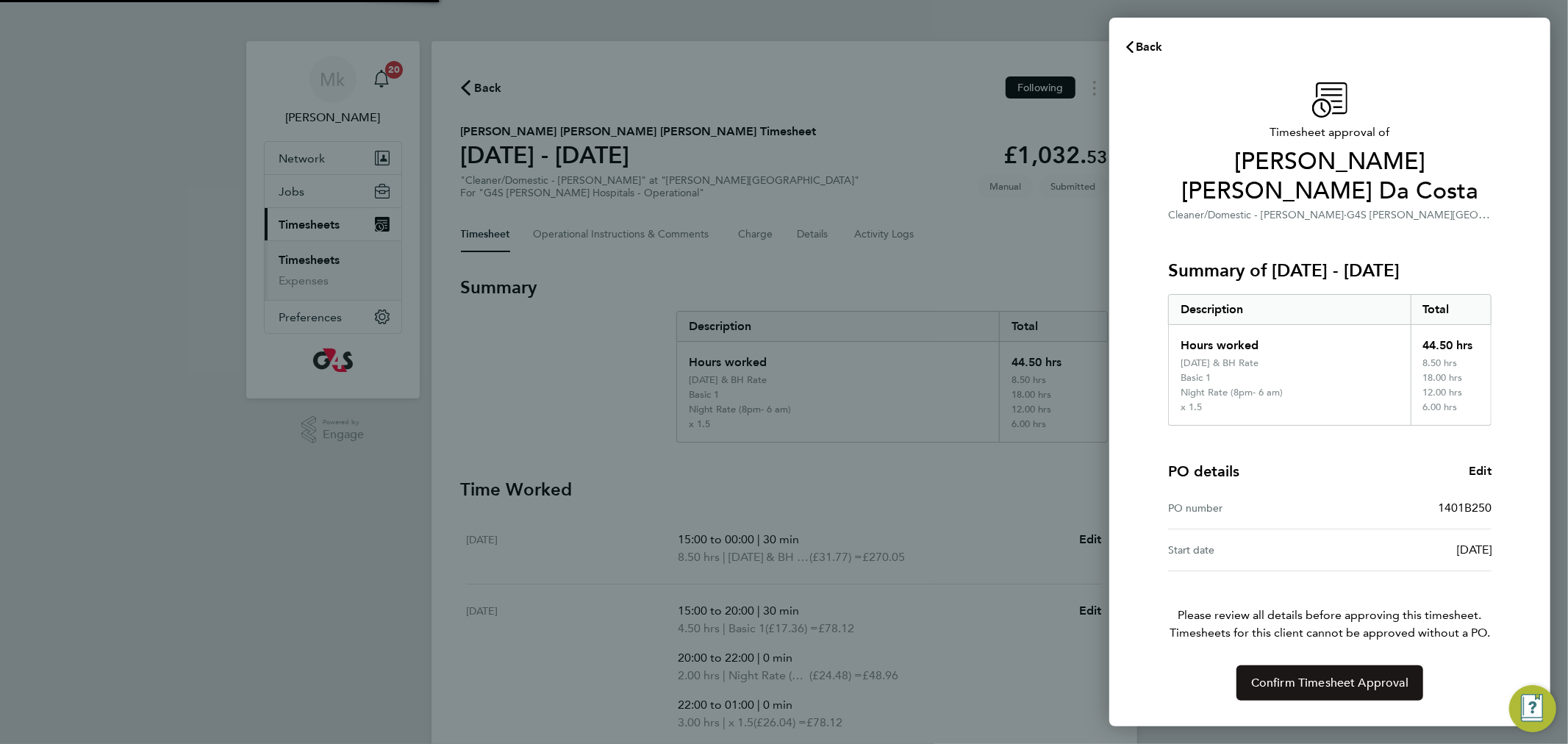
click at [1323, 675] on span "Confirm Timesheet Approval" at bounding box center [1328, 682] width 157 height 15
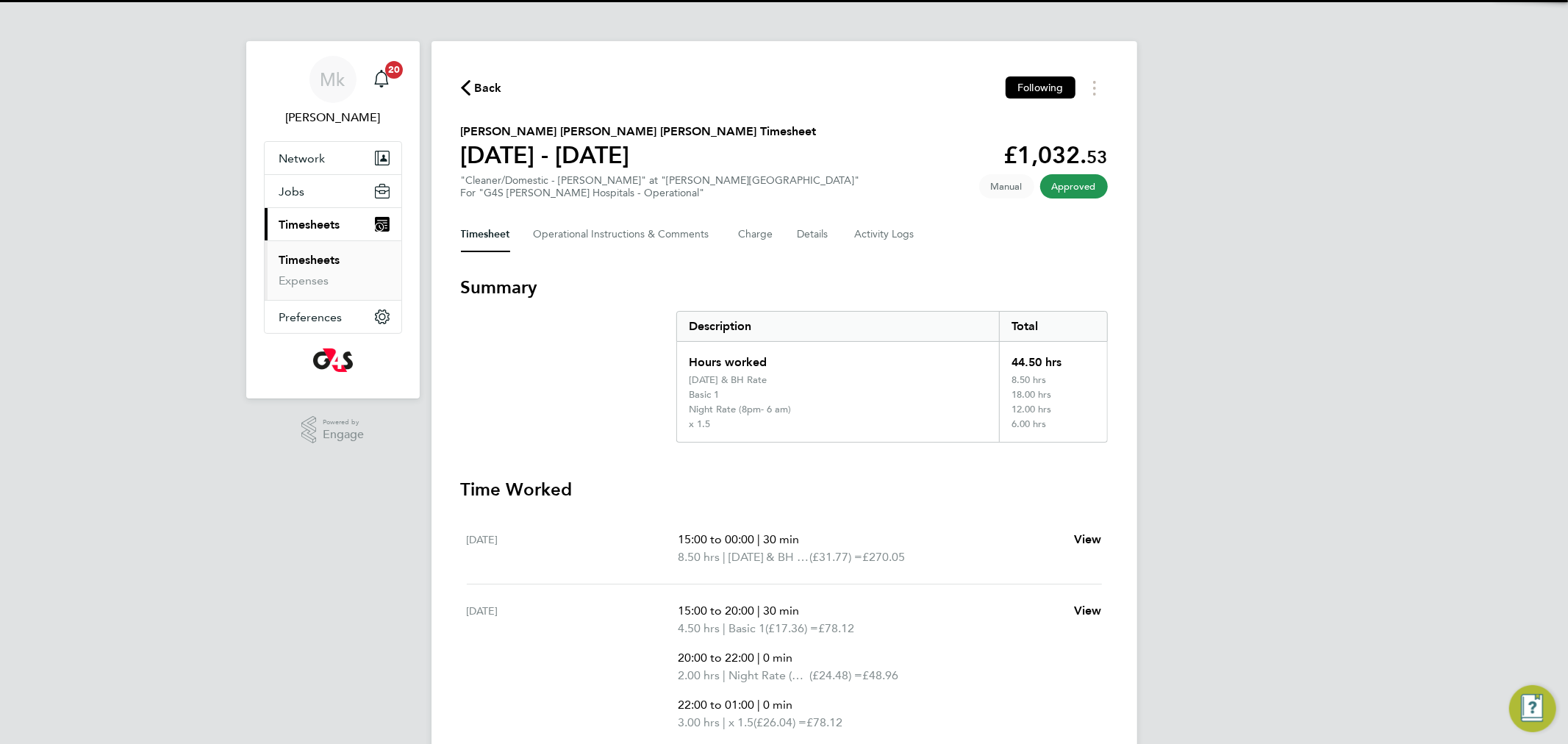
click at [298, 258] on link "Timesheets" at bounding box center [310, 260] width 61 height 14
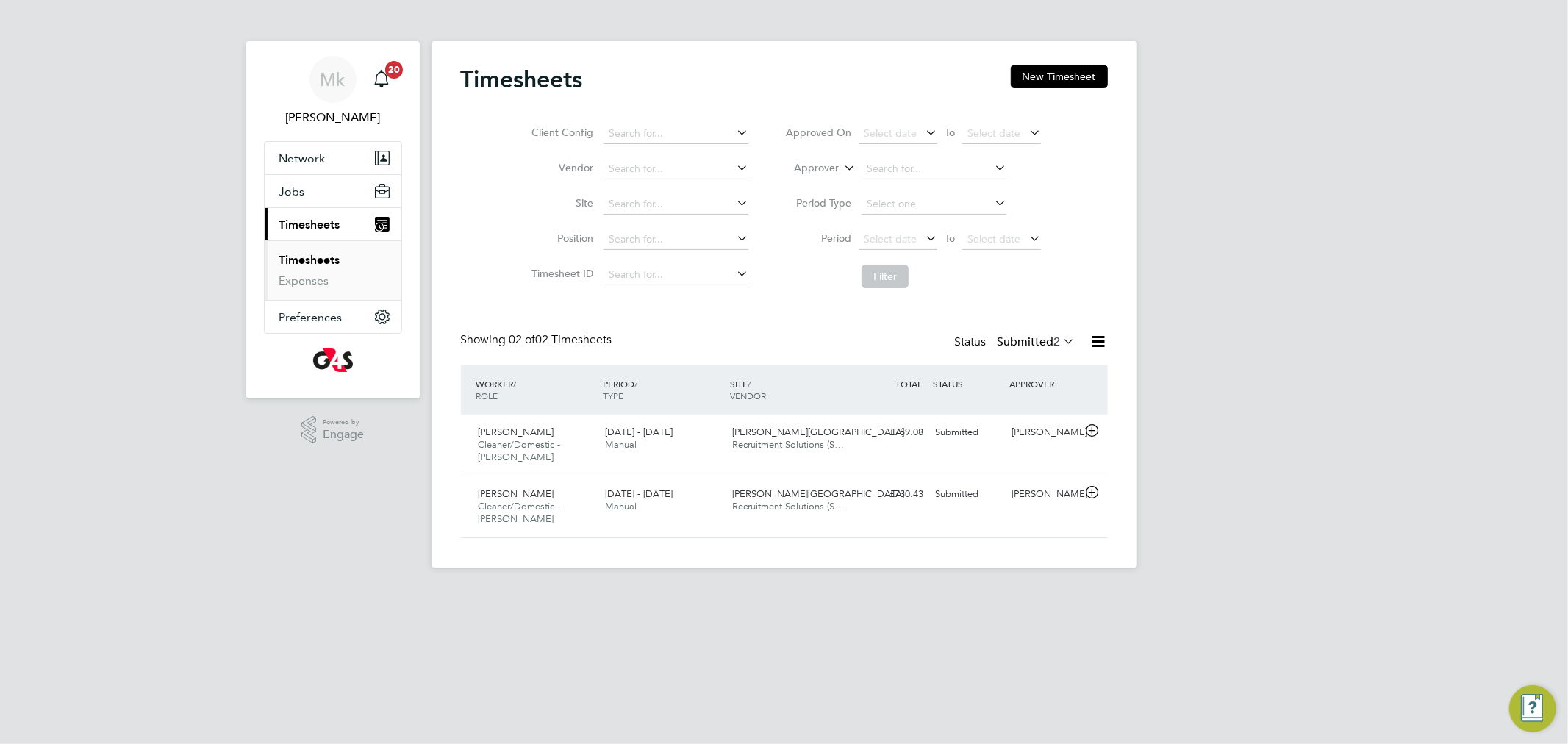
scroll to position [37, 128]
click at [998, 344] on label "Submitted 2" at bounding box center [1037, 342] width 78 height 15
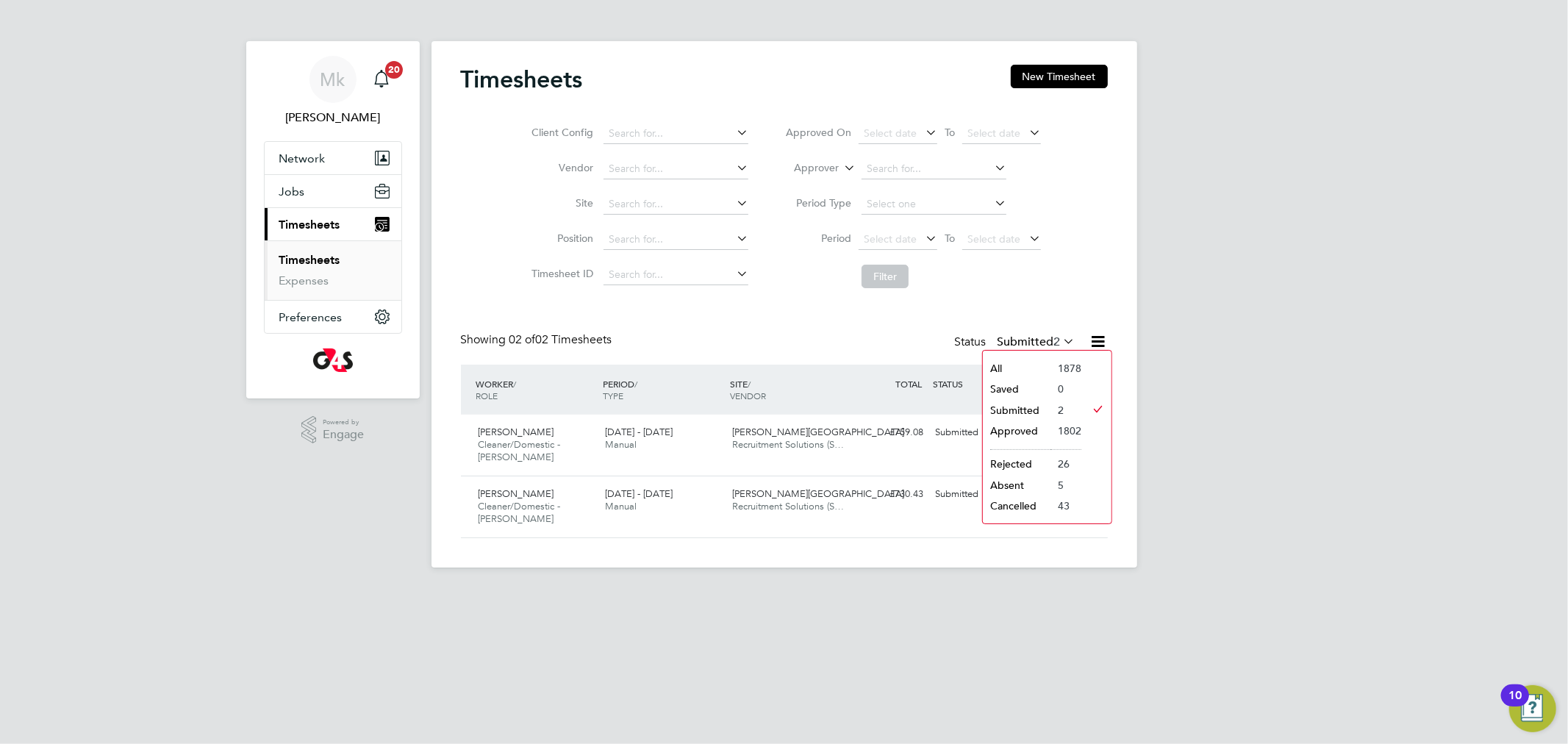
click at [1019, 407] on li "Submitted" at bounding box center [1017, 409] width 68 height 21
click at [564, 455] on div "Zenedia Da Costa Cleaner/Domestic - Churchill 25 - 31 Aug 2025" at bounding box center [535, 444] width 127 height 49
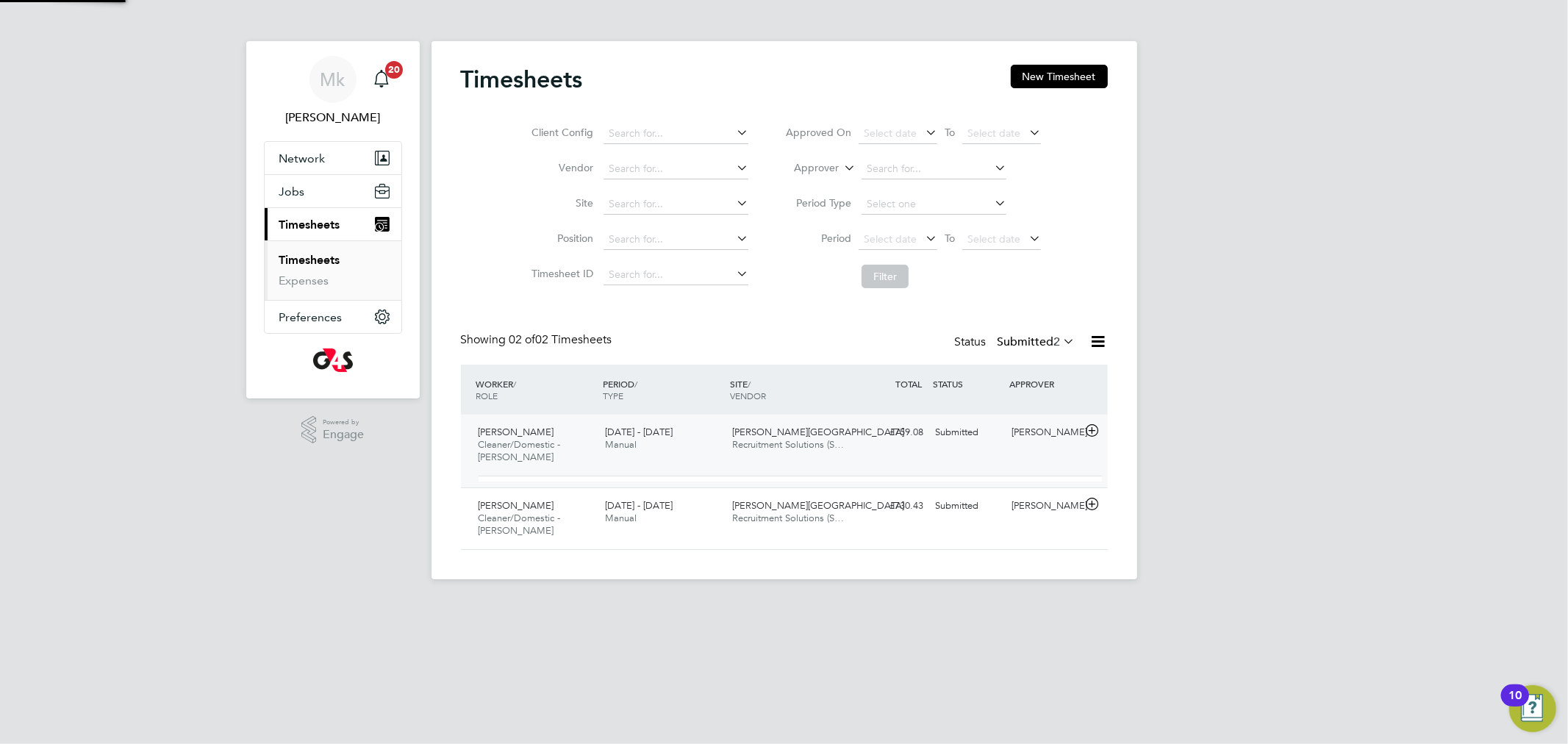
scroll to position [0, 0]
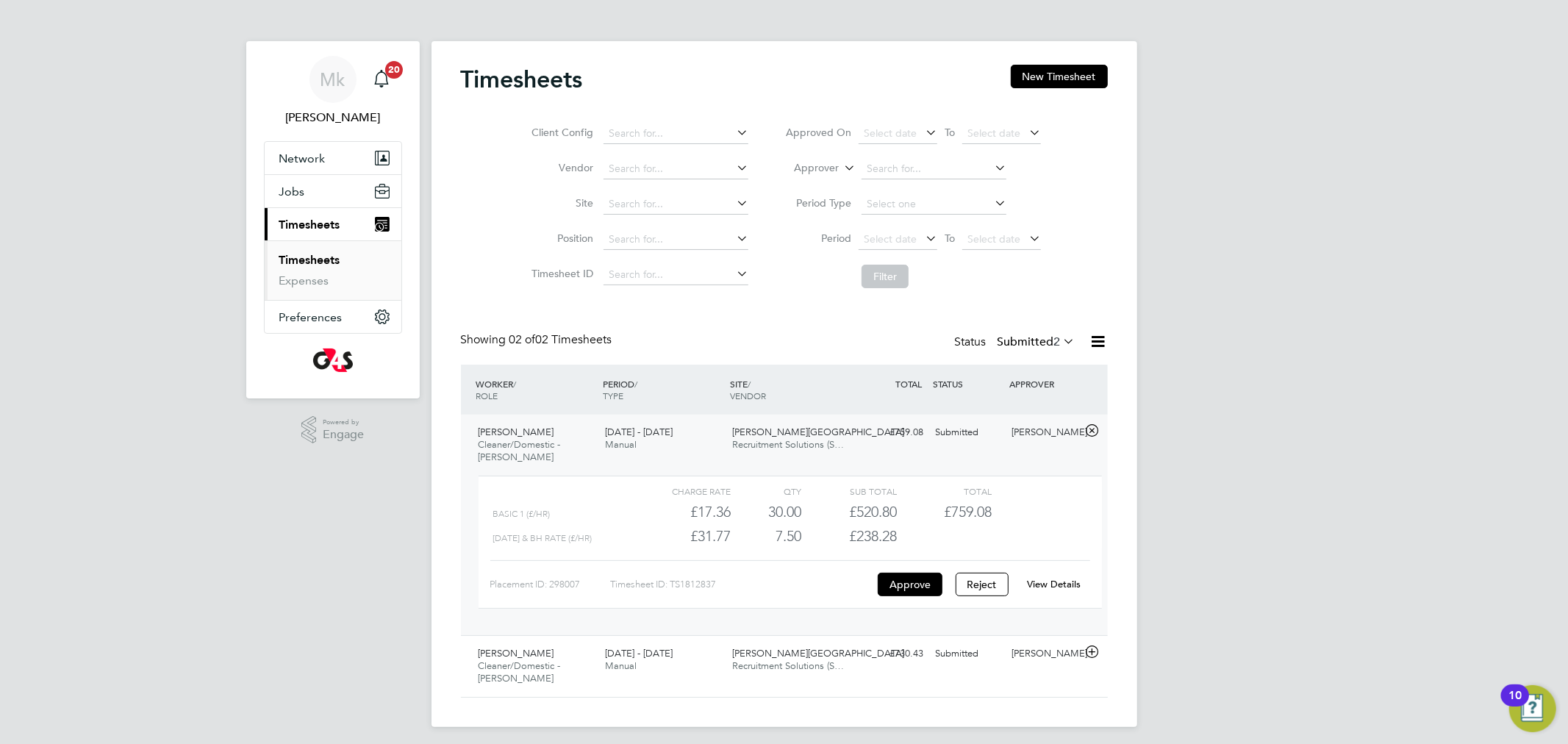
click at [1060, 585] on link "View Details" at bounding box center [1054, 583] width 54 height 13
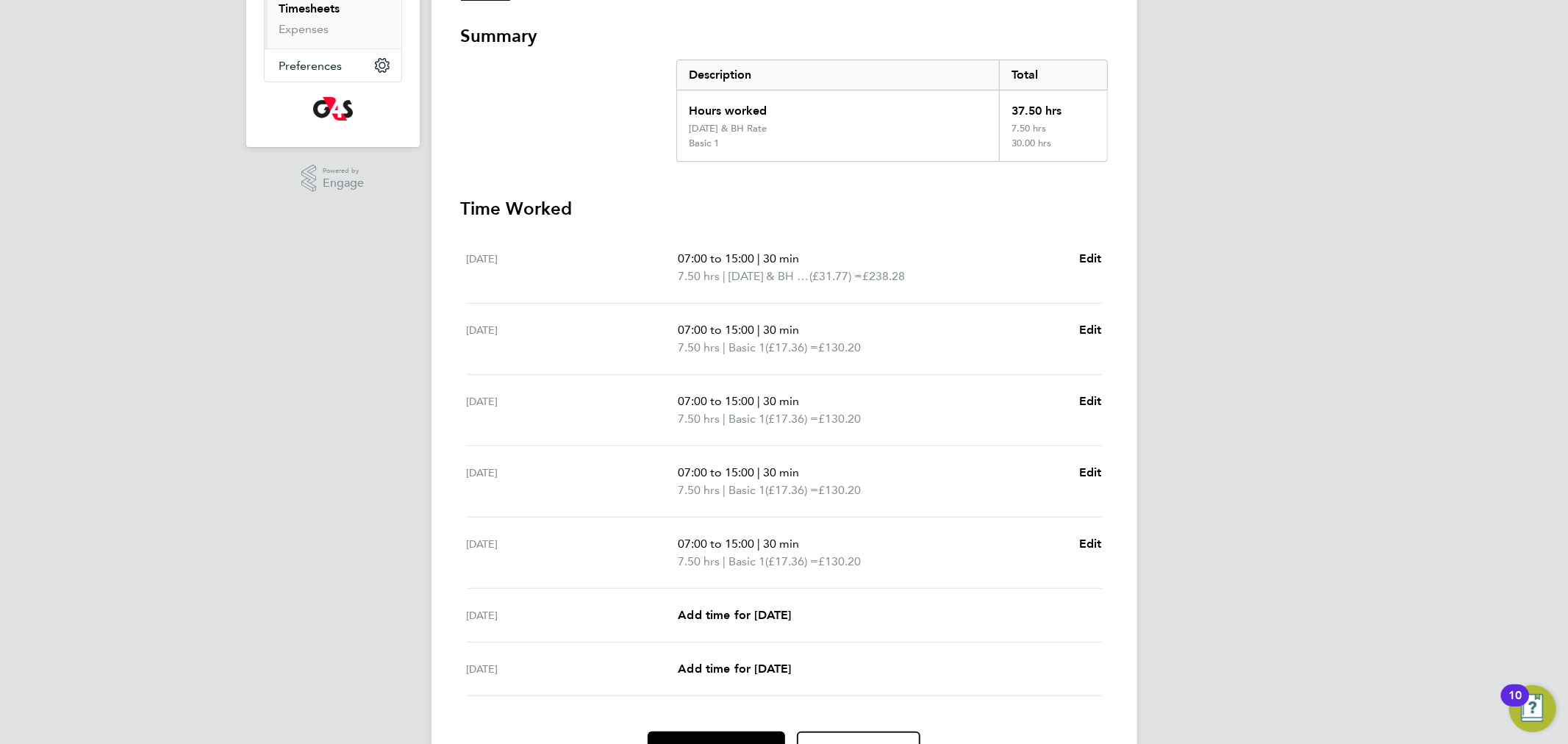
scroll to position [331, 0]
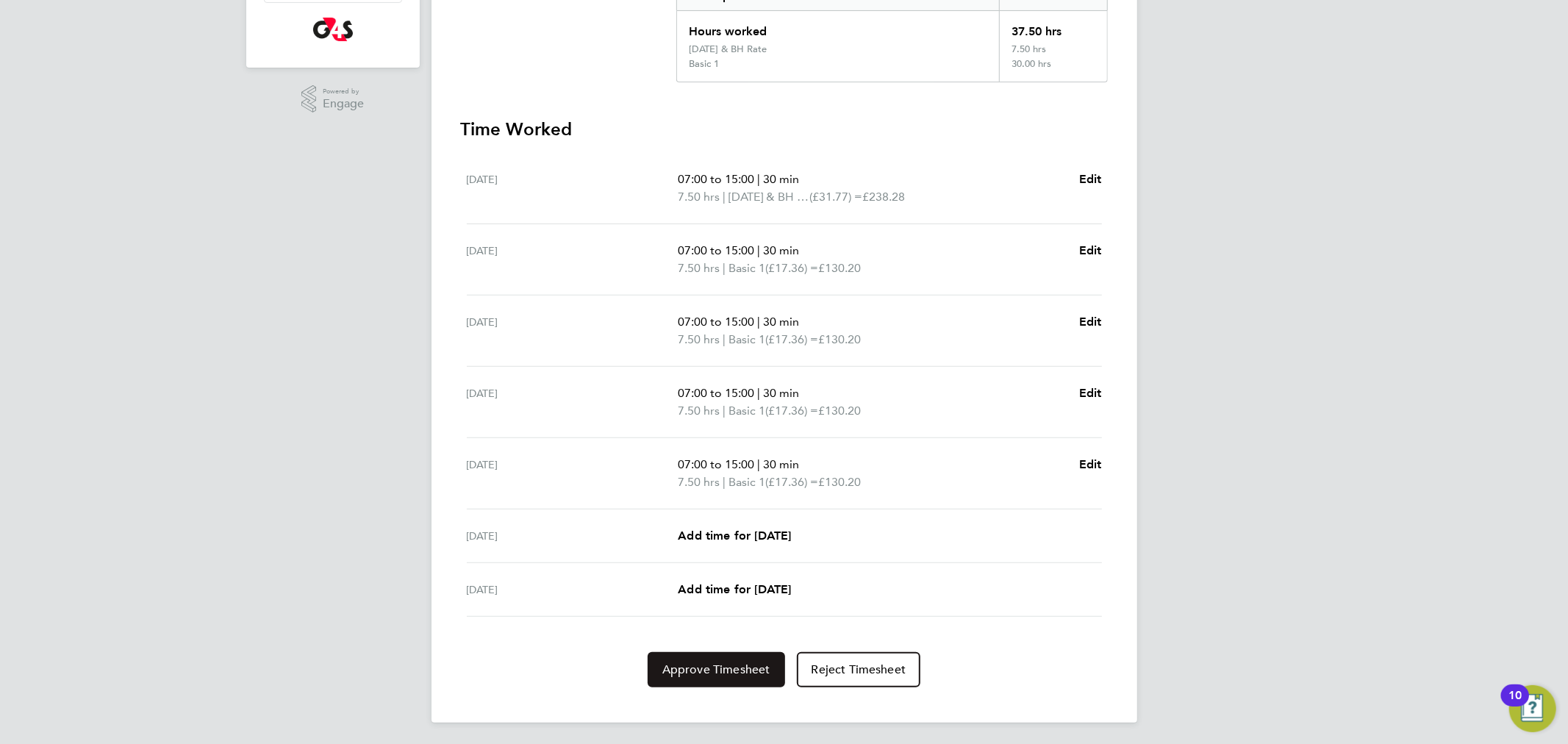
click at [726, 676] on button "Approve Timesheet" at bounding box center [716, 669] width 138 height 35
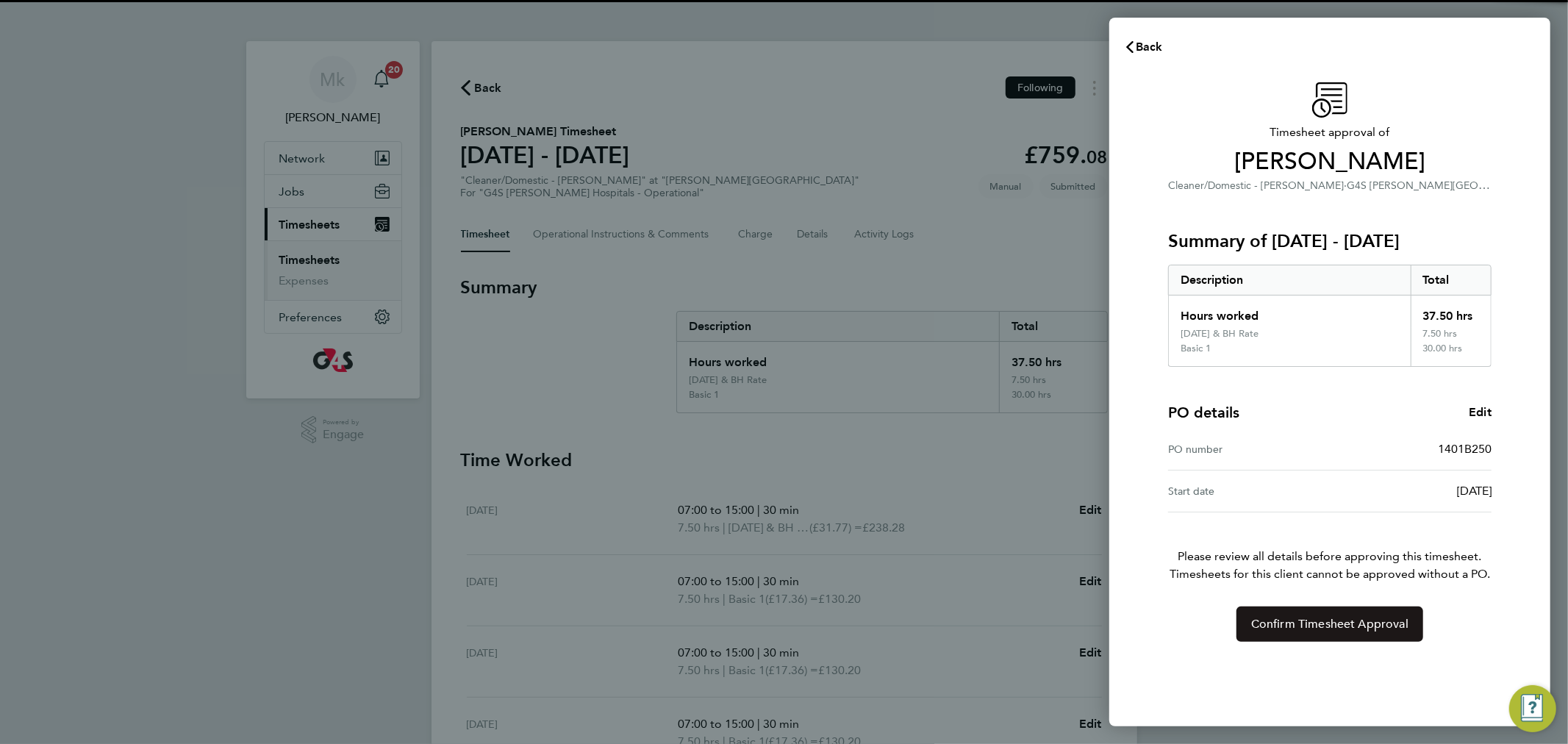
click at [1315, 609] on button "Confirm Timesheet Approval" at bounding box center [1329, 623] width 187 height 35
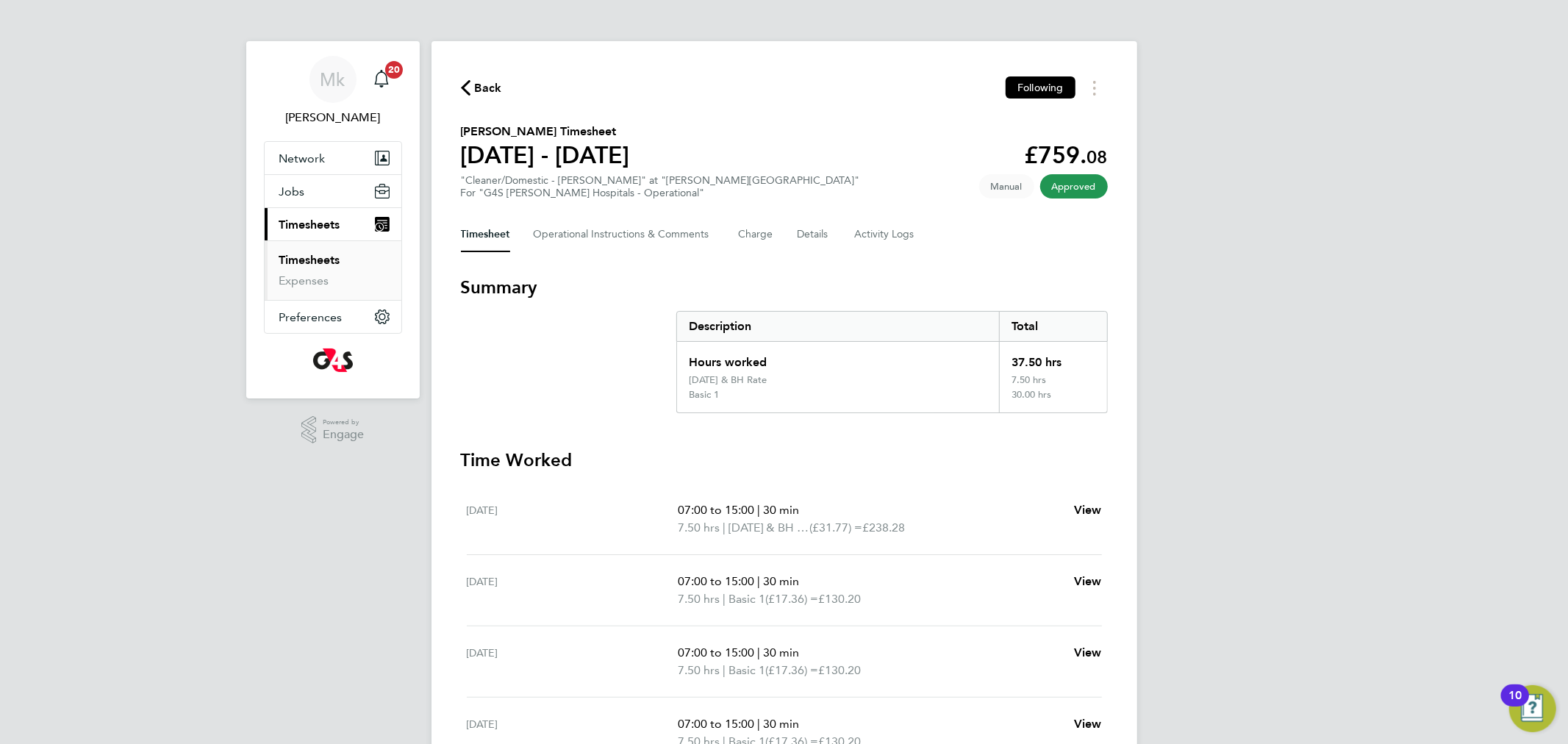
click at [297, 258] on link "Timesheets" at bounding box center [310, 260] width 61 height 14
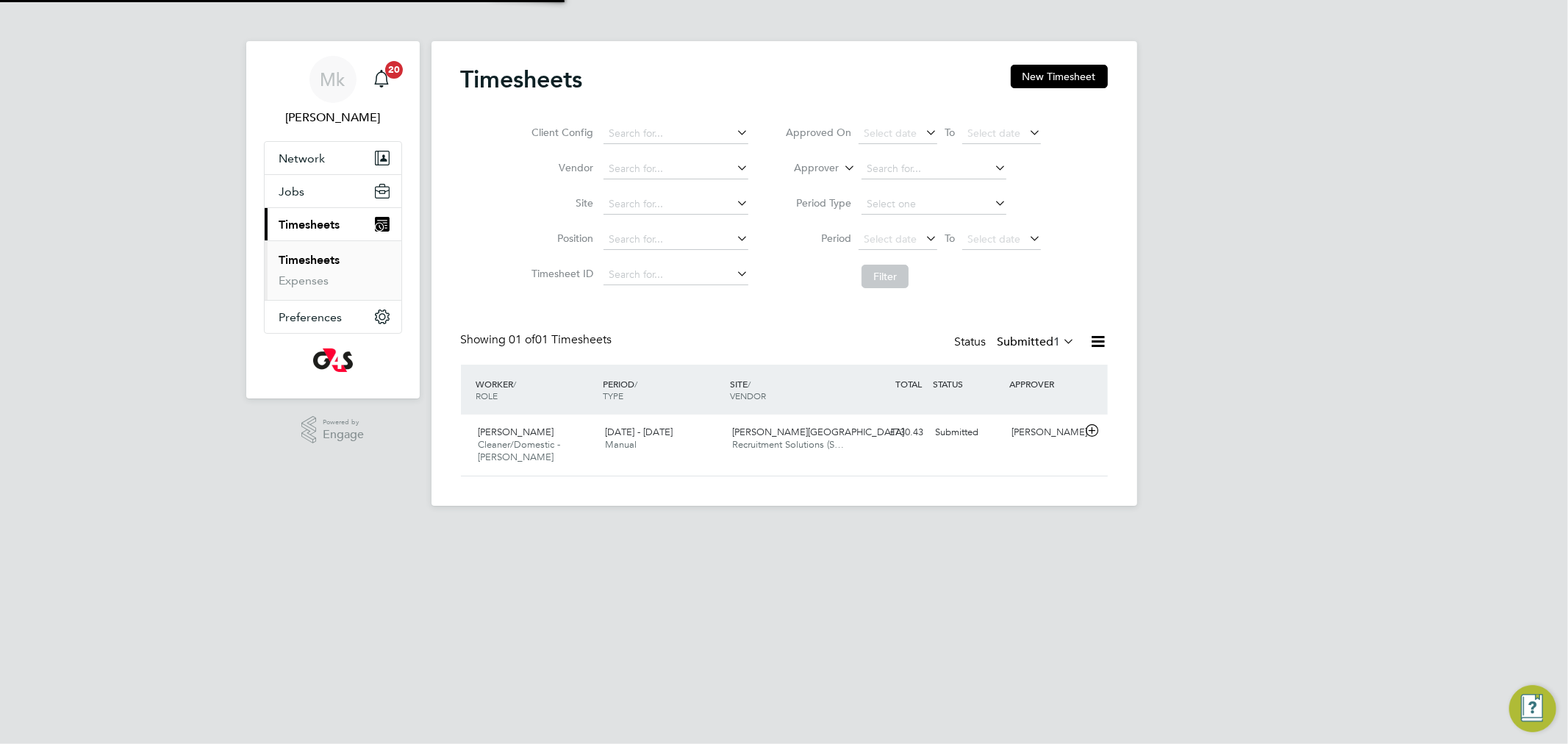
scroll to position [37, 128]
click at [535, 430] on span "[PERSON_NAME]" at bounding box center [516, 431] width 76 height 13
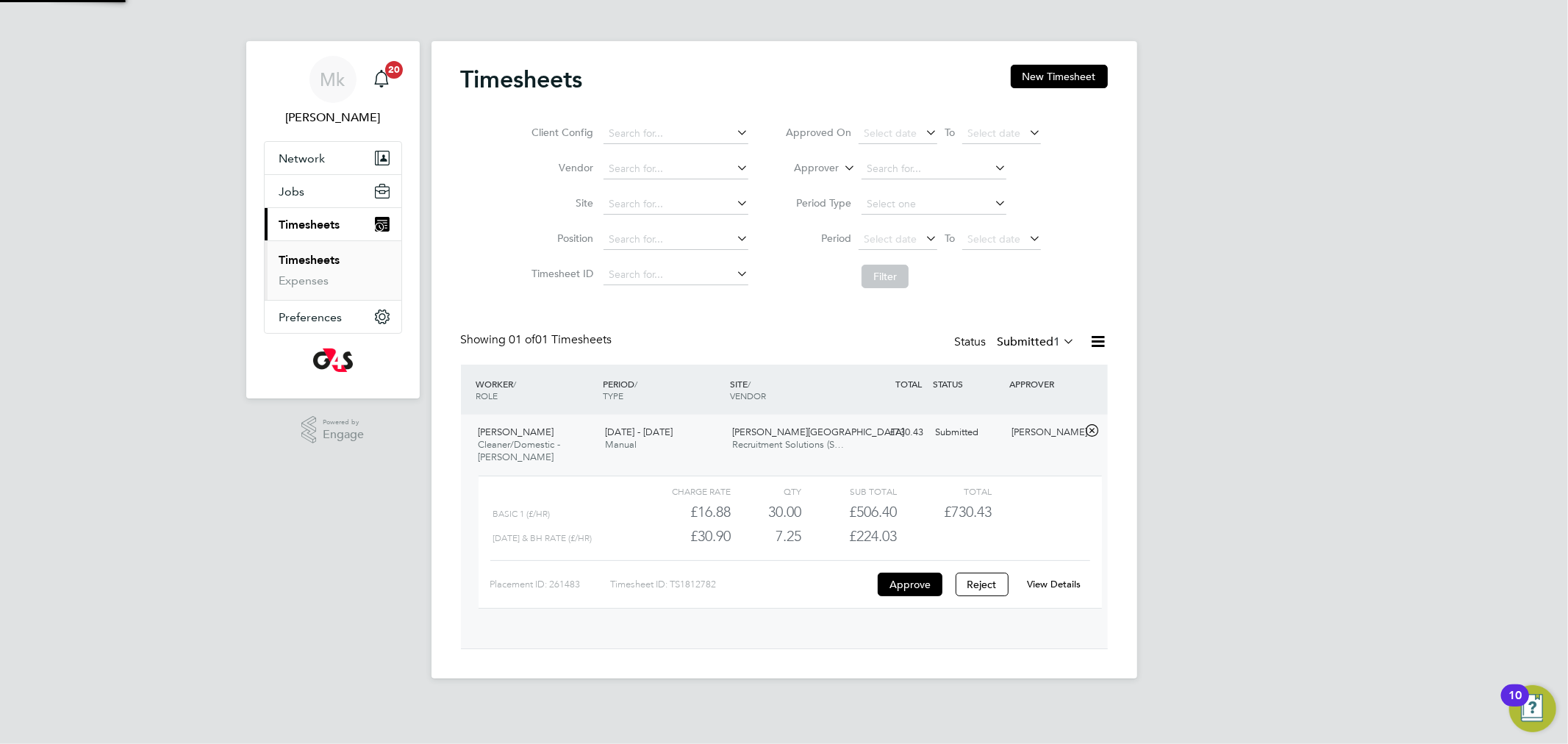
scroll to position [24, 143]
click at [1034, 585] on link "View Details" at bounding box center [1054, 583] width 54 height 13
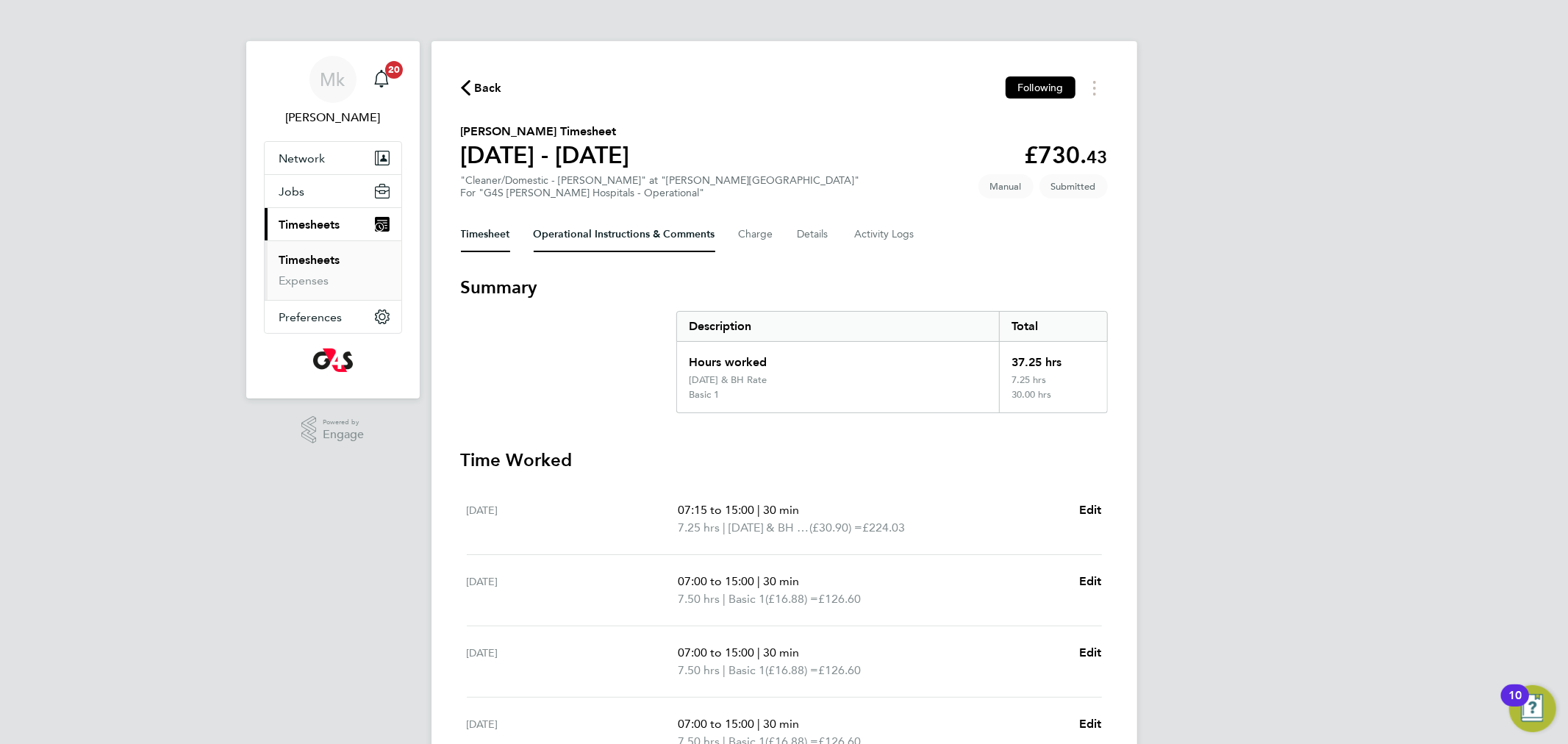
click at [555, 222] on Comments-tab "Operational Instructions & Comments" at bounding box center [624, 234] width 182 height 35
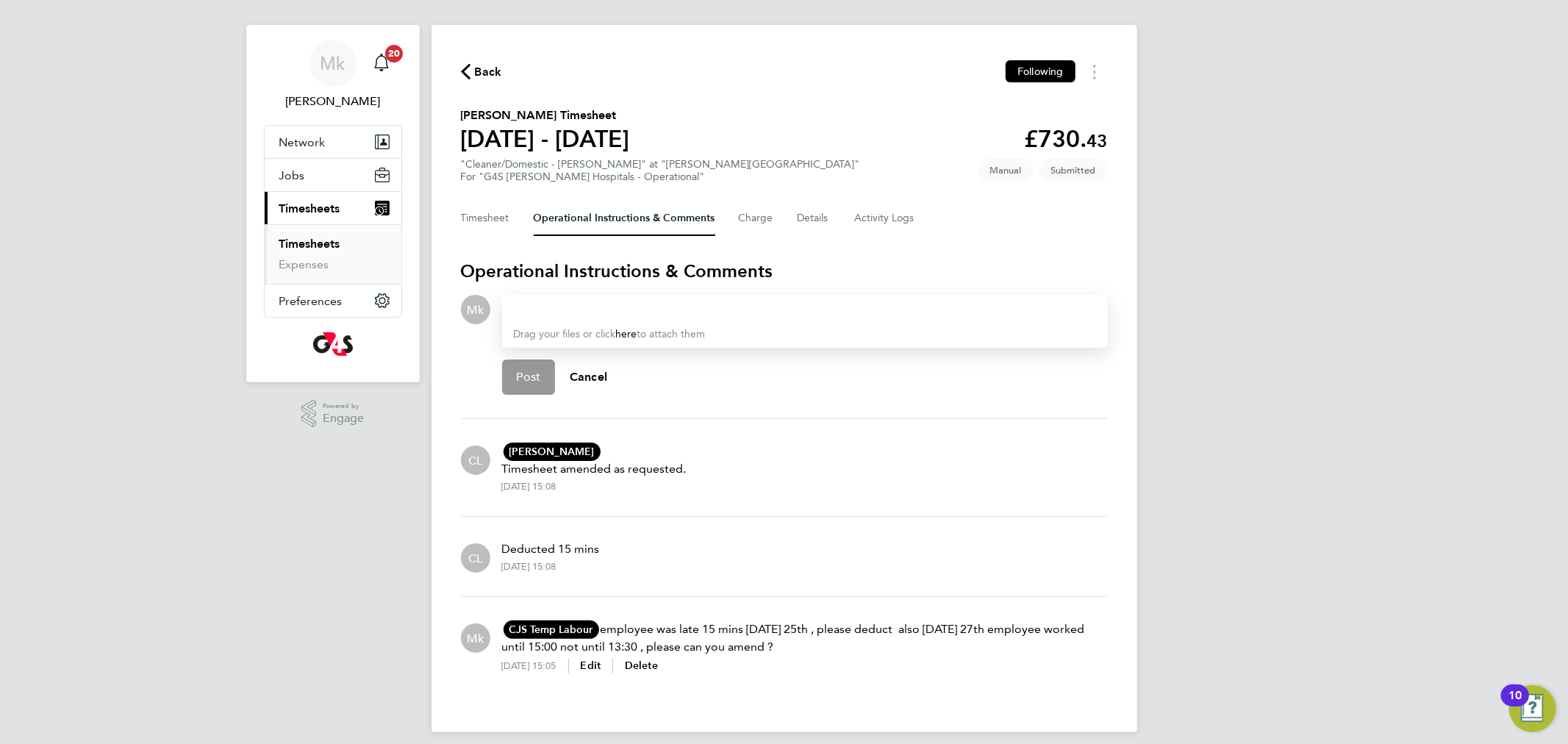
scroll to position [17, 0]
click at [457, 221] on div "Back Following [PERSON_NAME] Timesheet [DATE] - [DATE] £730. 43 "Cleaner/Domest…" at bounding box center [784, 377] width 705 height 707
click at [468, 211] on button "Timesheet" at bounding box center [484, 217] width 49 height 35
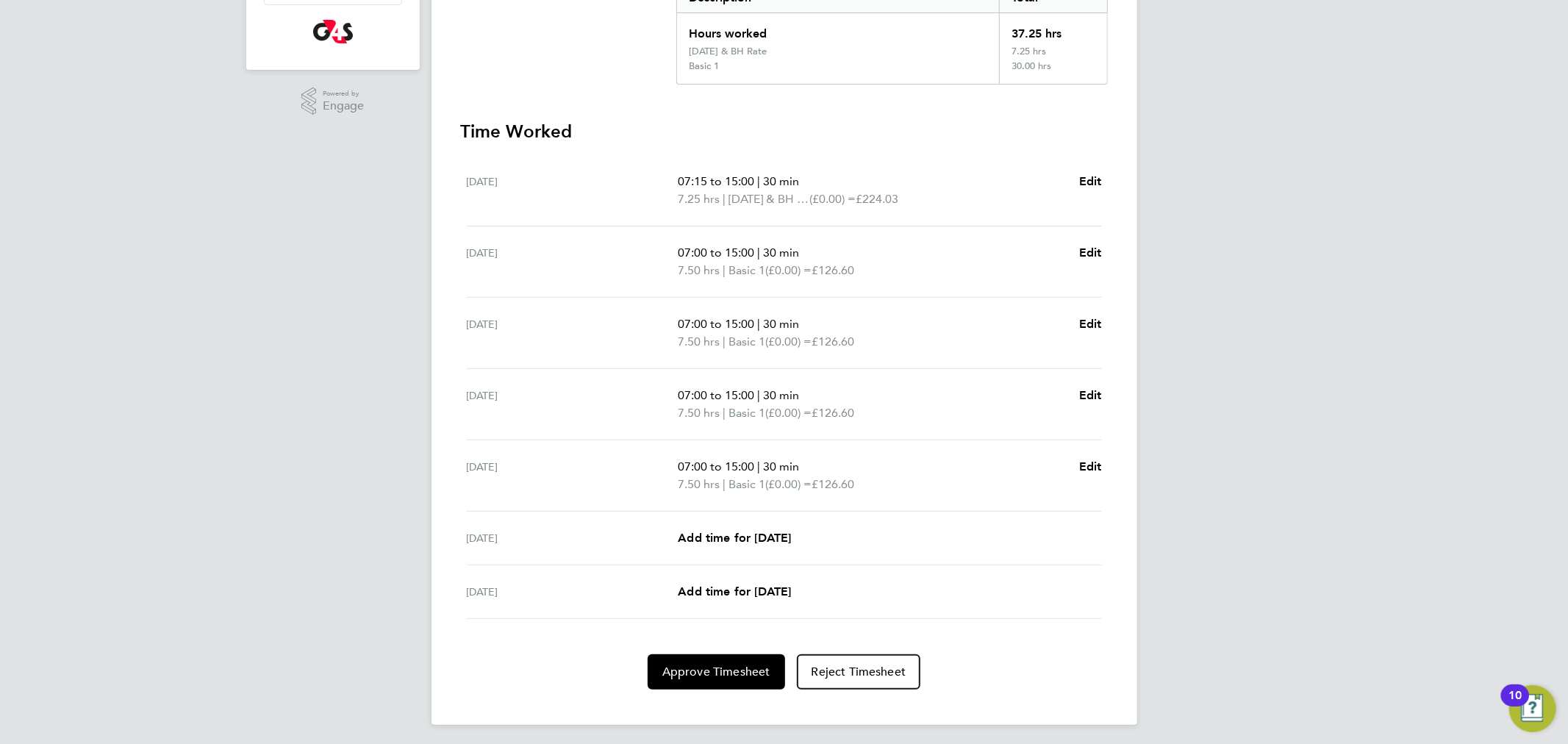
scroll to position [331, 0]
click at [706, 667] on span "Approve Timesheet" at bounding box center [716, 669] width 108 height 15
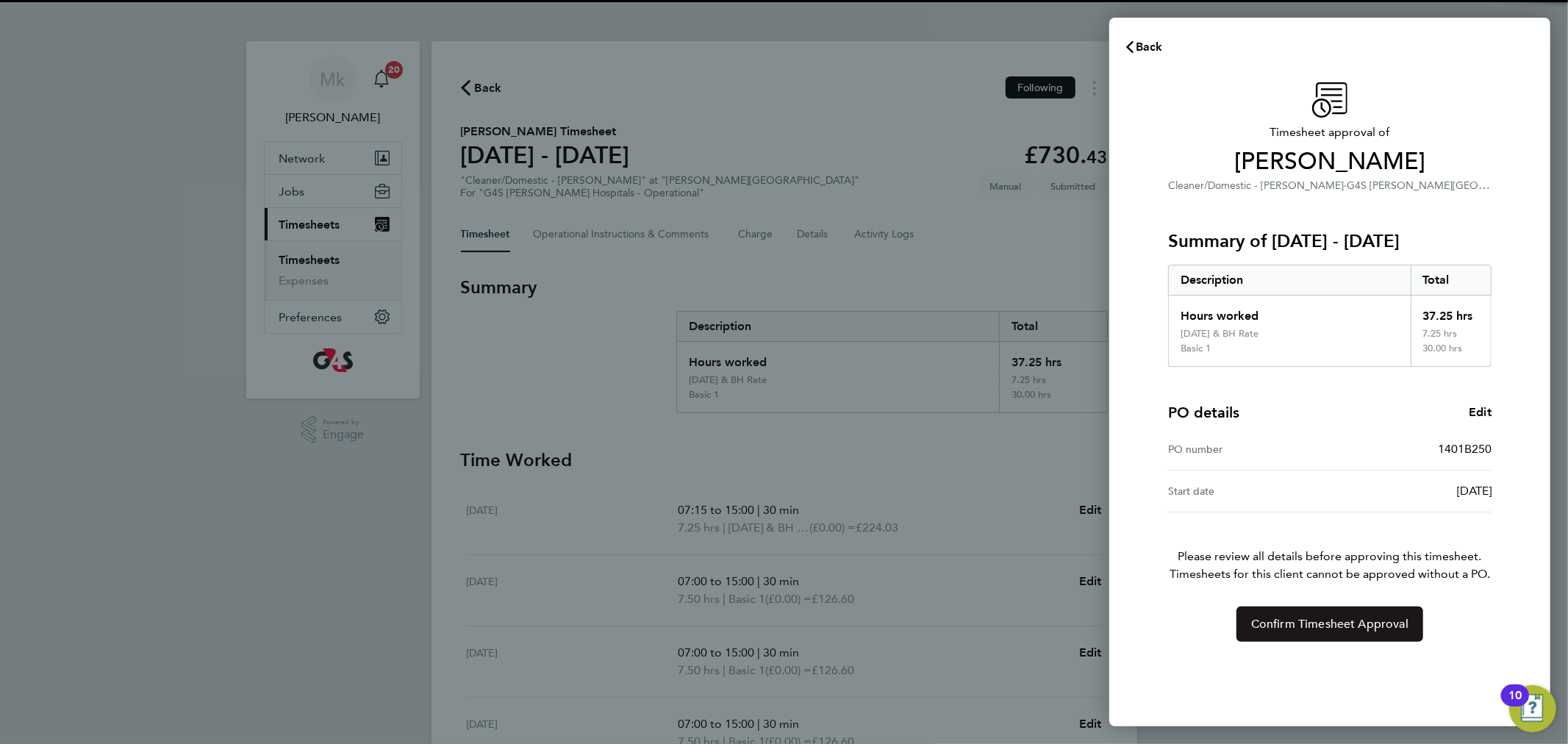
click at [1266, 626] on span "Confirm Timesheet Approval" at bounding box center [1328, 623] width 157 height 15
